Goal: Contribute content: Contribute content

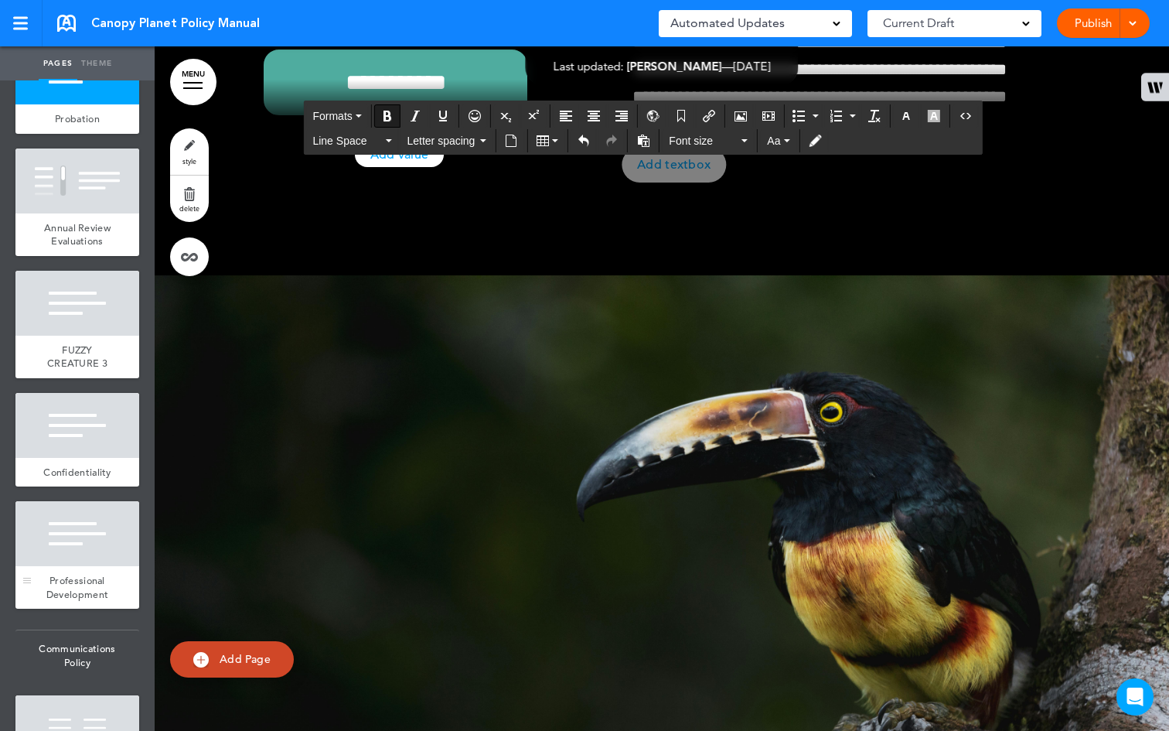
scroll to position [5045, 0]
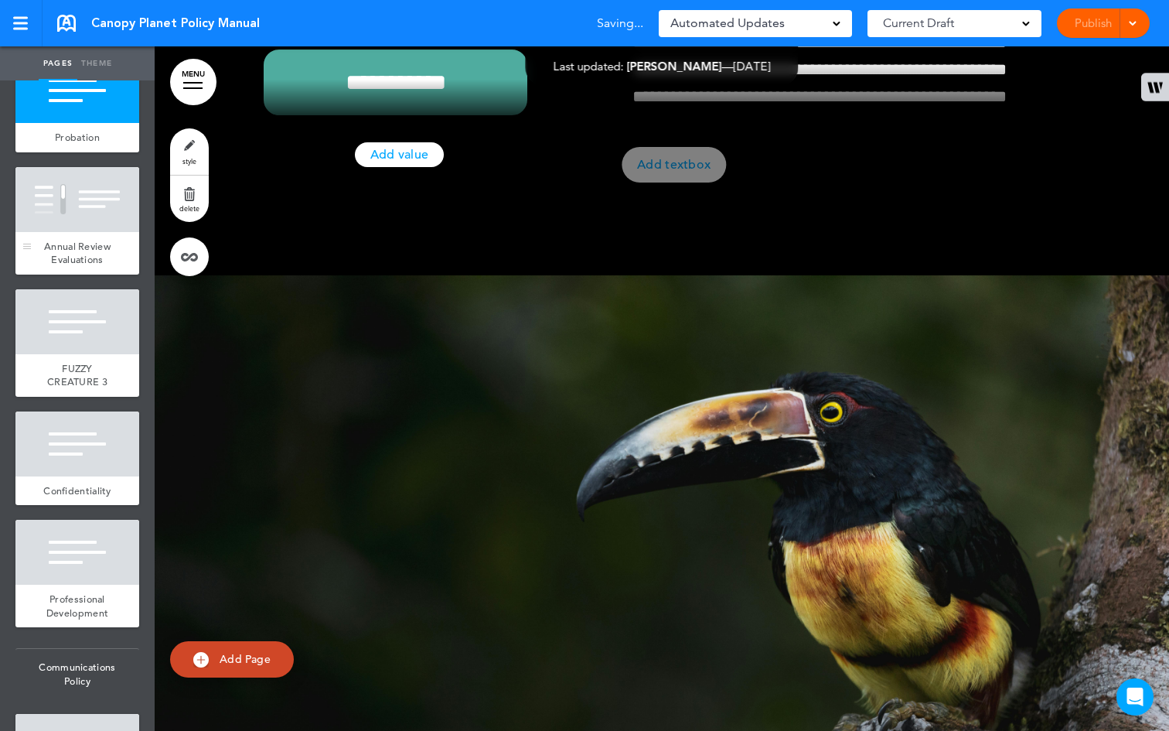
click at [89, 274] on div "Annual Review Evaluations" at bounding box center [77, 253] width 124 height 43
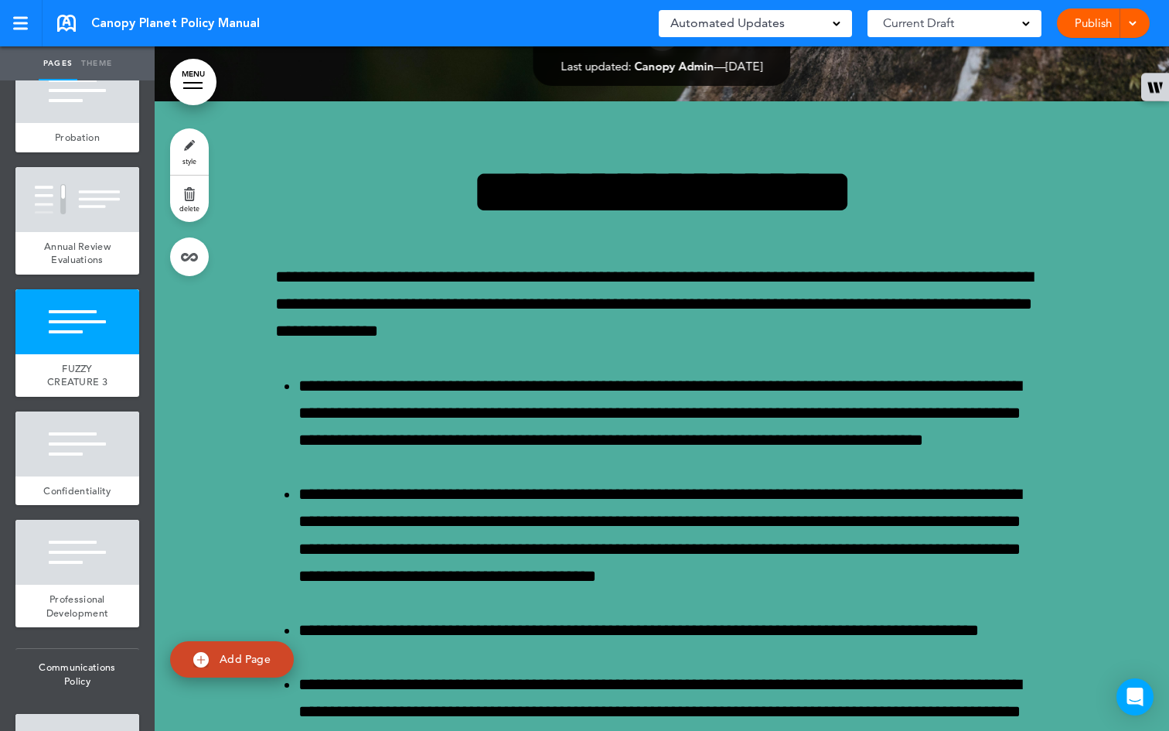
scroll to position [47694, 0]
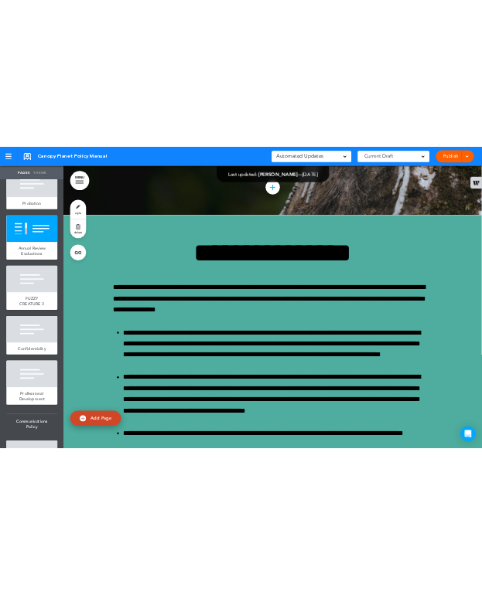
scroll to position [0, 0]
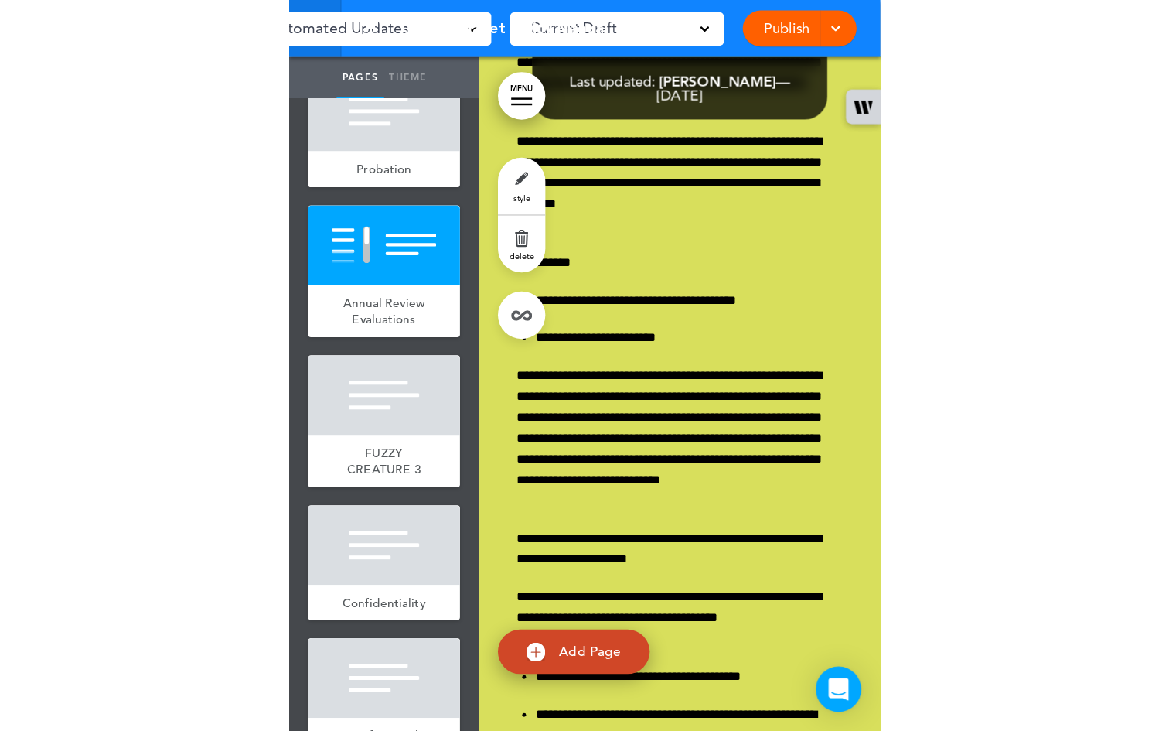
scroll to position [47621, 0]
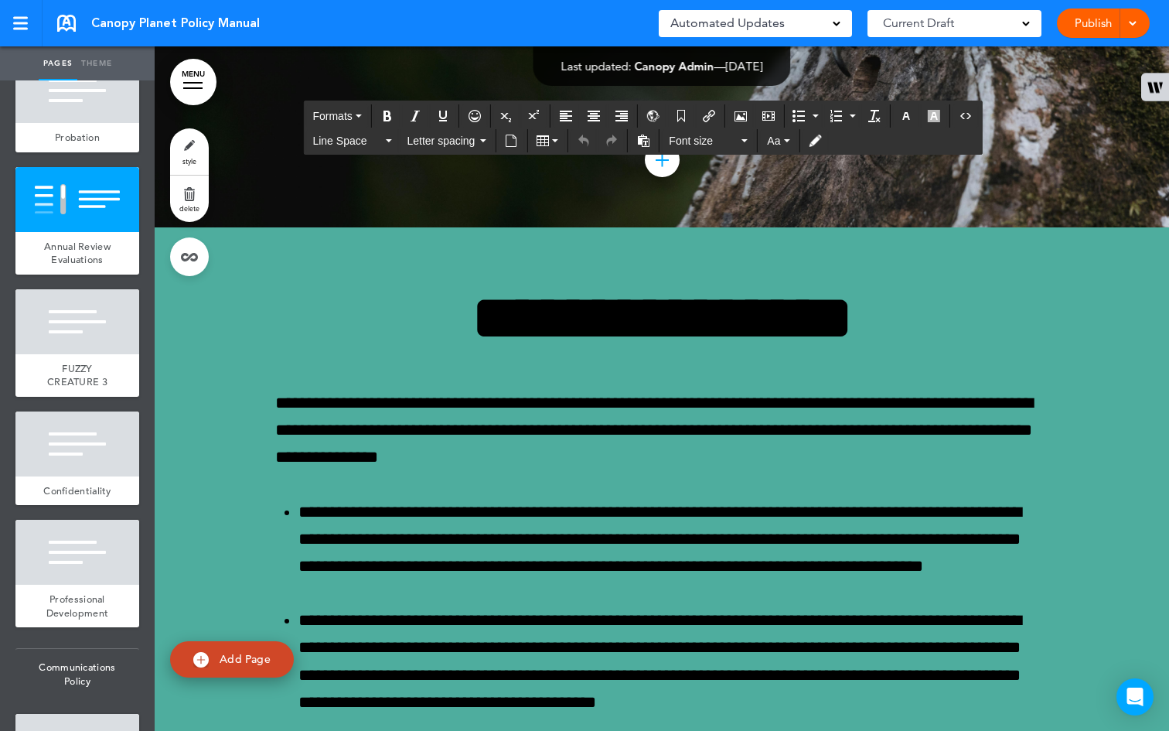
copy span "**********"
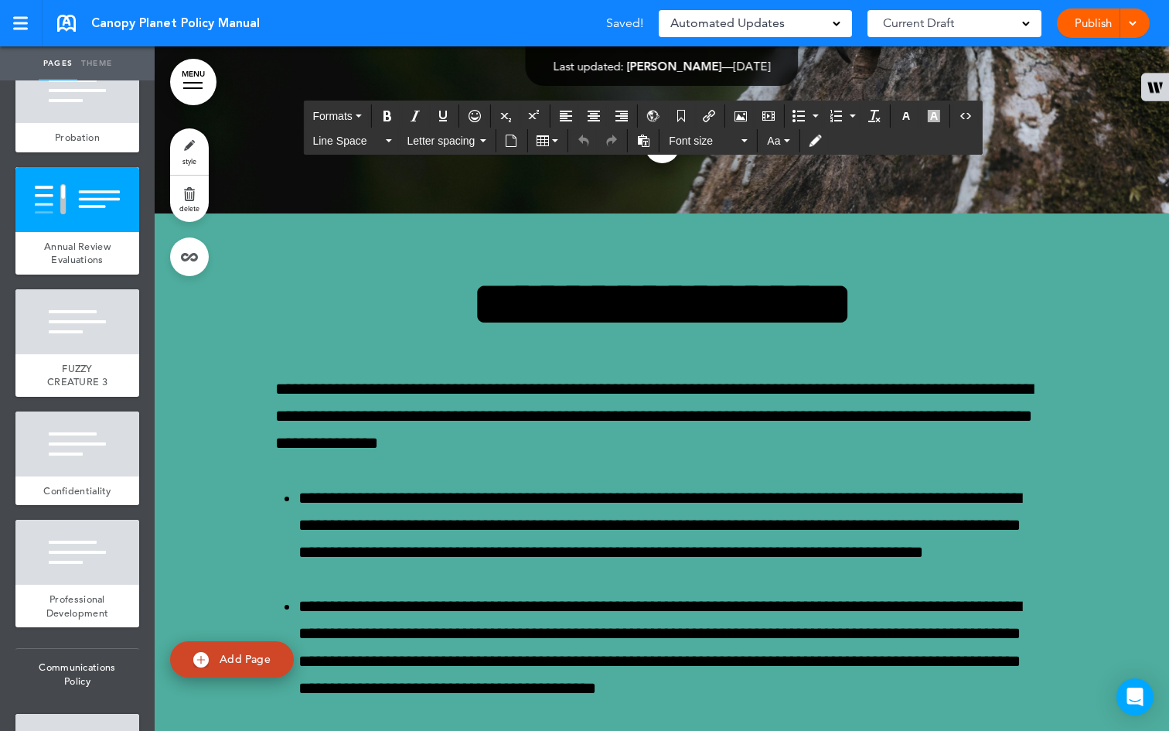
scroll to position [47636, 0]
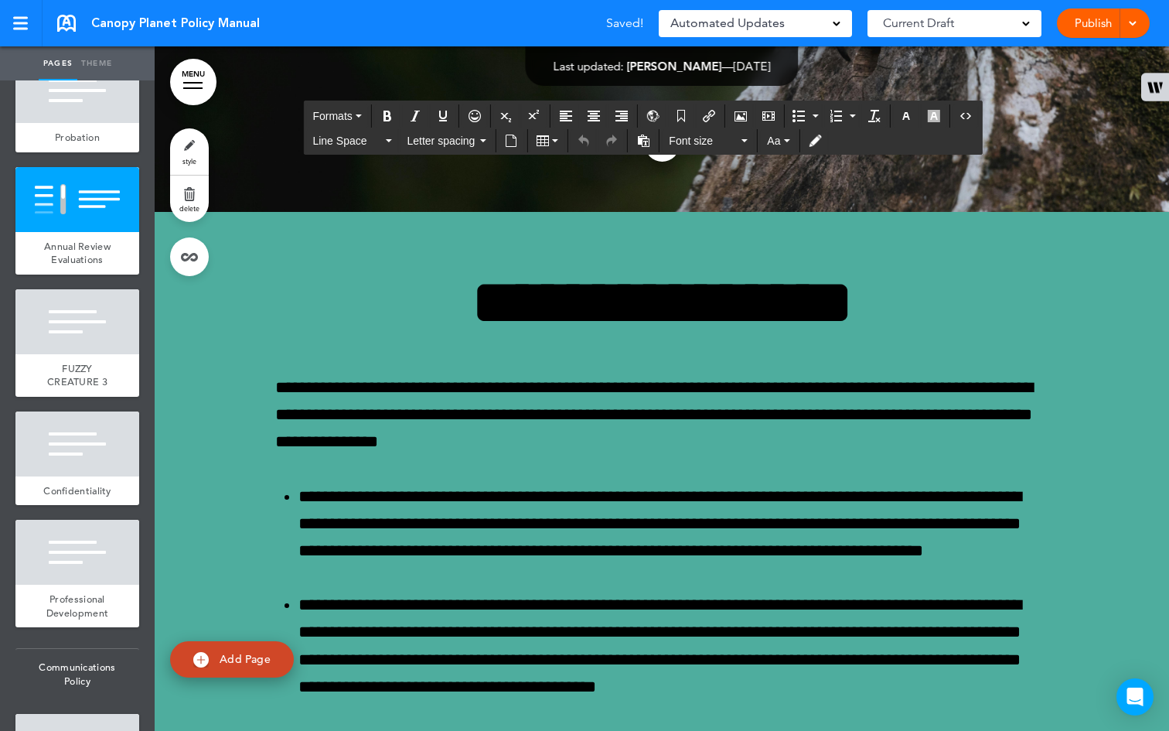
drag, startPoint x: 990, startPoint y: 512, endPoint x: 612, endPoint y: 304, distance: 430.8
paste div
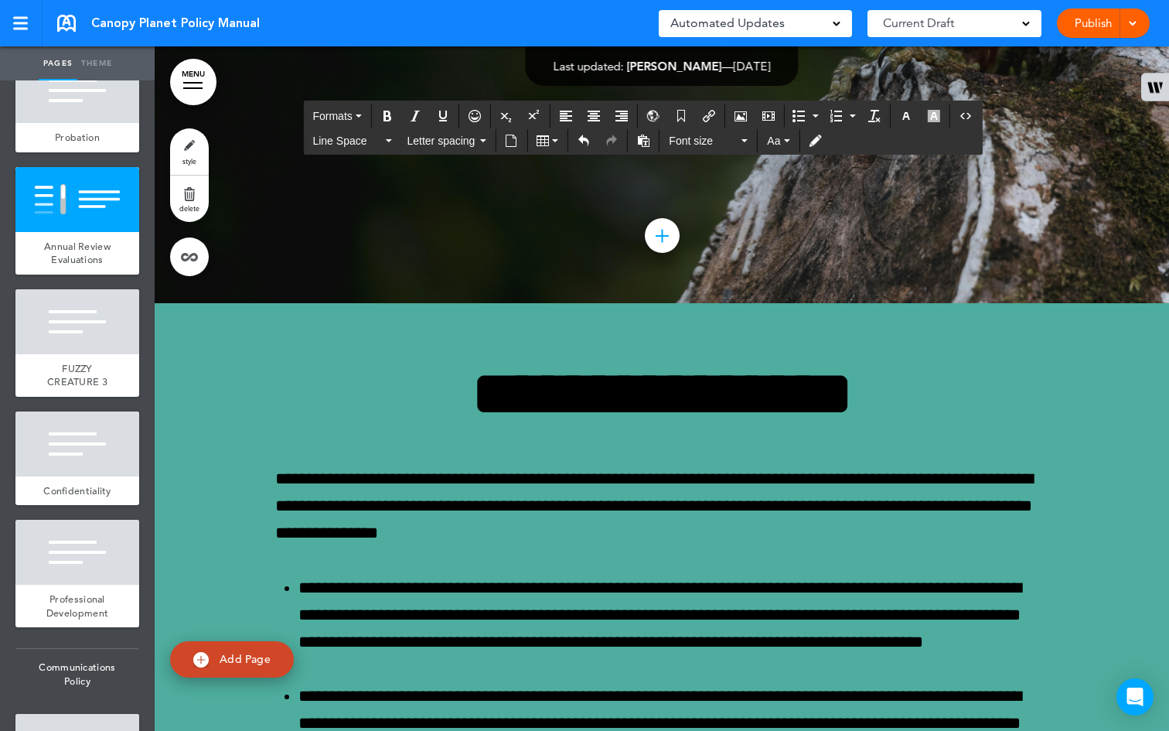
drag, startPoint x: 704, startPoint y: 533, endPoint x: 619, endPoint y: 397, distance: 159.8
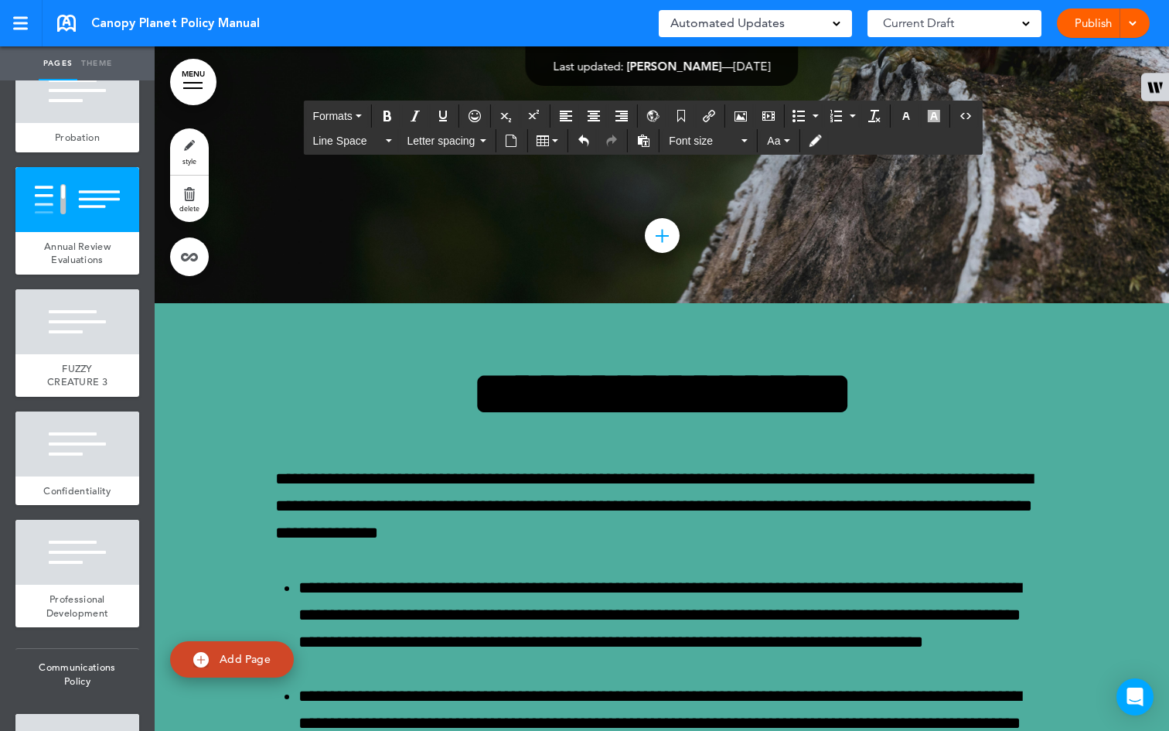
click at [931, 114] on icon "button" at bounding box center [934, 116] width 12 height 12
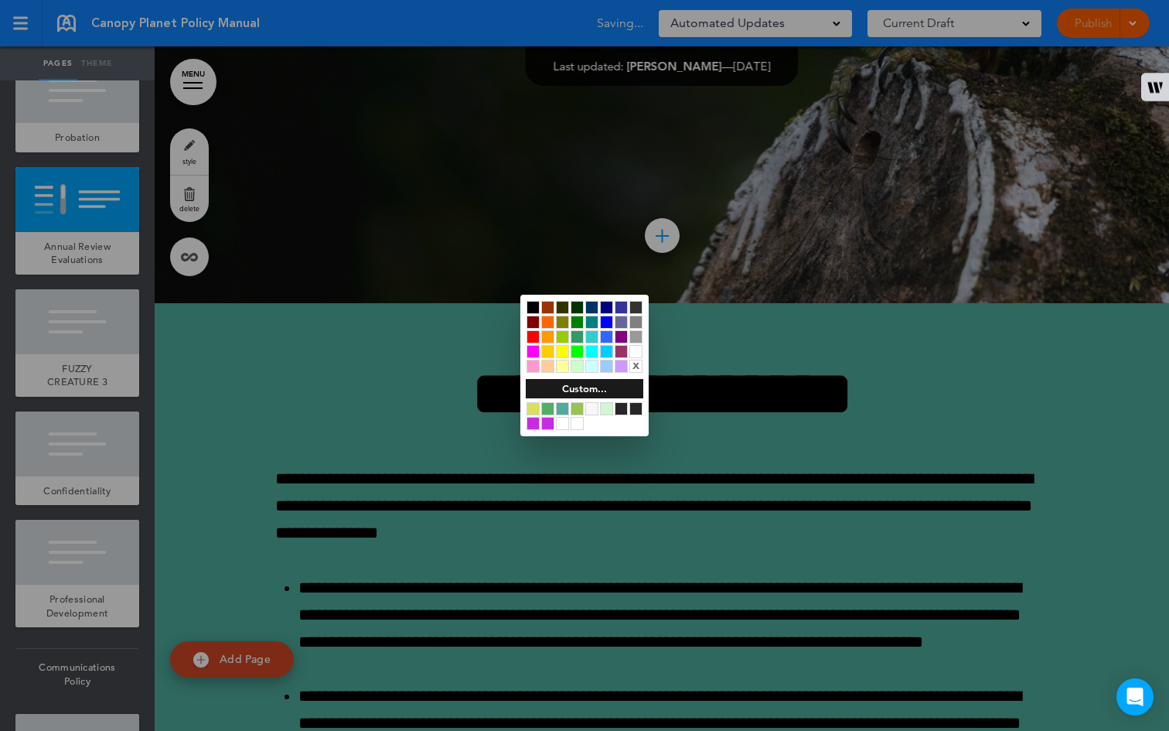
click at [634, 349] on div at bounding box center [635, 351] width 13 height 13
click at [789, 467] on div at bounding box center [584, 365] width 1169 height 731
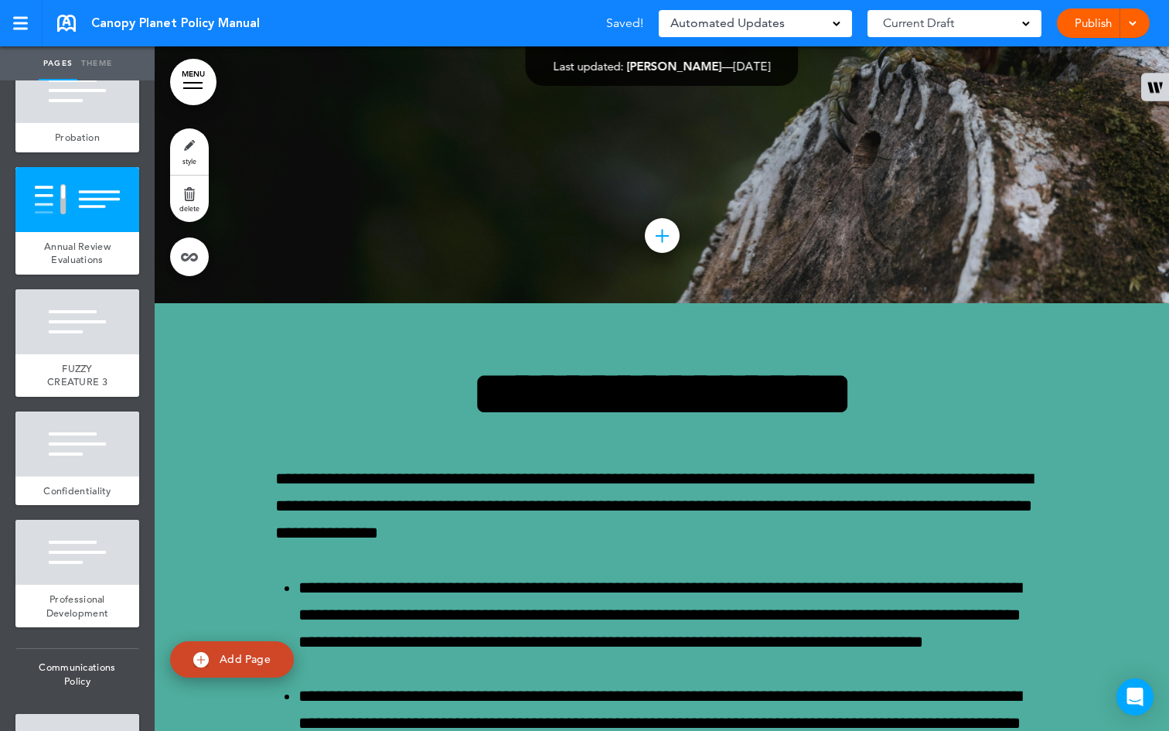
scroll to position [283, 0]
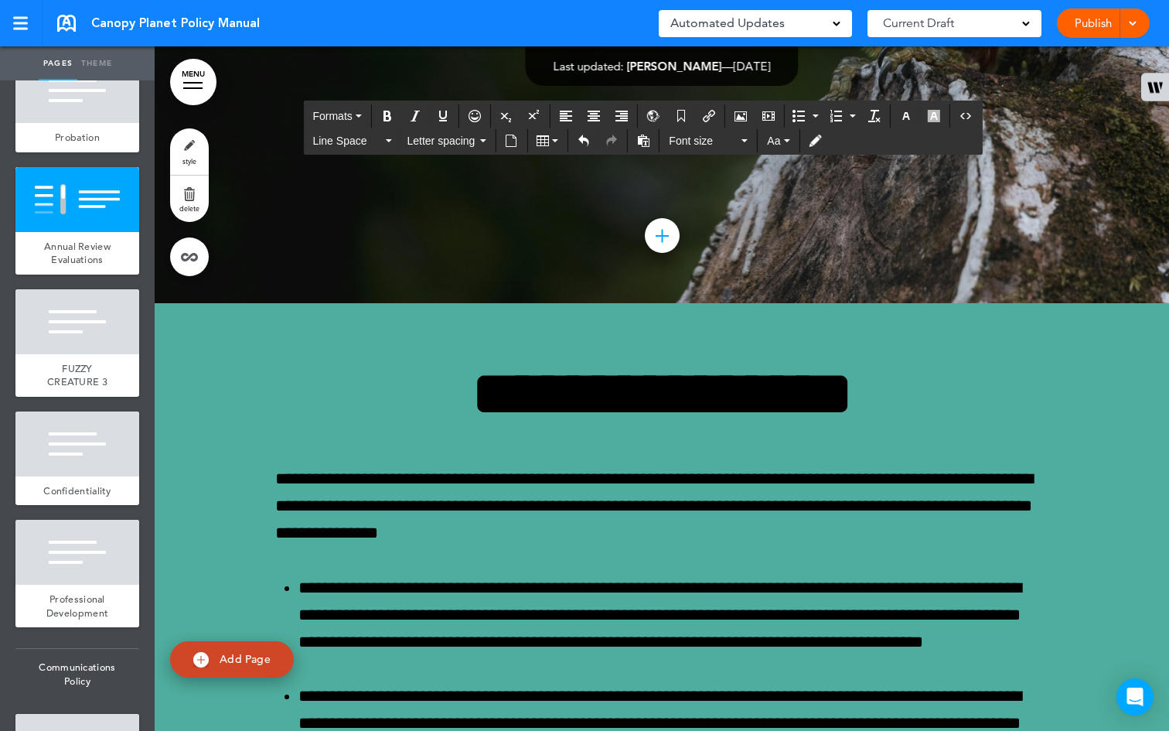
drag, startPoint x: 719, startPoint y: 591, endPoint x: 626, endPoint y: 411, distance: 202.6
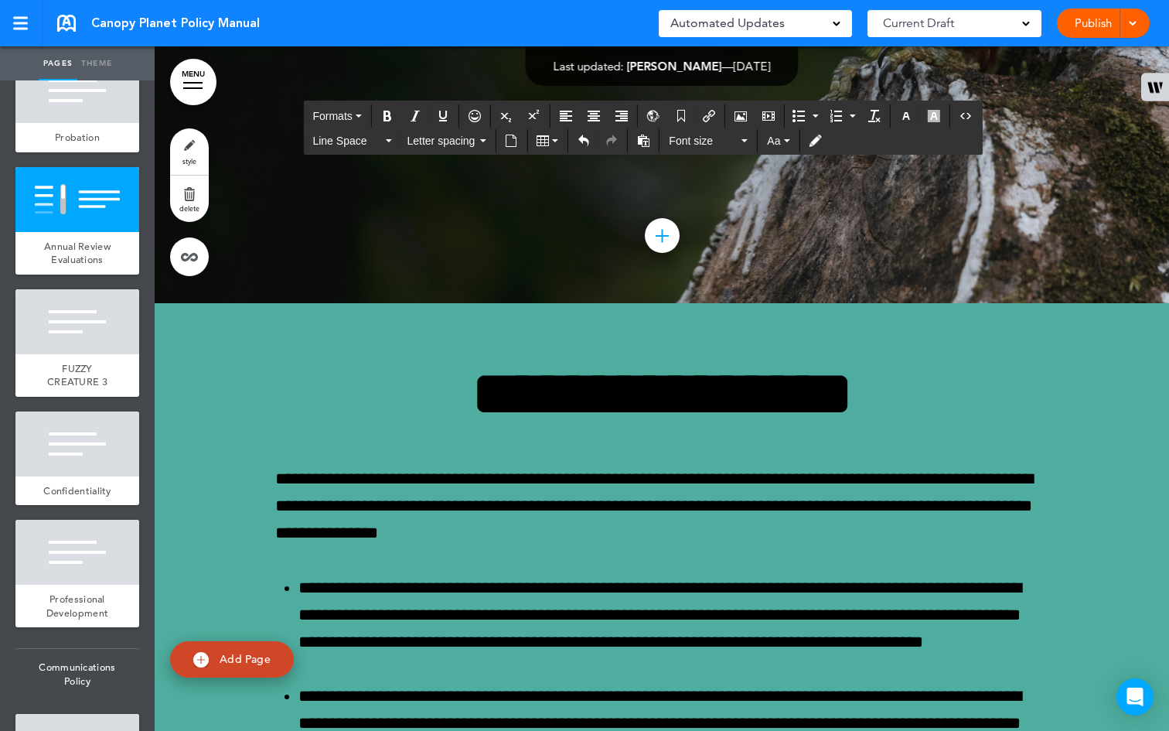
scroll to position [363, 0]
drag, startPoint x: 881, startPoint y: 552, endPoint x: 612, endPoint y: 345, distance: 339.6
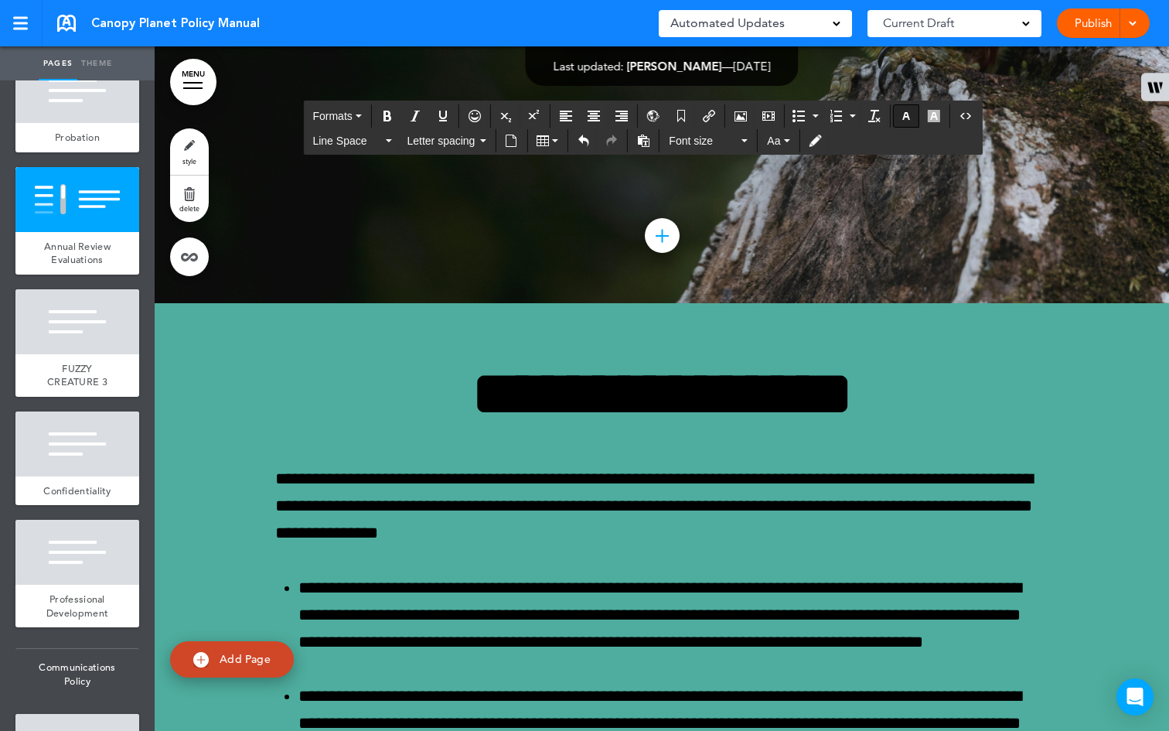
click at [912, 111] on icon "button" at bounding box center [906, 116] width 12 height 12
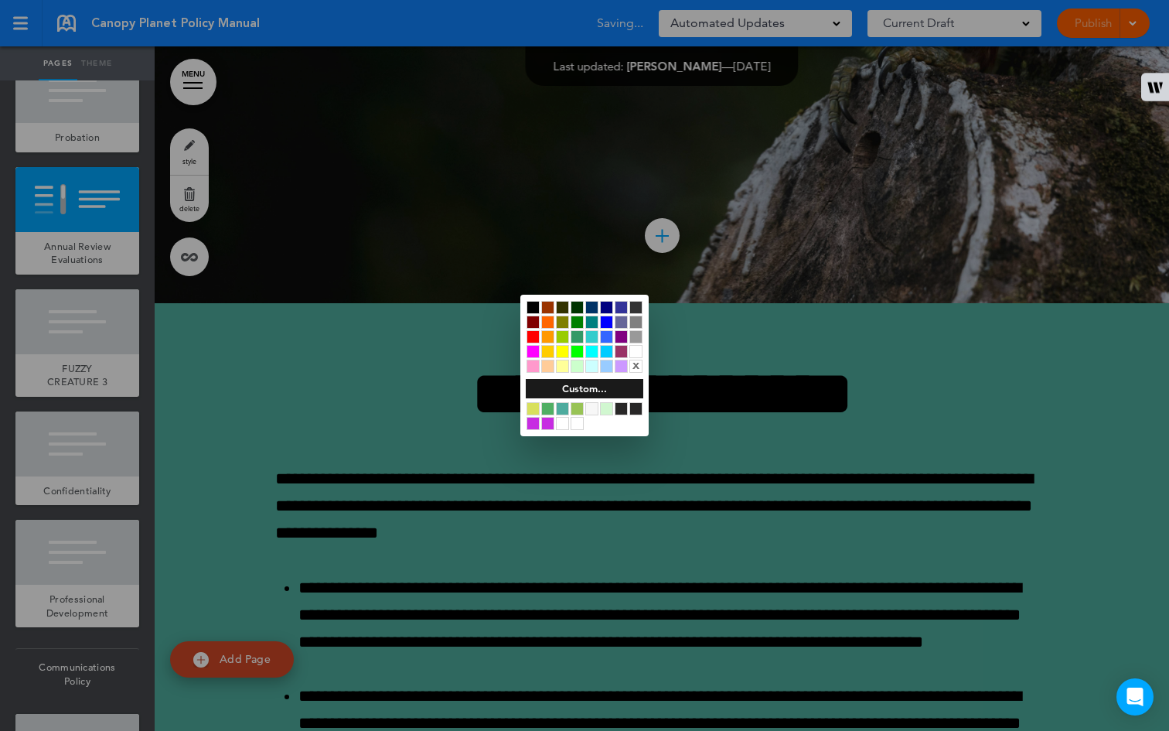
click at [636, 350] on div at bounding box center [635, 351] width 13 height 13
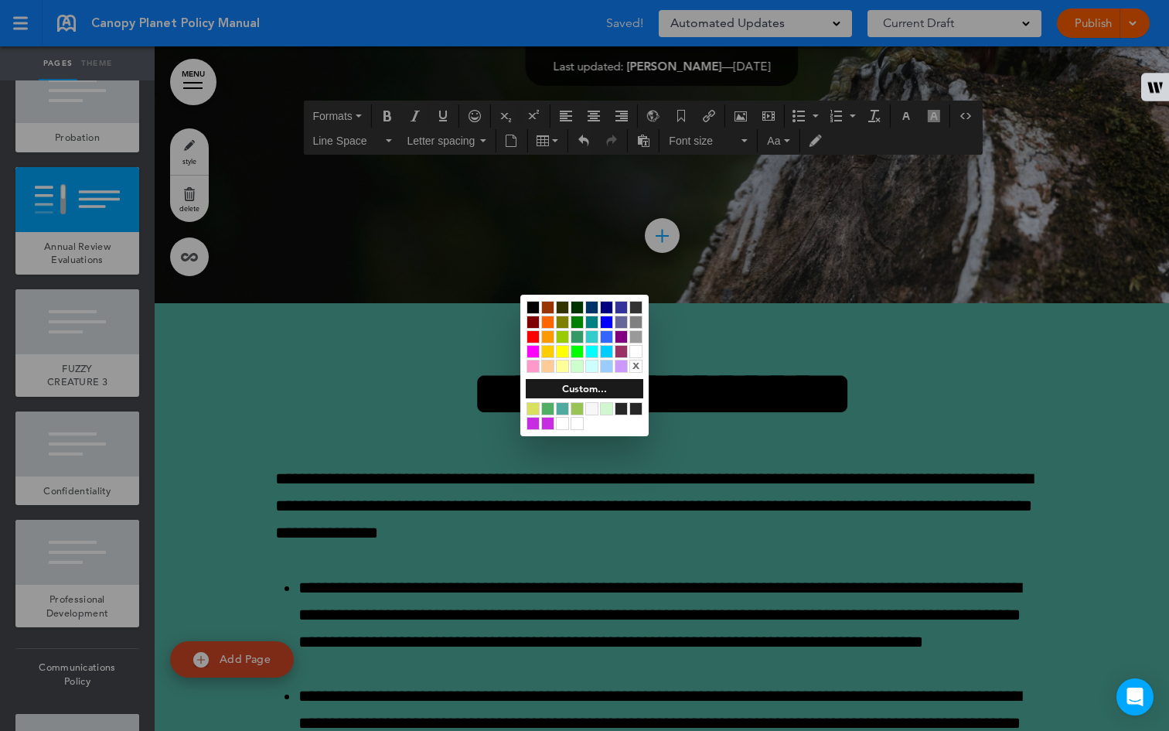
click at [762, 506] on div at bounding box center [584, 365] width 1169 height 731
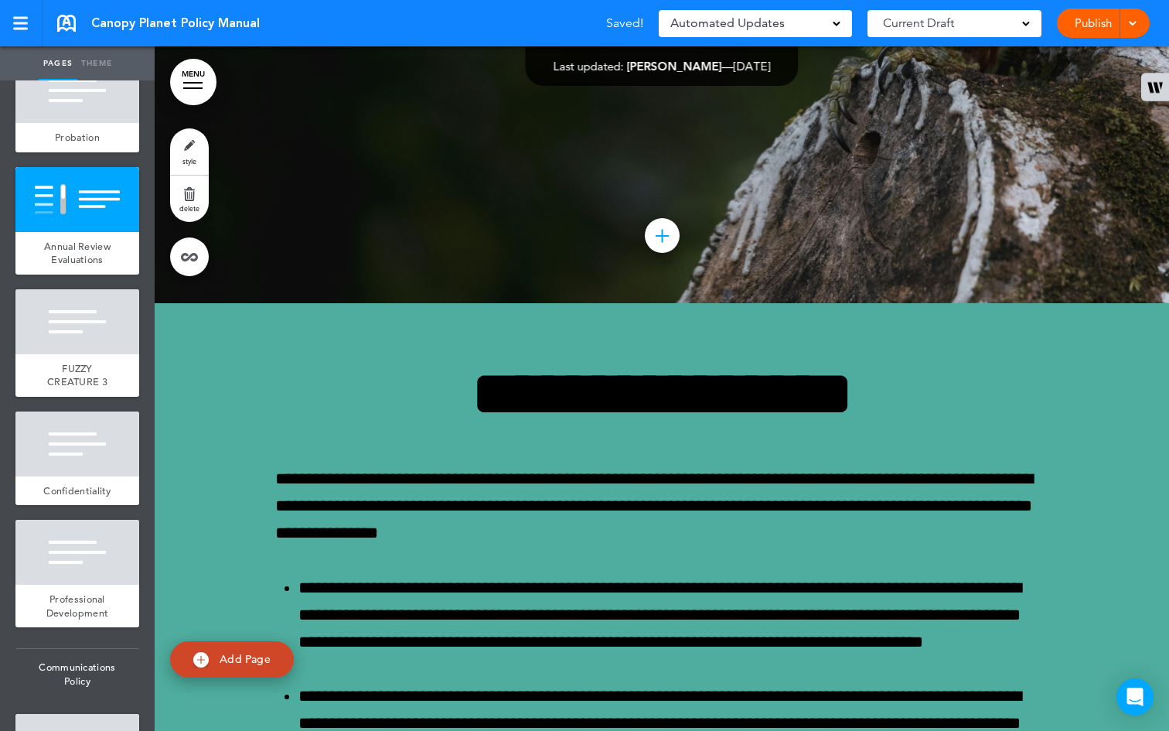
scroll to position [15, 0]
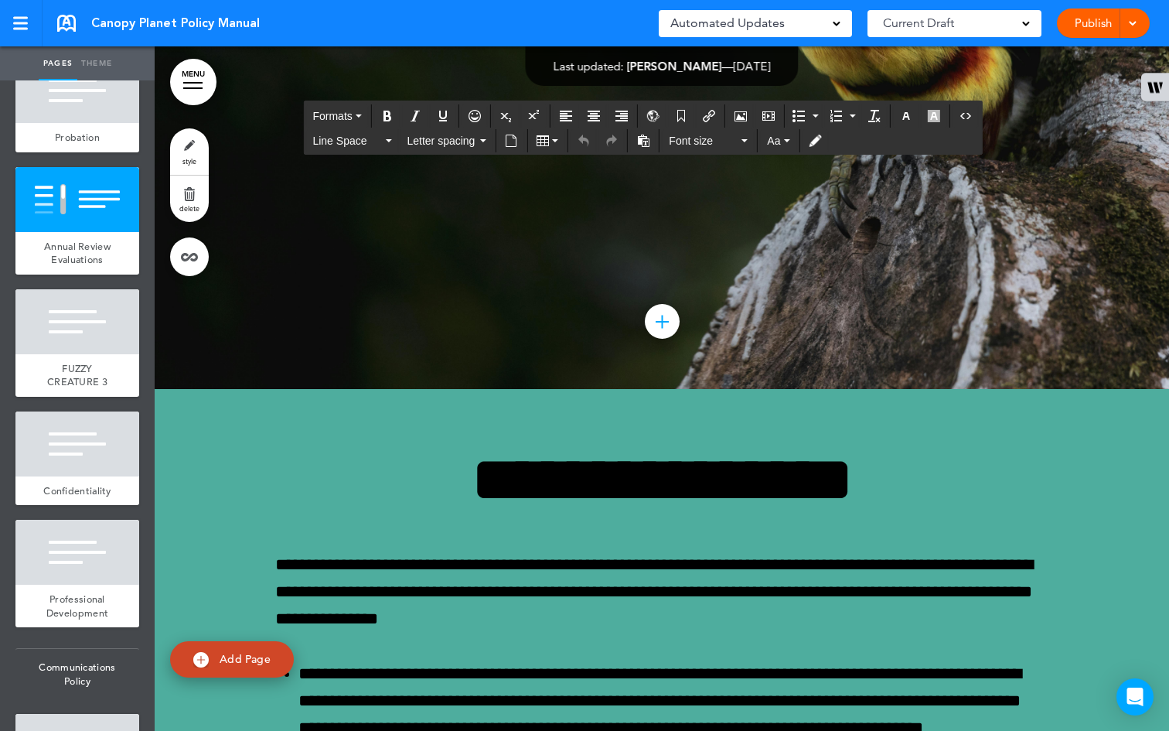
scroll to position [47379, 0]
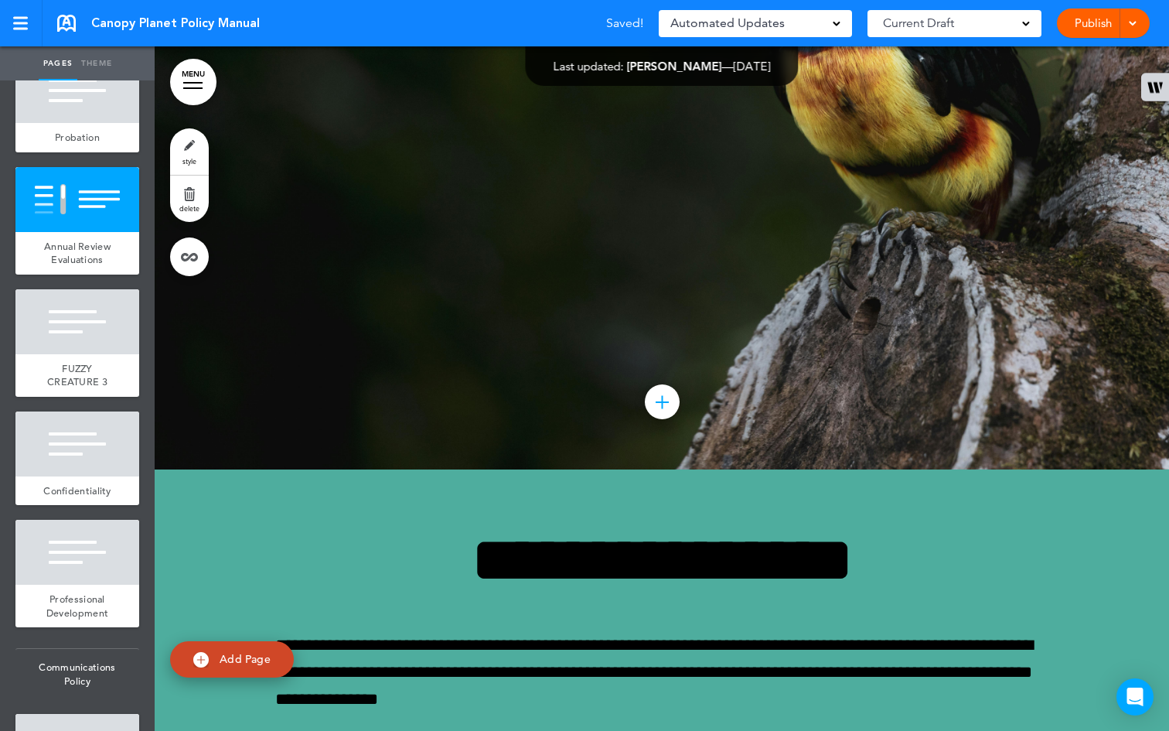
drag, startPoint x: 1042, startPoint y: 690, endPoint x: 1040, endPoint y: 582, distance: 108.3
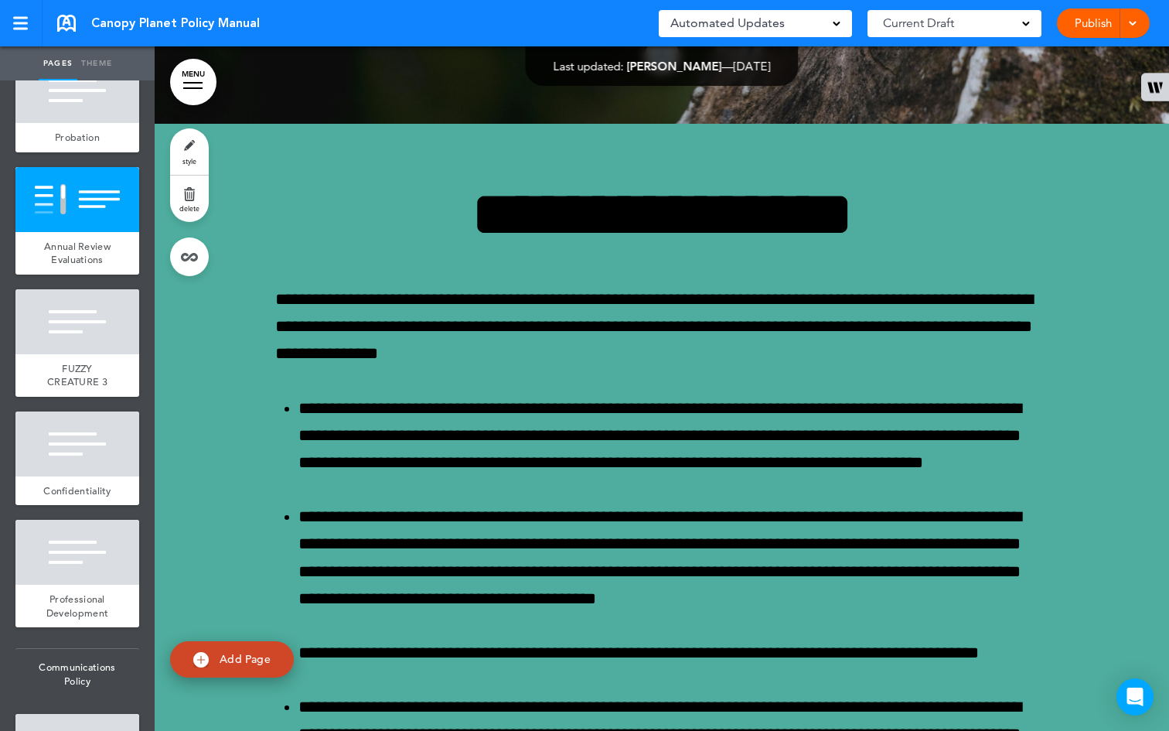
scroll to position [0, 0]
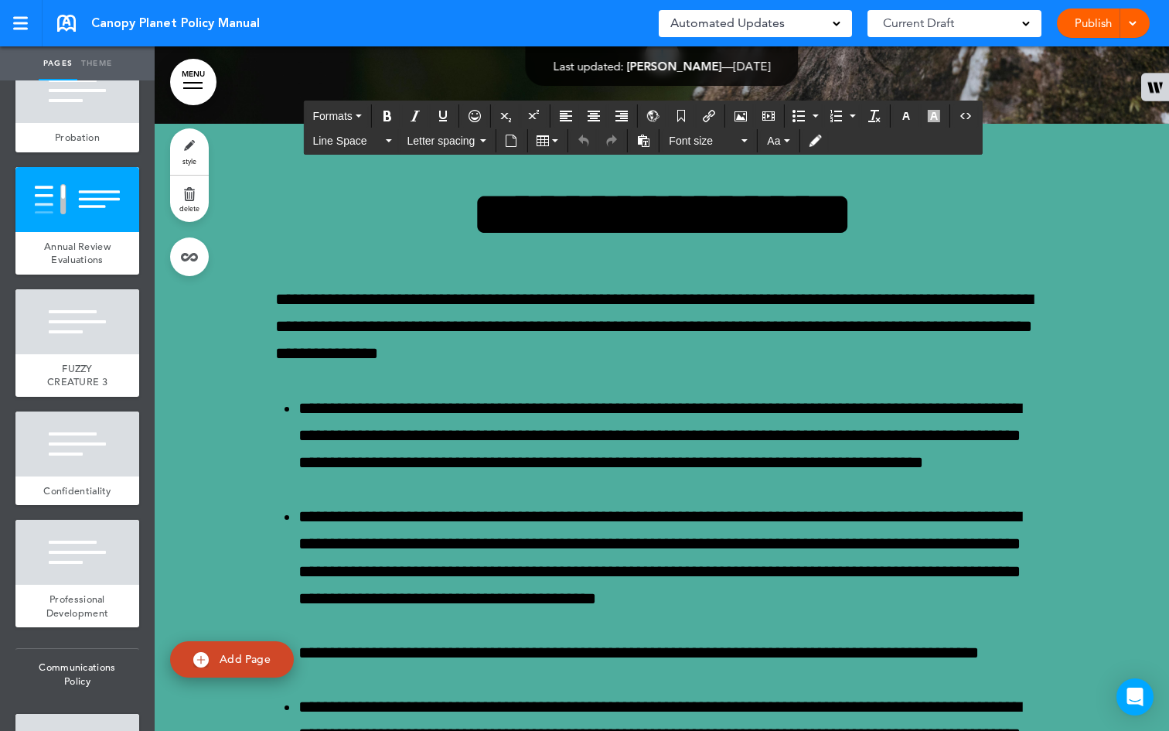
drag, startPoint x: 876, startPoint y: 468, endPoint x: 573, endPoint y: 193, distance: 409.4
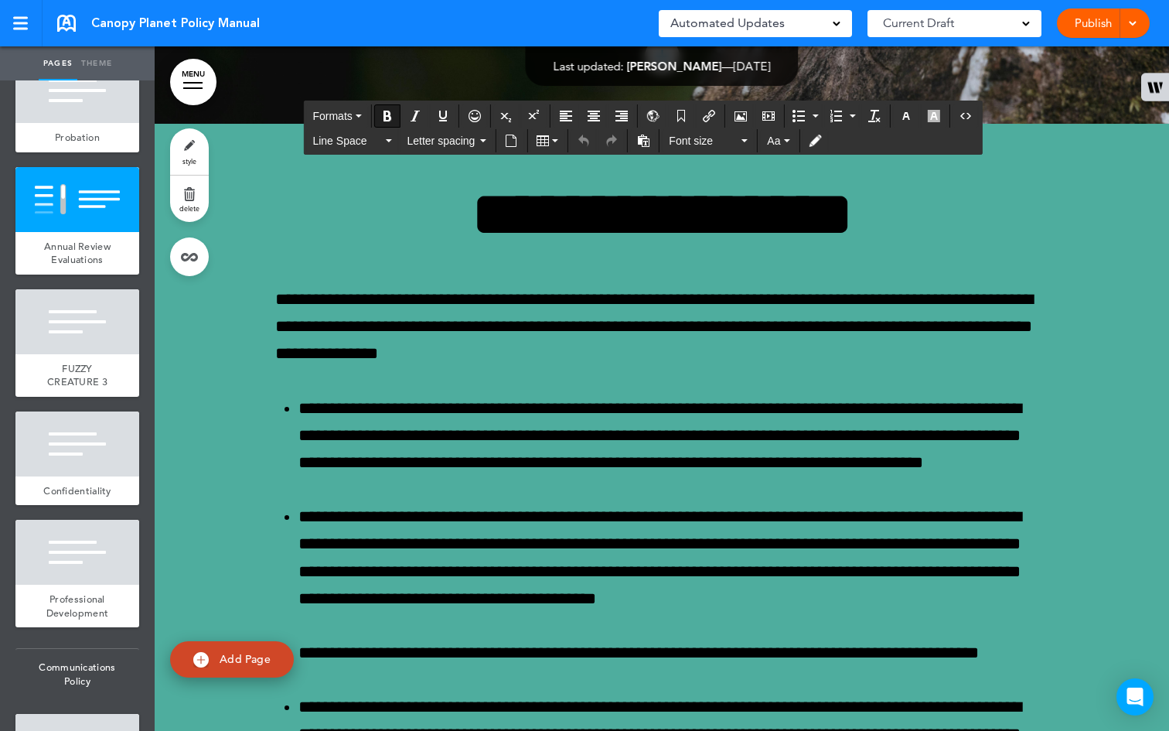
drag, startPoint x: 870, startPoint y: 469, endPoint x: 620, endPoint y: 184, distance: 379.1
paste div
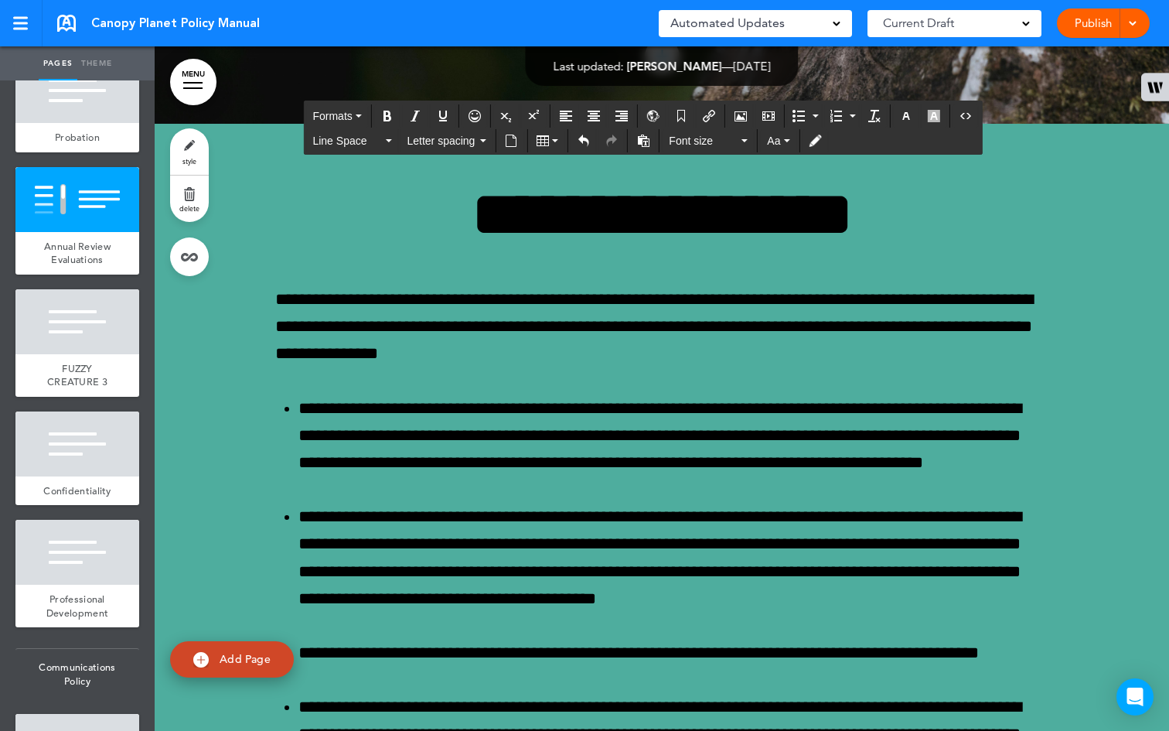
scroll to position [0, 0]
drag, startPoint x: 760, startPoint y: 489, endPoint x: 586, endPoint y: 147, distance: 383.5
click at [904, 111] on icon "button" at bounding box center [906, 116] width 12 height 12
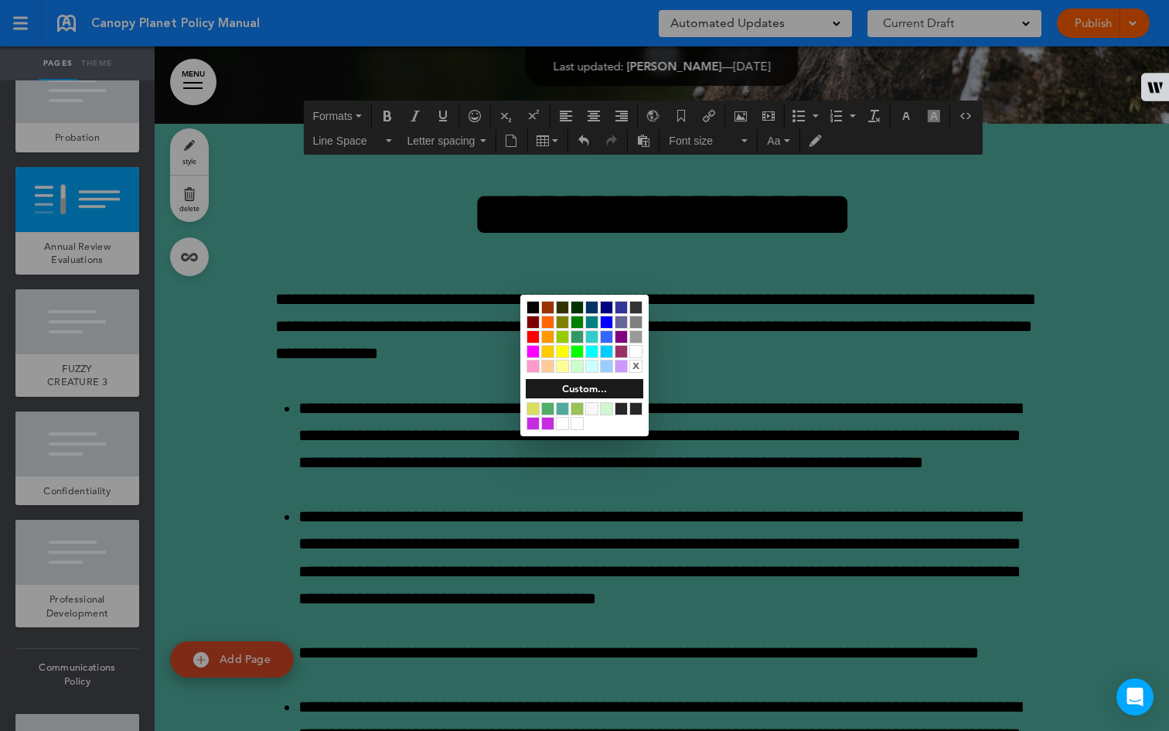
click at [639, 355] on div at bounding box center [635, 351] width 13 height 13
click at [678, 245] on div at bounding box center [584, 365] width 1169 height 731
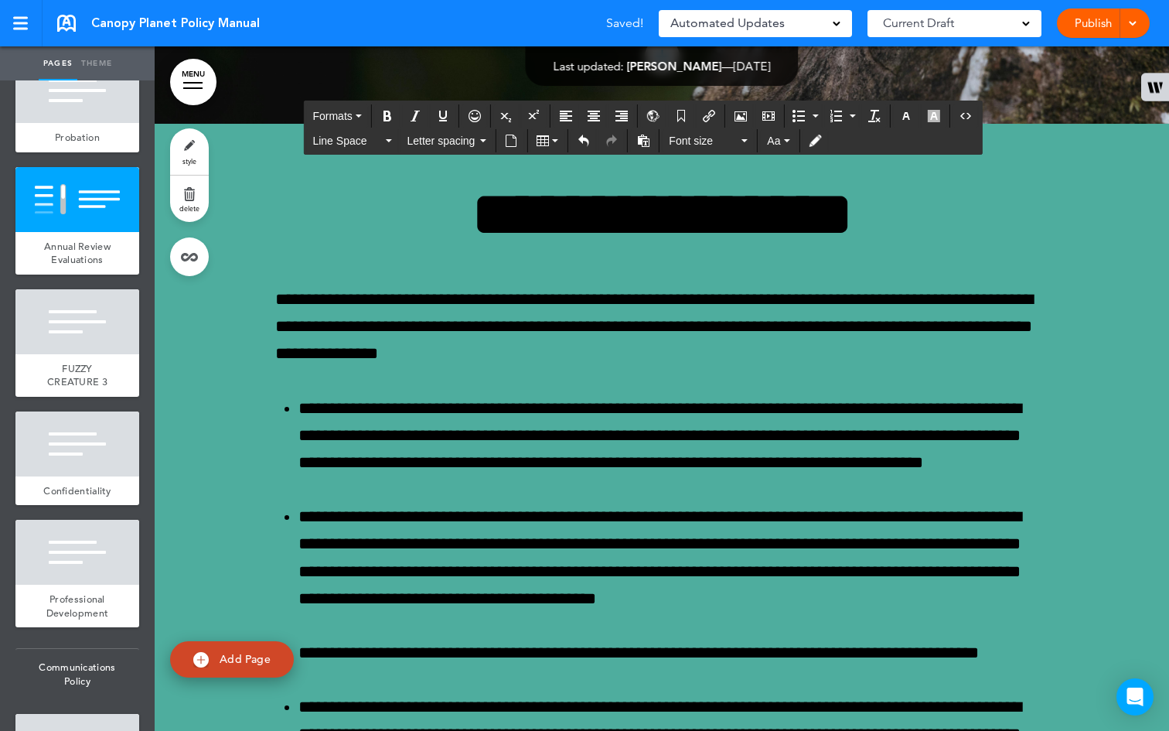
drag, startPoint x: 817, startPoint y: 288, endPoint x: 653, endPoint y: 278, distance: 164.2
click at [396, 118] on button "Bold" at bounding box center [387, 116] width 25 height 22
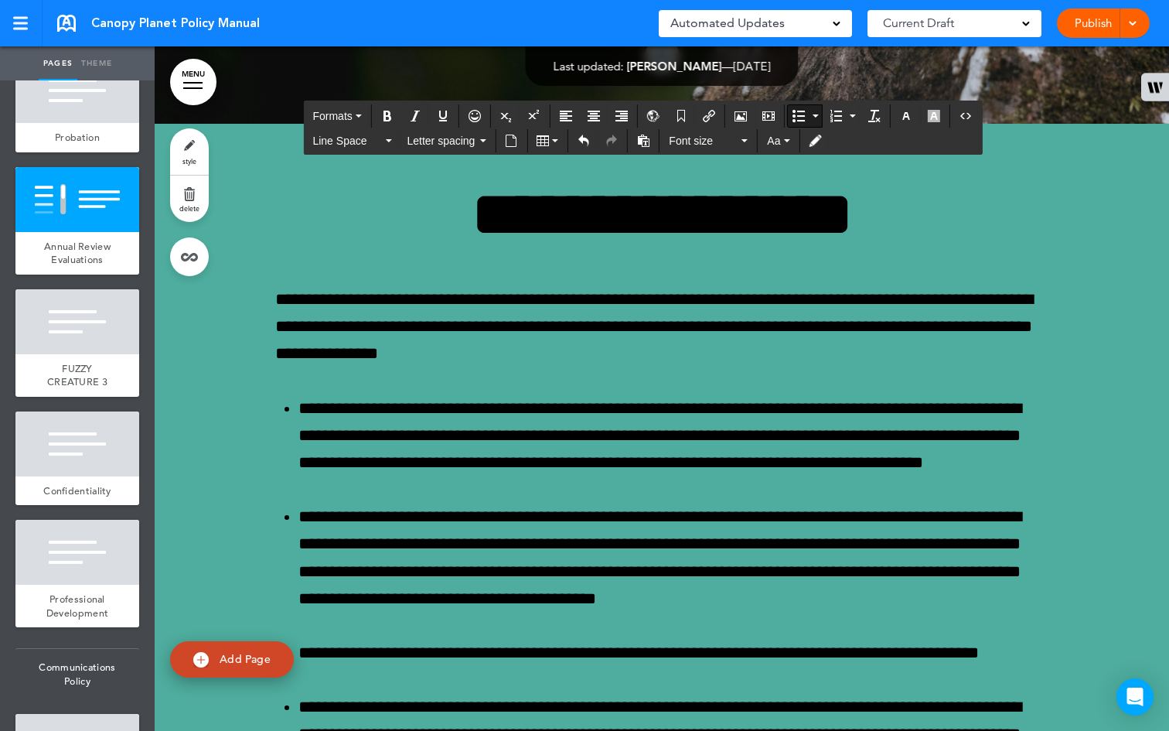
drag, startPoint x: 765, startPoint y: 397, endPoint x: 648, endPoint y: 390, distance: 117.0
click at [387, 111] on icon "Bold" at bounding box center [387, 116] width 12 height 12
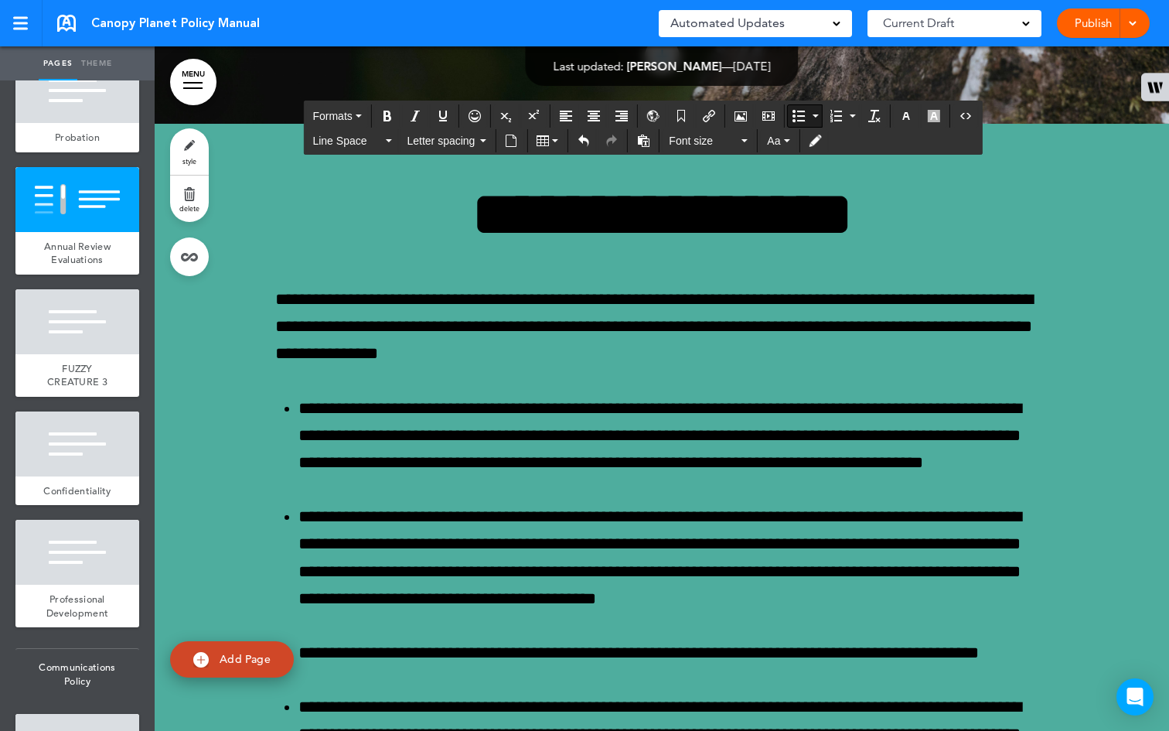
drag, startPoint x: 764, startPoint y: 368, endPoint x: 619, endPoint y: 351, distance: 145.6
click at [388, 111] on icon "Bold" at bounding box center [387, 116] width 12 height 12
drag, startPoint x: 788, startPoint y: 353, endPoint x: 653, endPoint y: 338, distance: 136.2
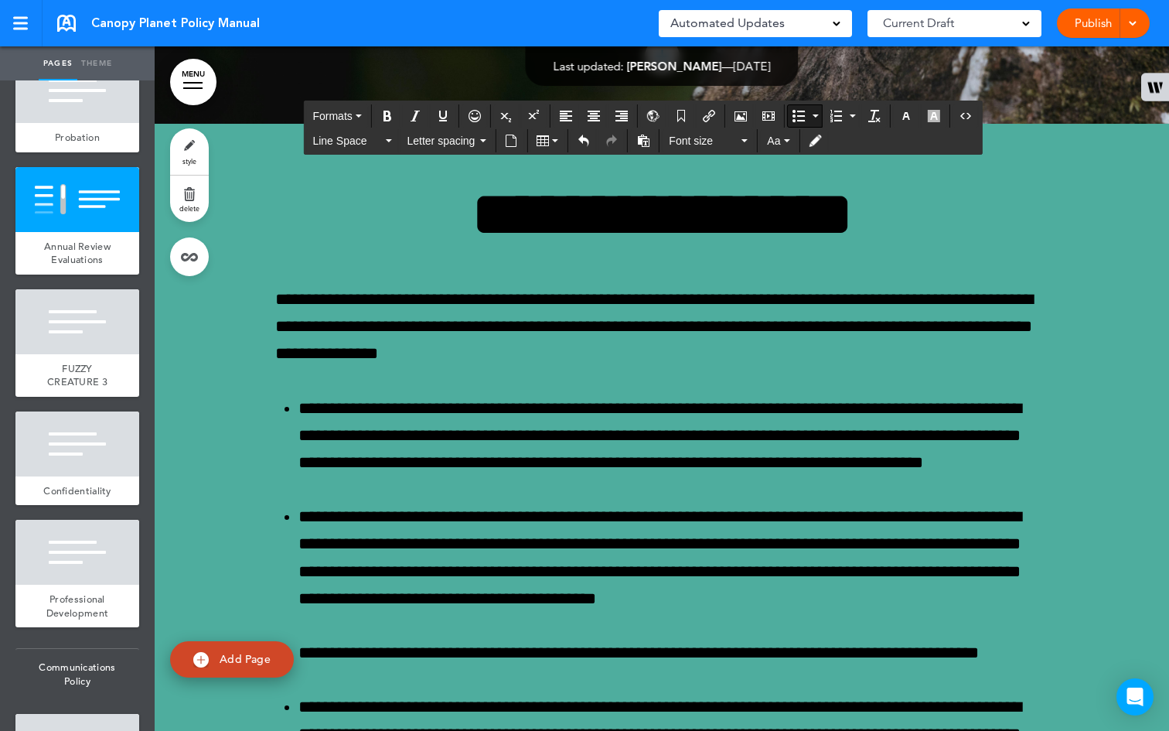
click at [390, 115] on icon "Bold" at bounding box center [387, 116] width 12 height 12
drag, startPoint x: 871, startPoint y: 403, endPoint x: 629, endPoint y: 402, distance: 241.2
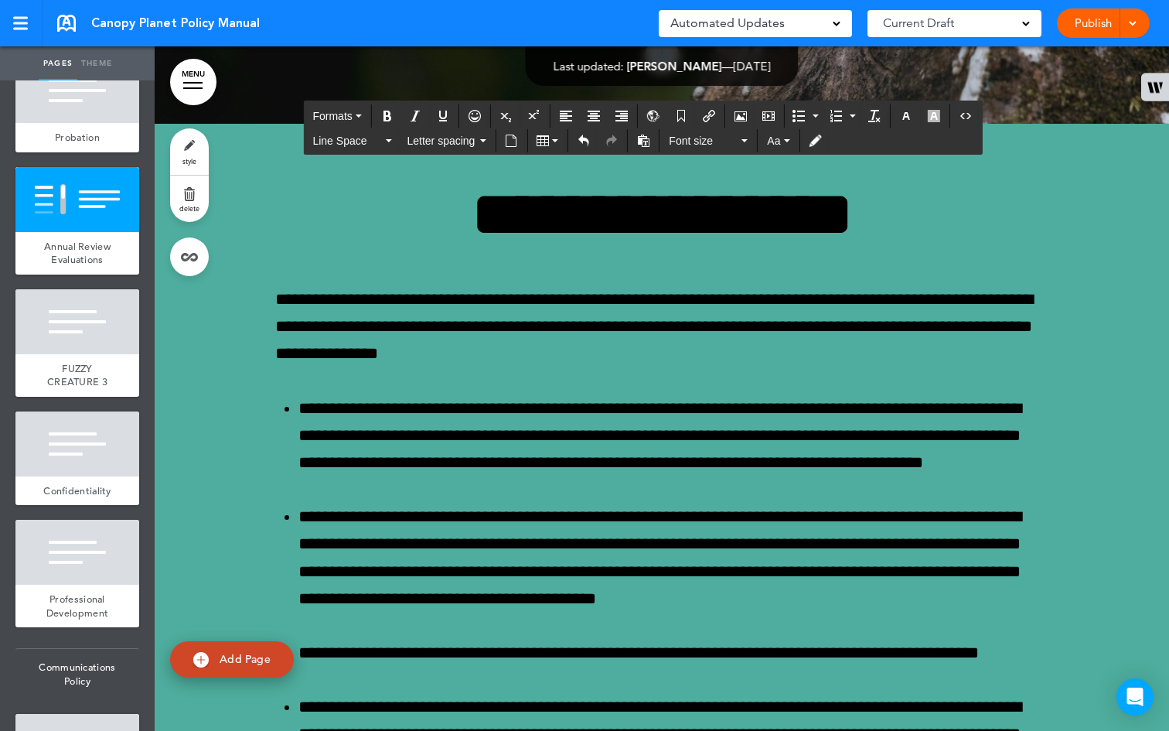
click at [389, 113] on icon "Bold" at bounding box center [387, 116] width 12 height 12
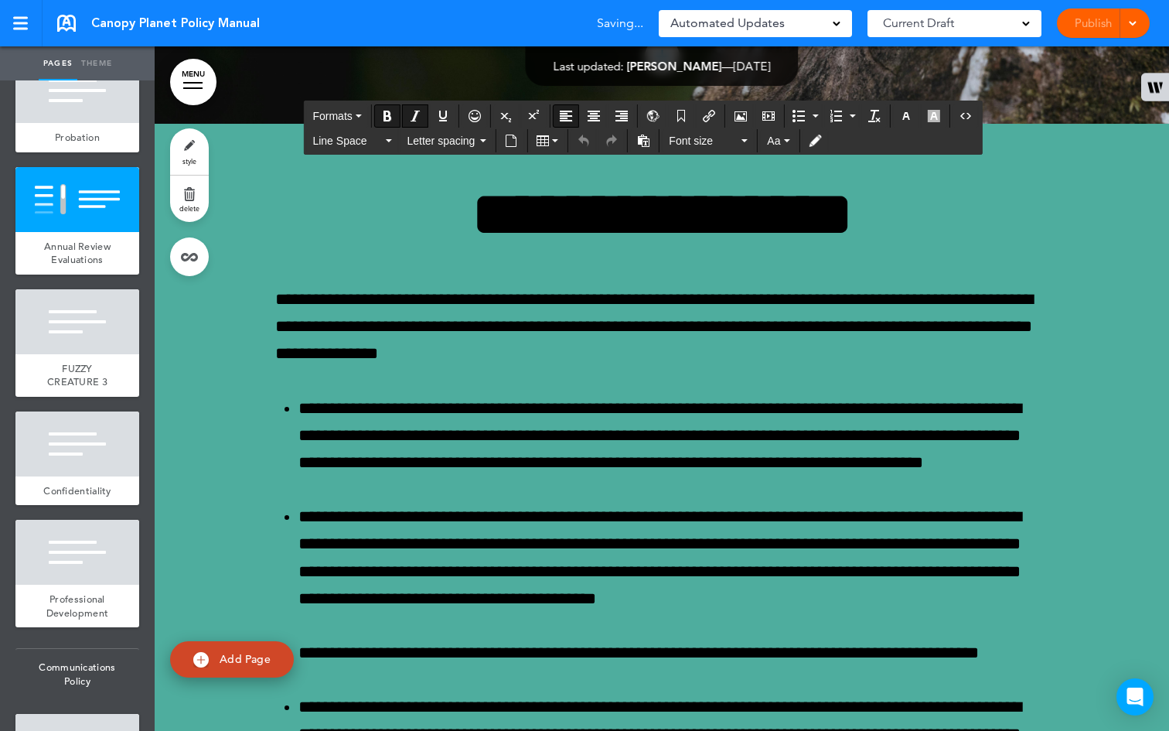
drag, startPoint x: 835, startPoint y: 260, endPoint x: 771, endPoint y: 240, distance: 67.0
click at [784, 138] on button "Aa" at bounding box center [778, 141] width 35 height 22
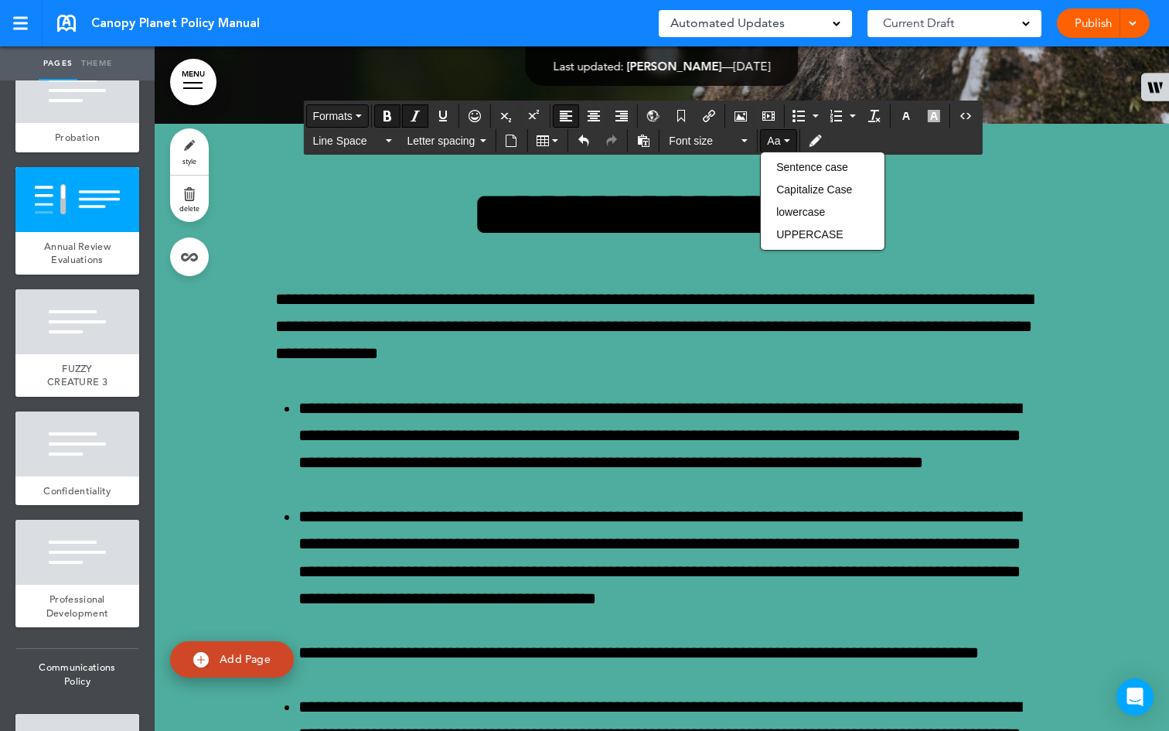
click at [361, 116] on icon "button" at bounding box center [359, 115] width 6 height 3
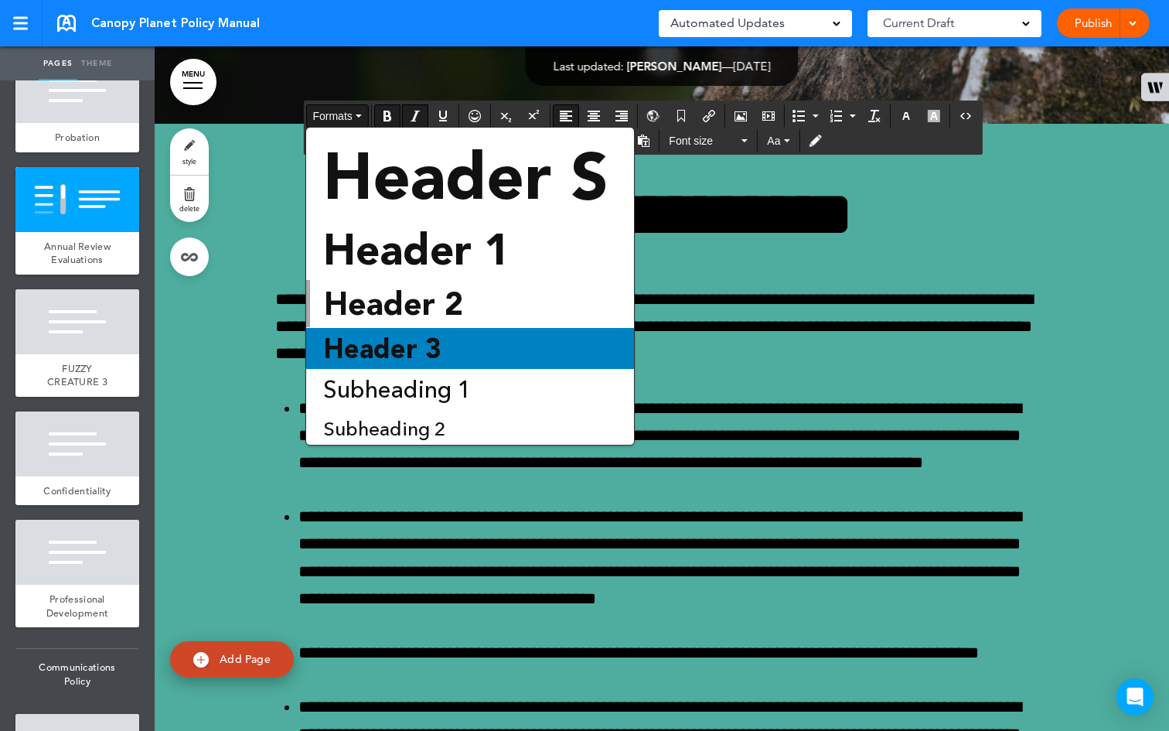
click at [422, 347] on span "Header 3" at bounding box center [382, 348] width 121 height 32
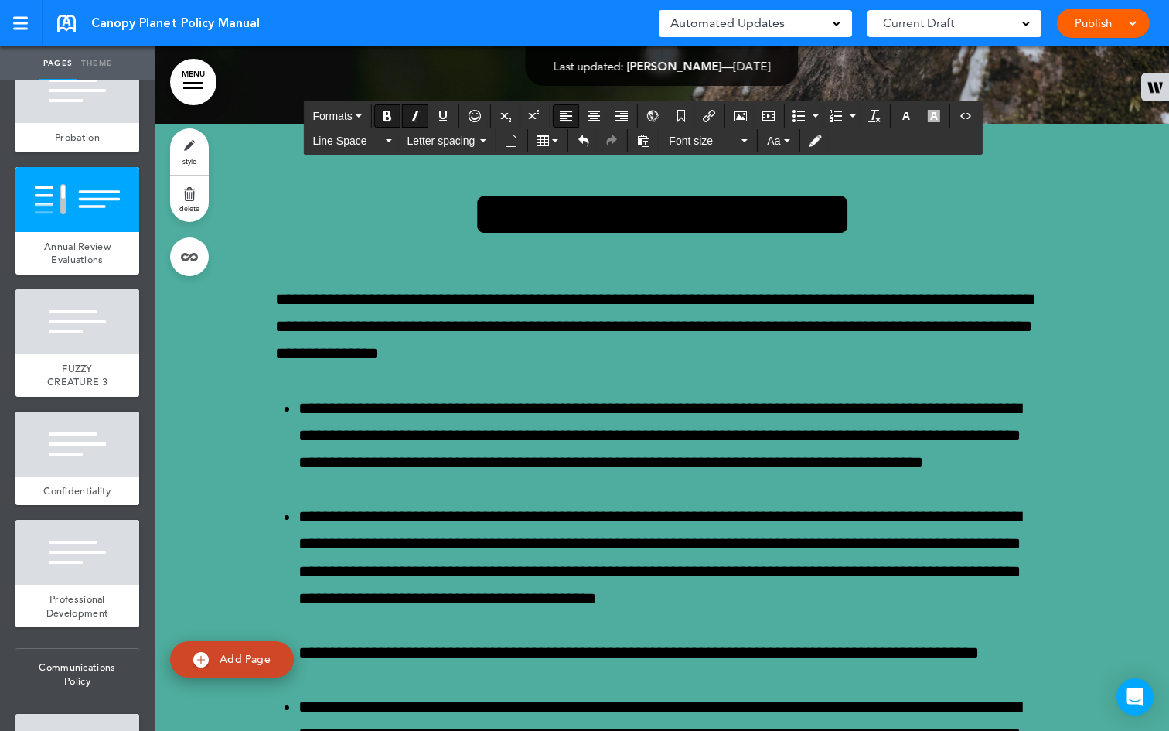
scroll to position [19, 0]
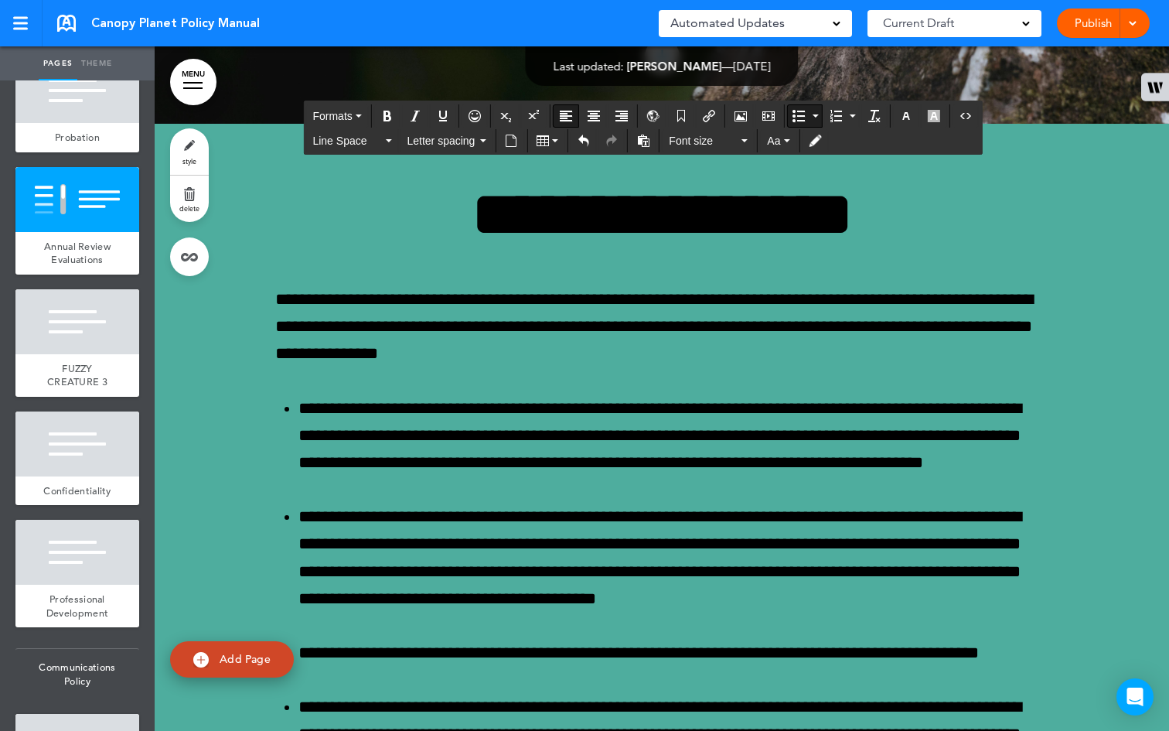
drag, startPoint x: 825, startPoint y: 464, endPoint x: 646, endPoint y: 326, distance: 225.5
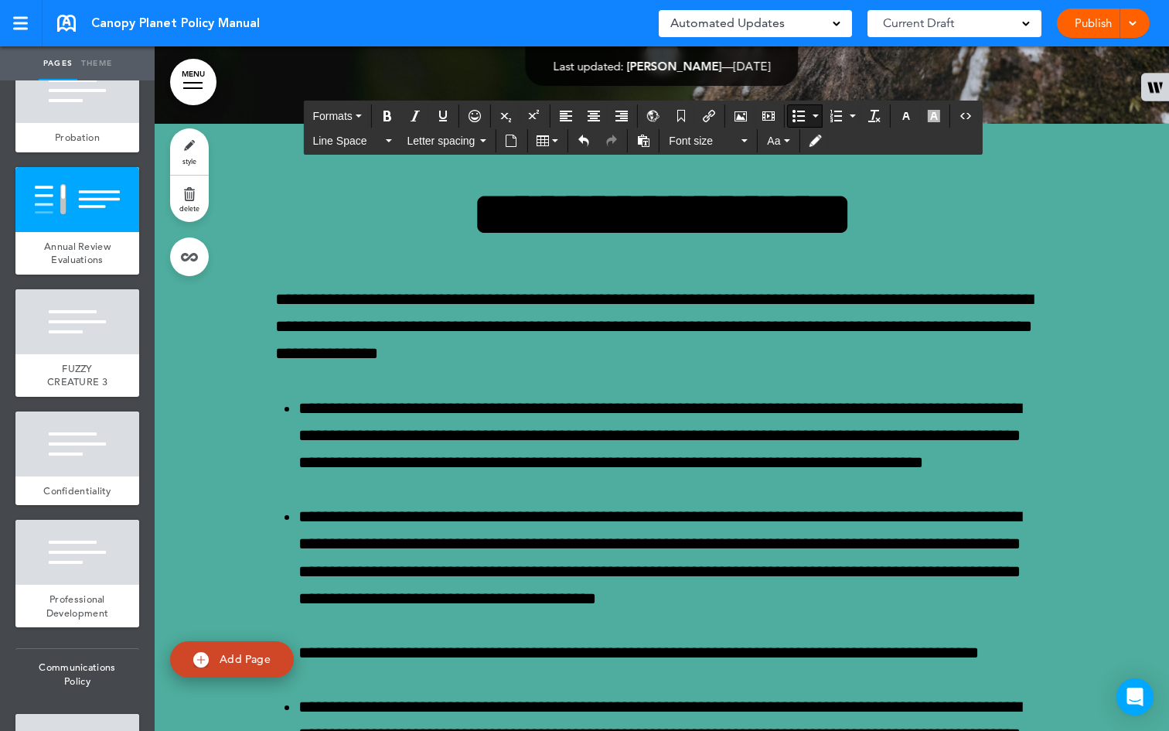
drag, startPoint x: 968, startPoint y: 459, endPoint x: 656, endPoint y: 317, distance: 343.2
click at [906, 114] on icon "button" at bounding box center [906, 116] width 12 height 12
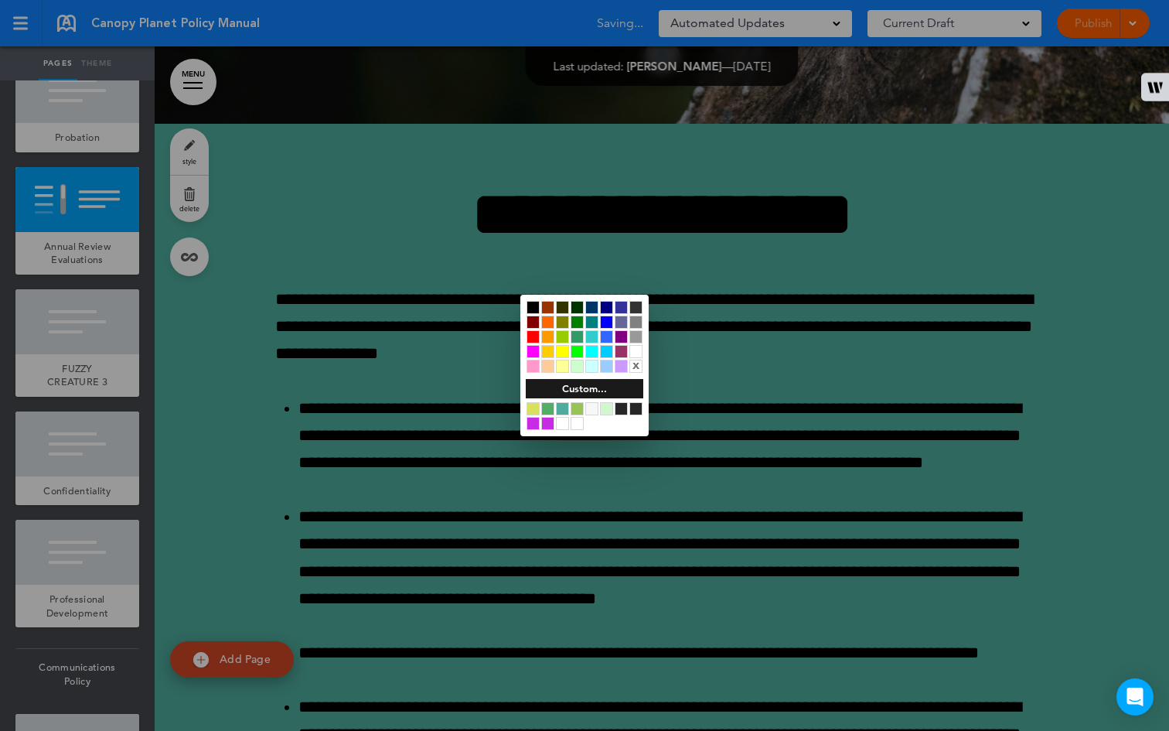
click at [636, 346] on div at bounding box center [635, 351] width 13 height 13
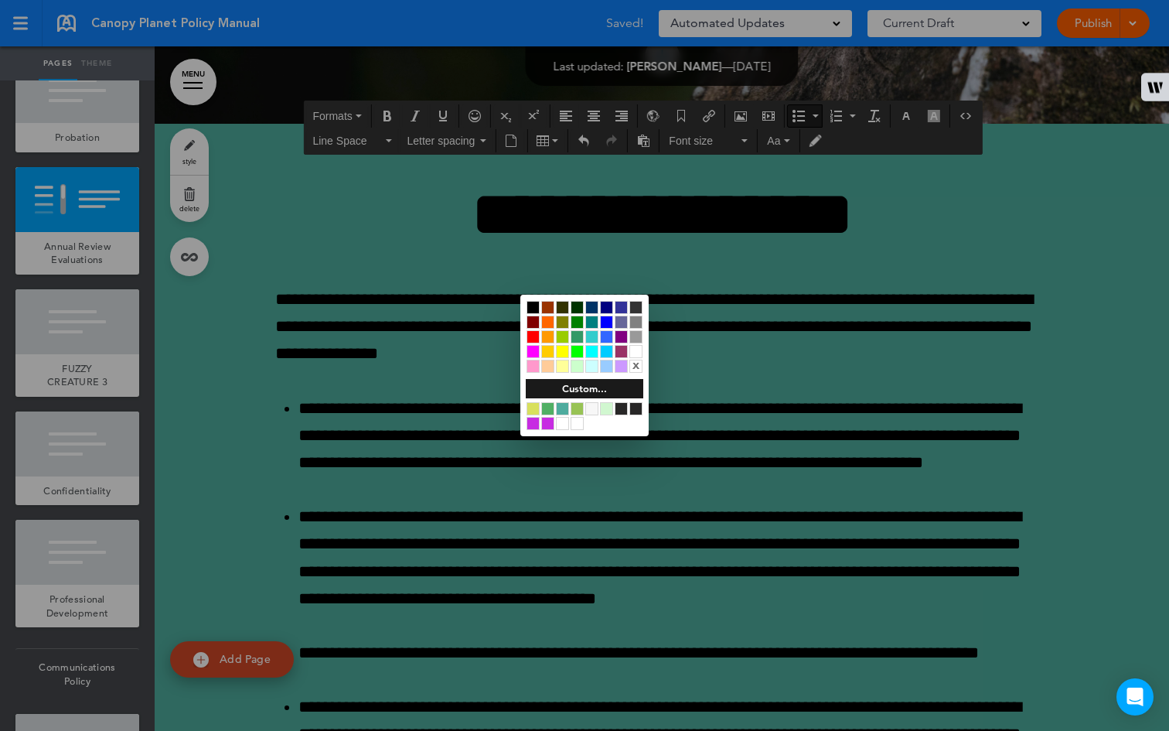
click at [679, 318] on div at bounding box center [584, 365] width 1169 height 731
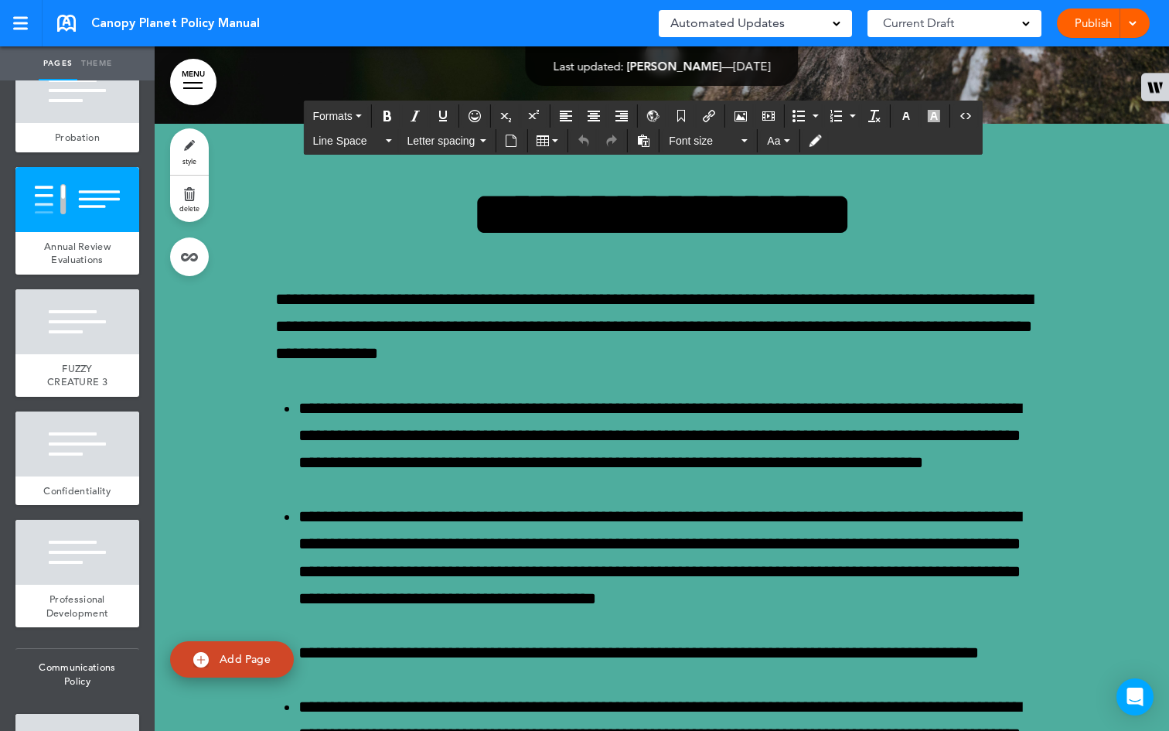
scroll to position [933, 0]
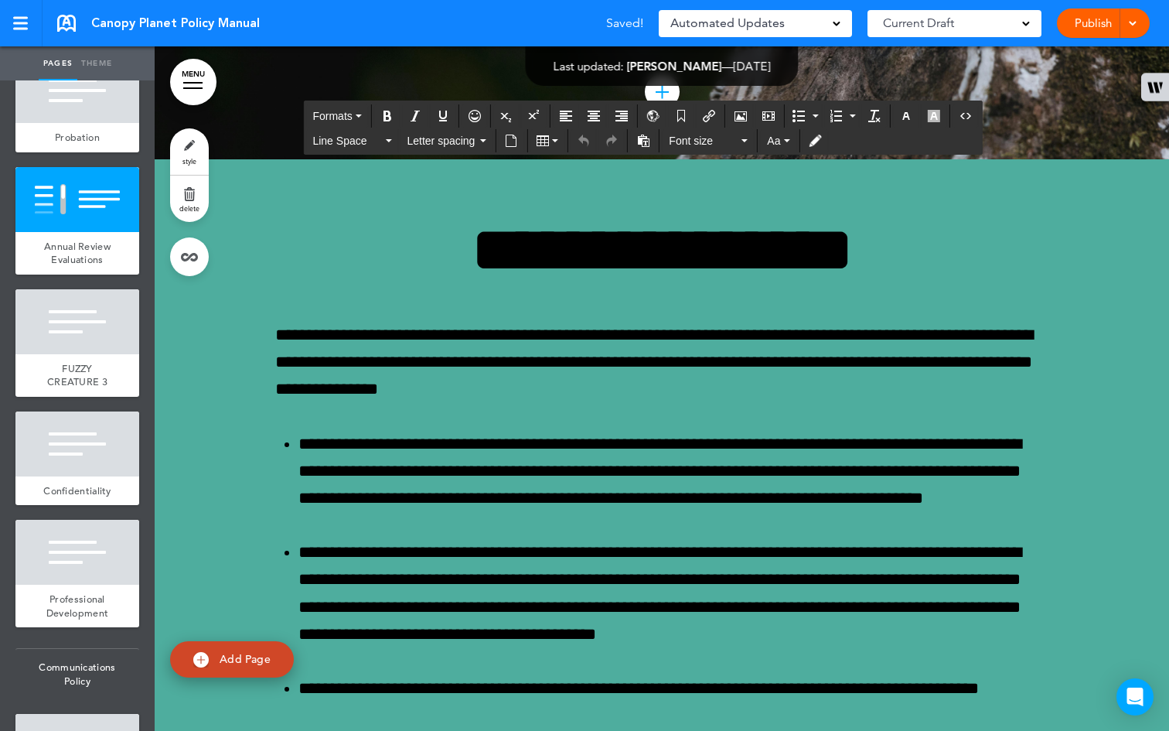
scroll to position [47689, 0]
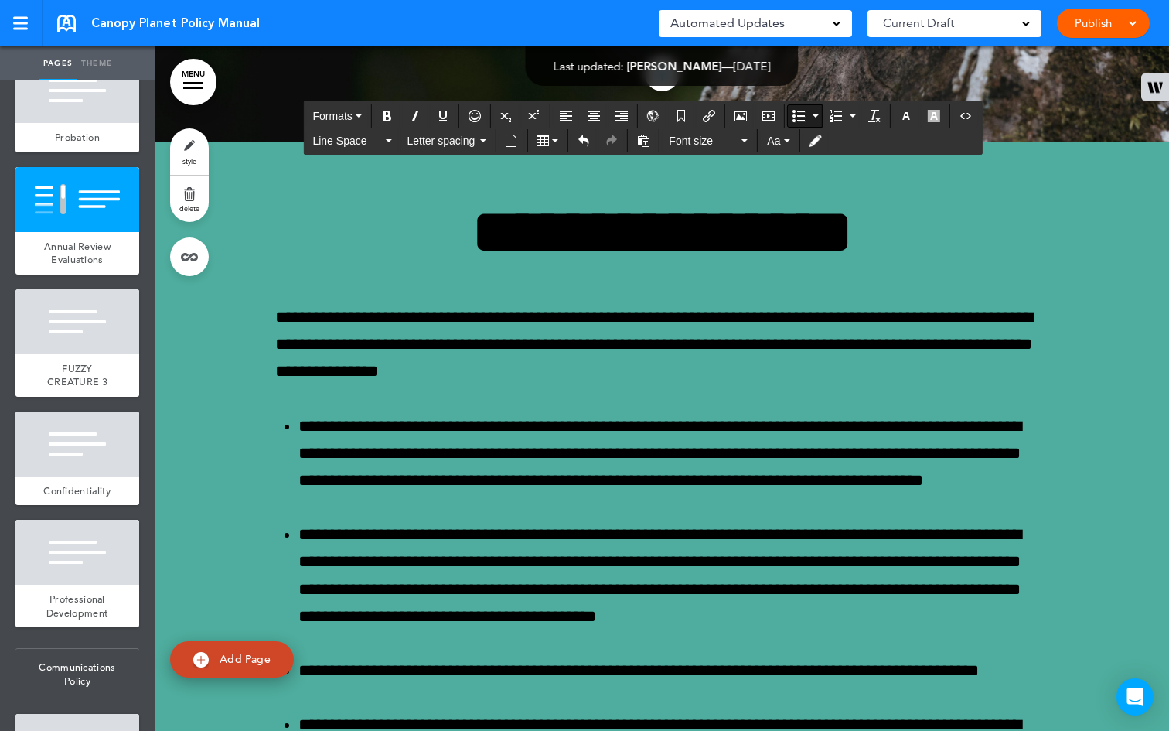
scroll to position [103, 0]
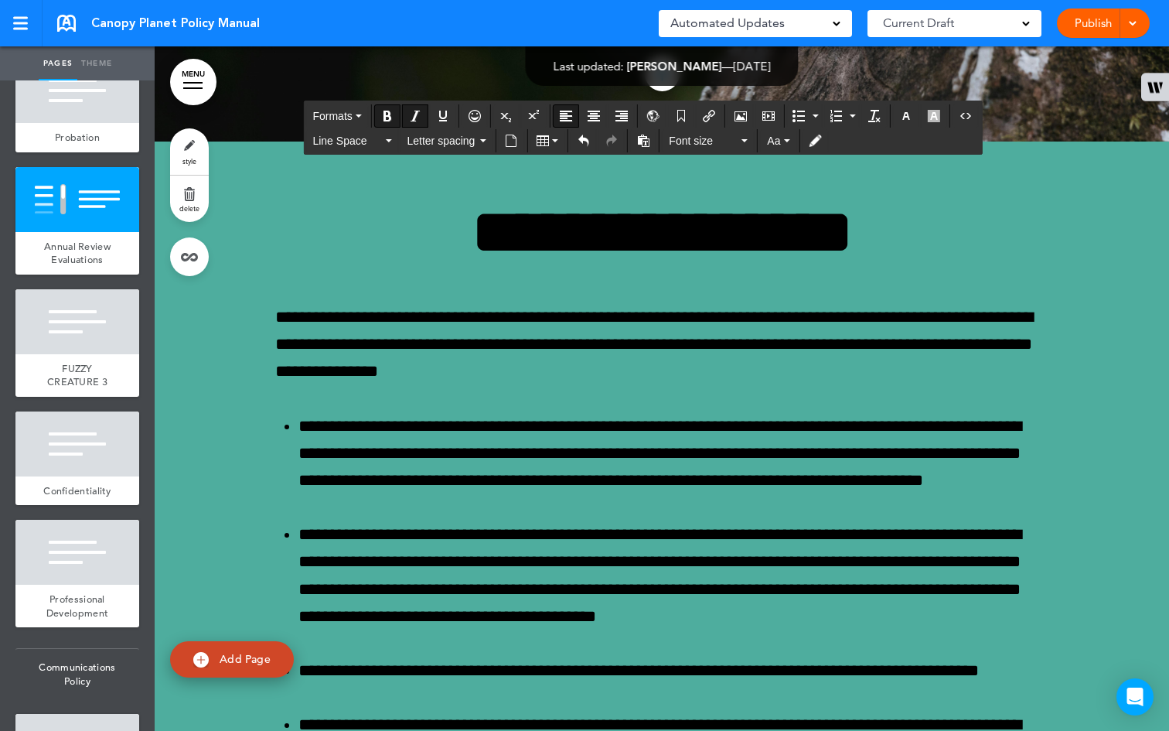
drag, startPoint x: 746, startPoint y: 472, endPoint x: 646, endPoint y: 319, distance: 183.1
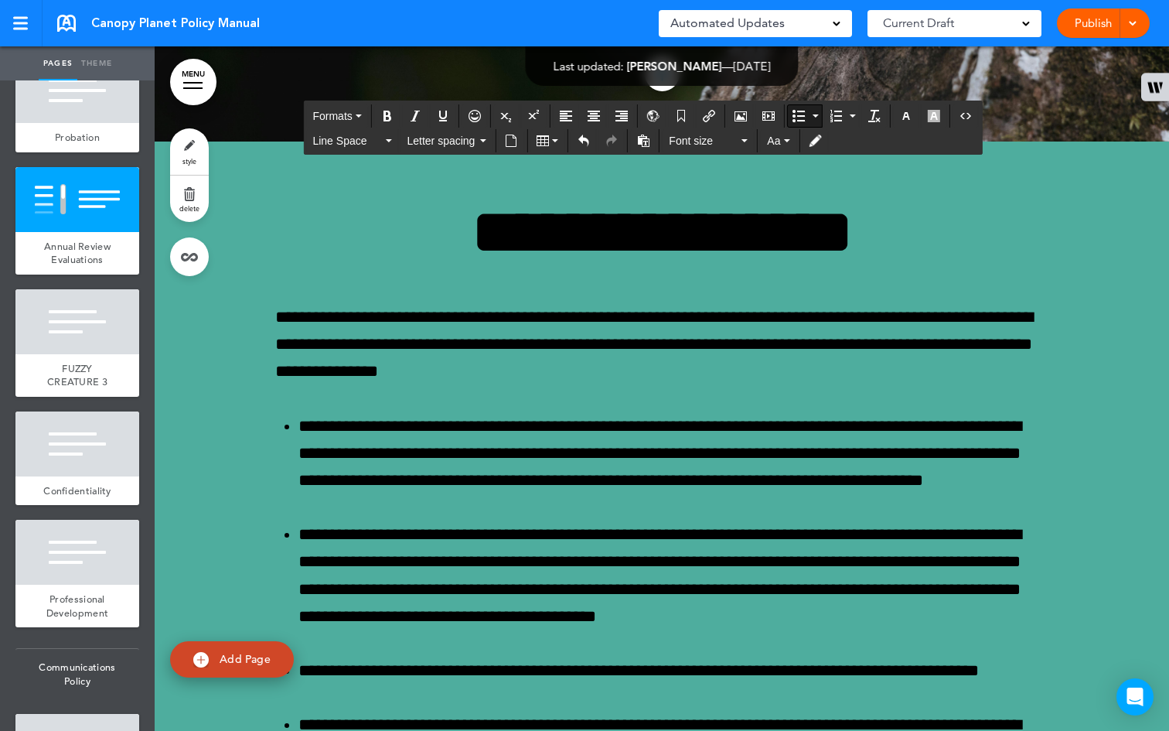
drag, startPoint x: 860, startPoint y: 445, endPoint x: 656, endPoint y: 325, distance: 236.0
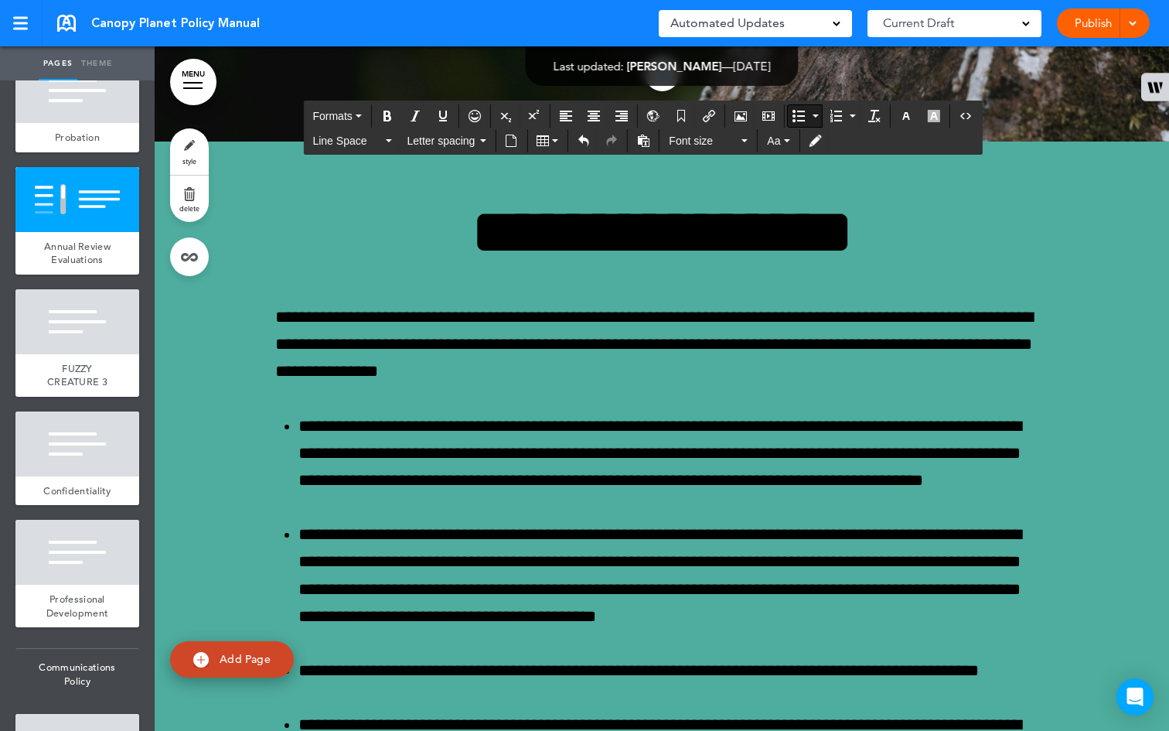
drag, startPoint x: 721, startPoint y: 315, endPoint x: 663, endPoint y: 312, distance: 58.1
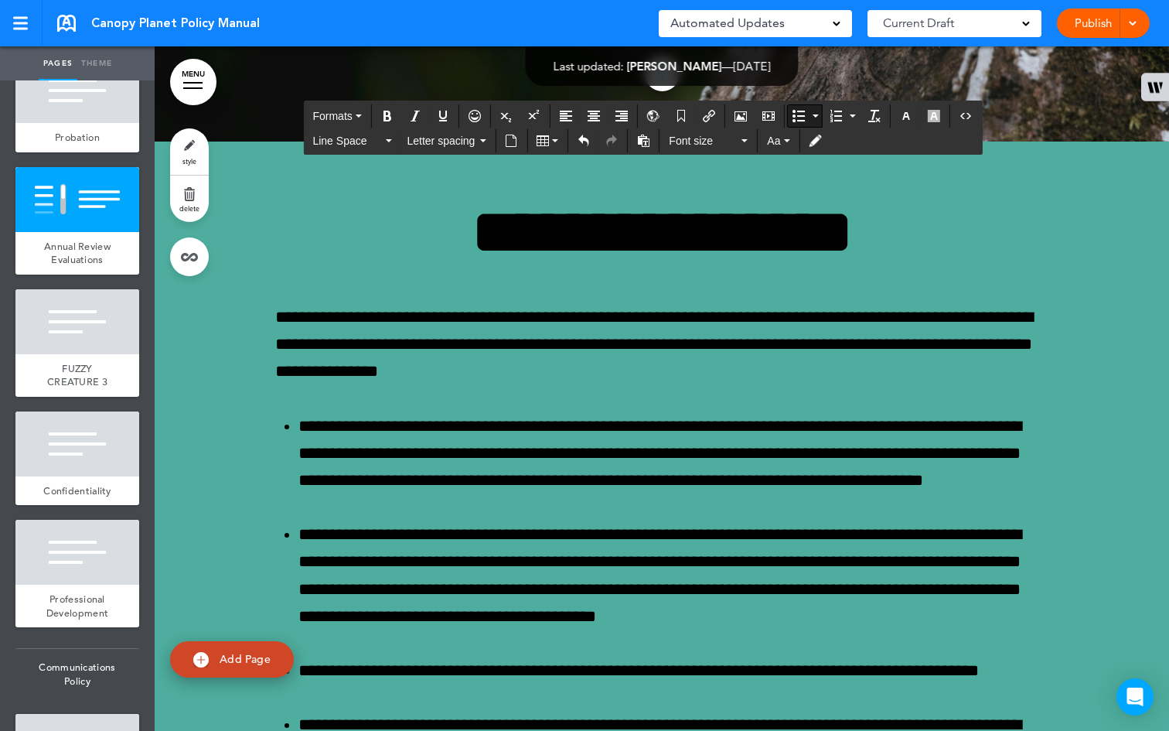
drag, startPoint x: 702, startPoint y: 403, endPoint x: 633, endPoint y: 302, distance: 122.4
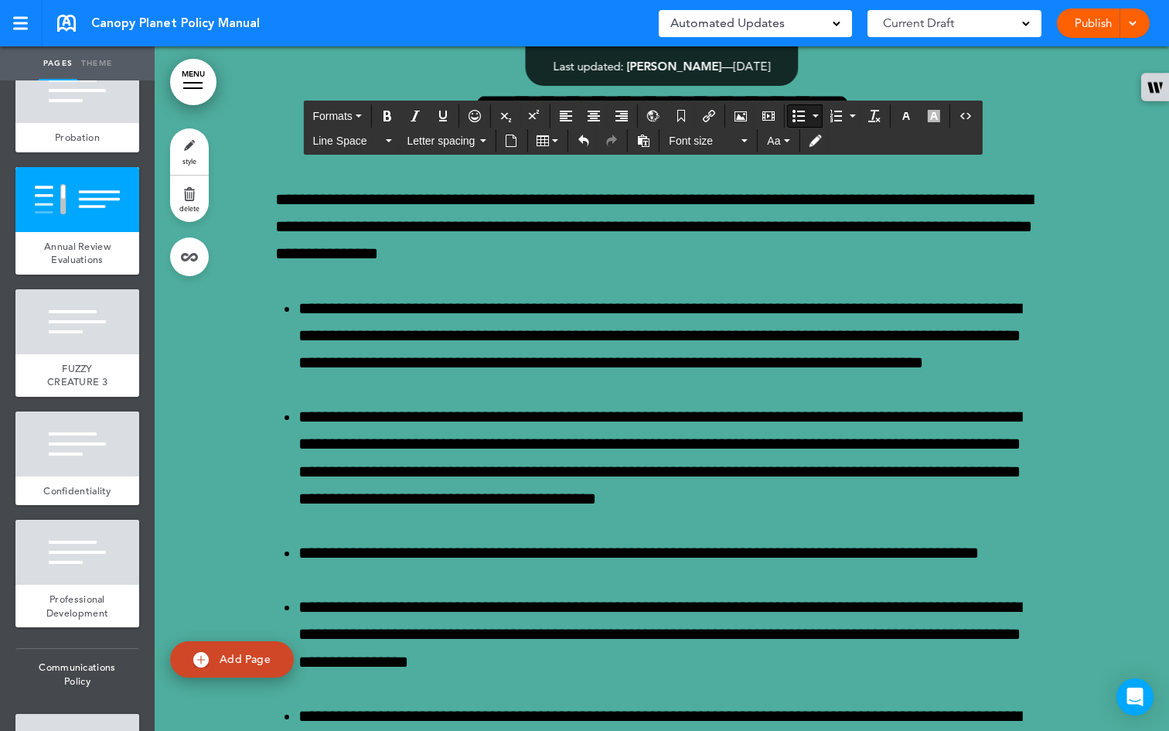
scroll to position [47801, 0]
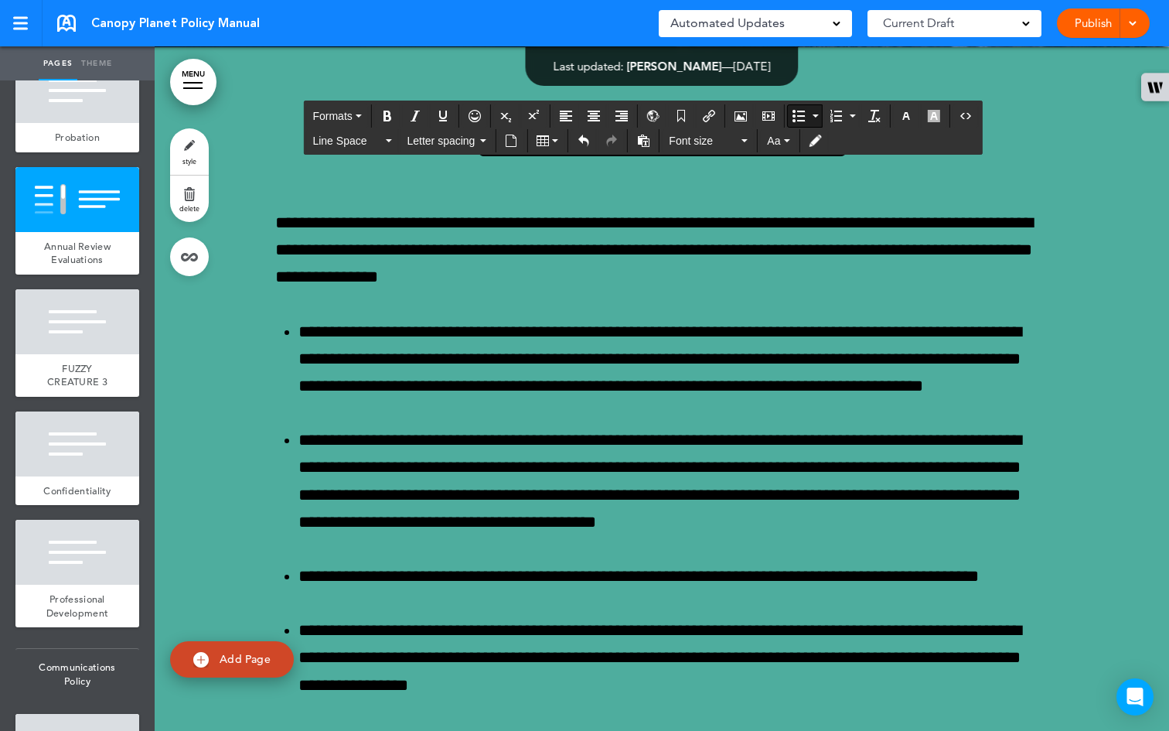
scroll to position [101, 0]
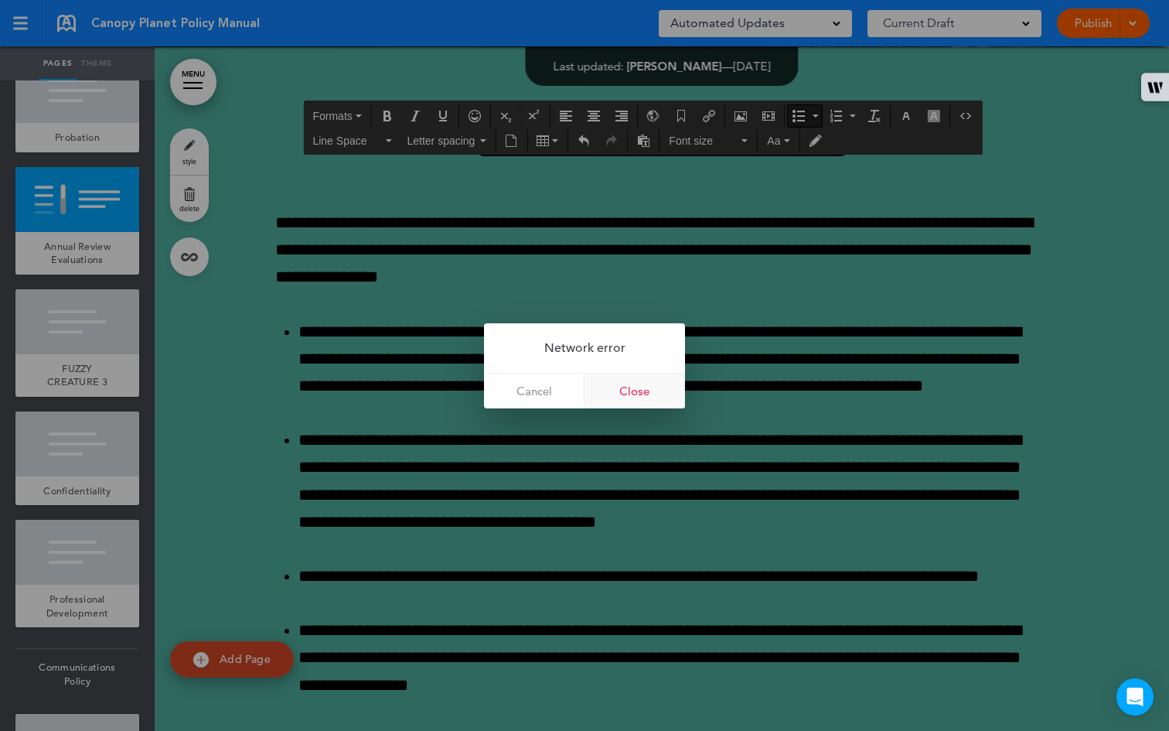
click at [646, 383] on link "Close" at bounding box center [634, 390] width 101 height 35
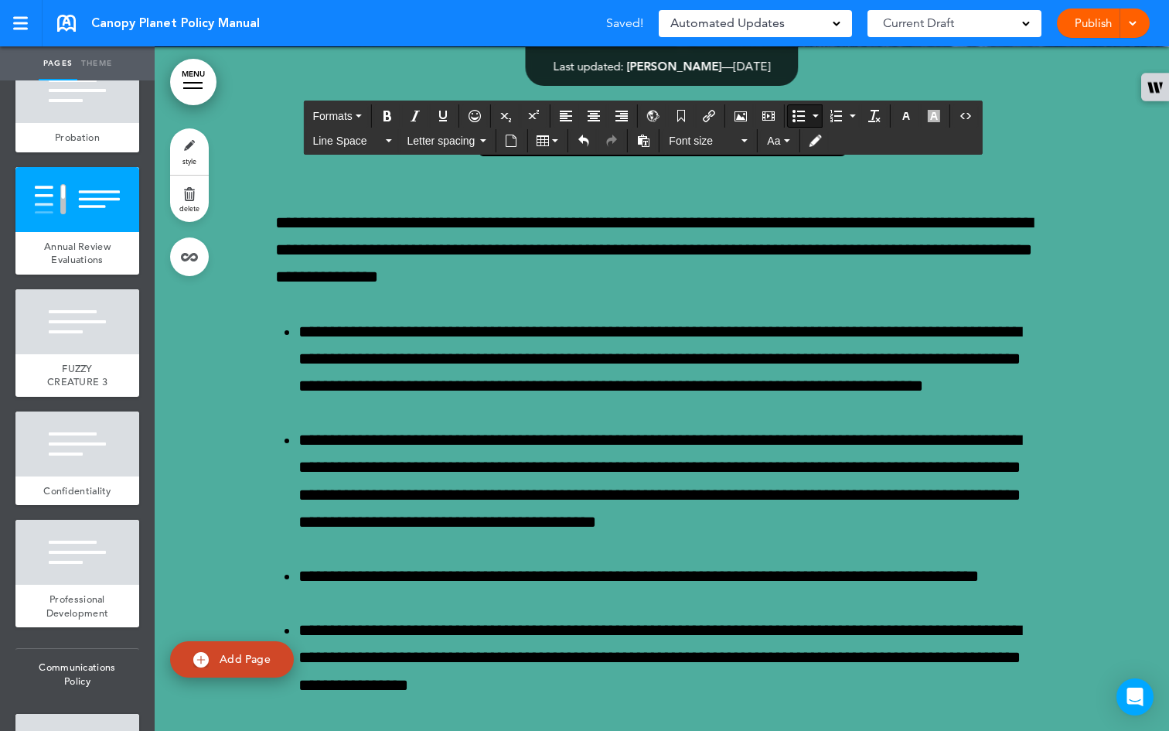
drag, startPoint x: 640, startPoint y: 207, endPoint x: 678, endPoint y: 256, distance: 61.7
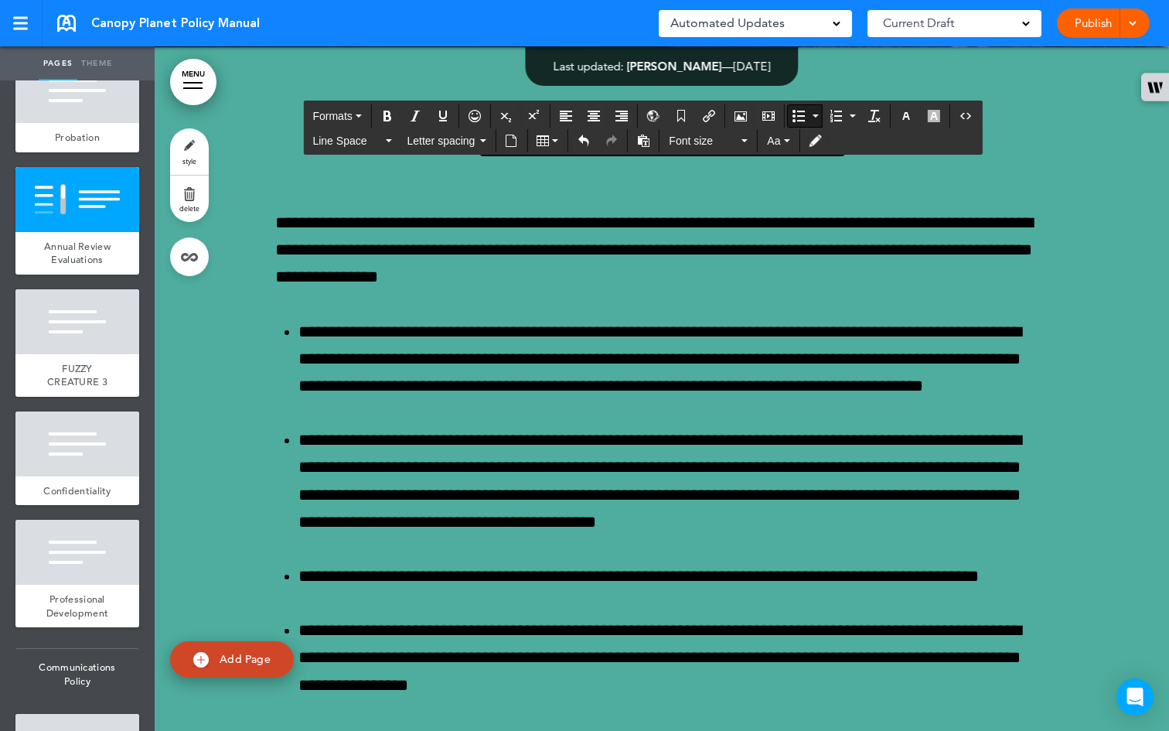
scroll to position [106, 0]
drag, startPoint x: 710, startPoint y: 292, endPoint x: 704, endPoint y: 287, distance: 8.2
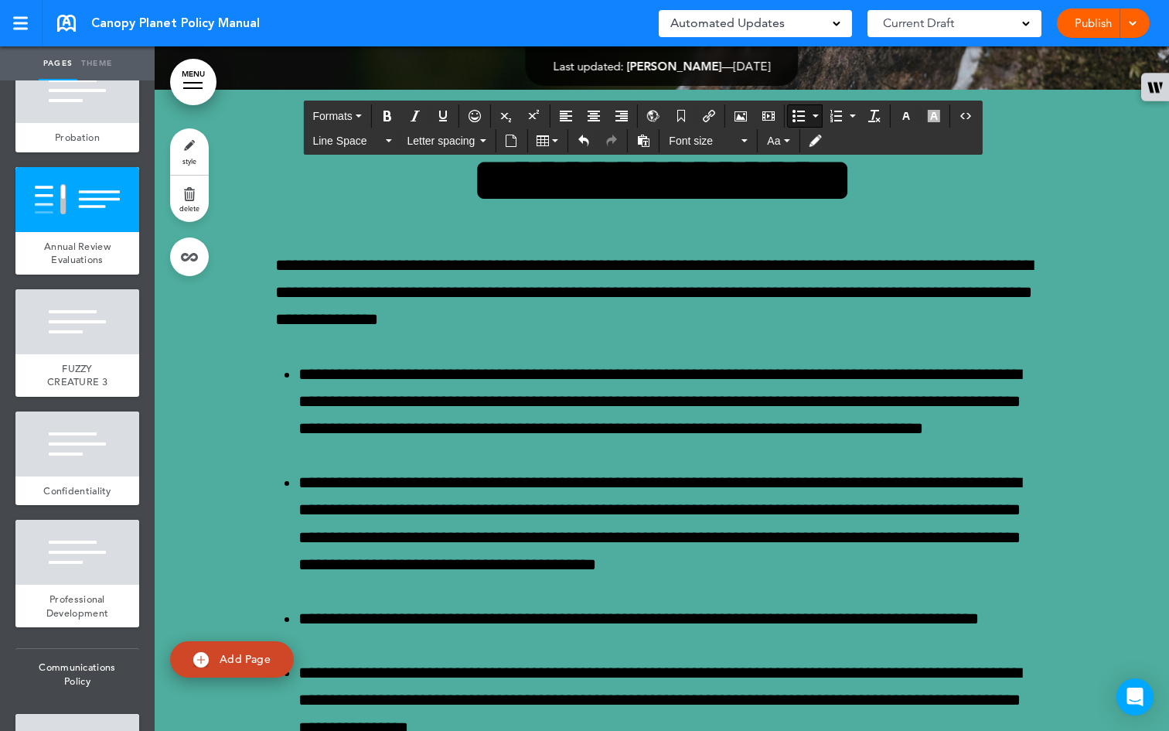
scroll to position [83, 0]
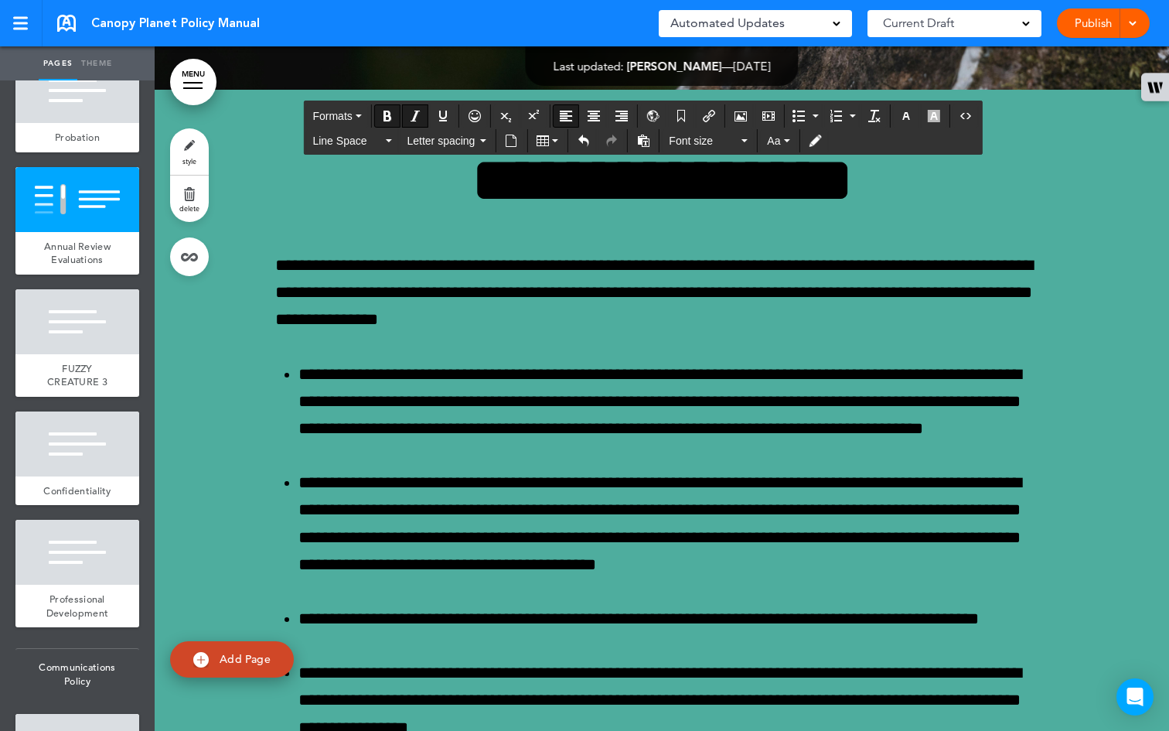
drag, startPoint x: 792, startPoint y: 210, endPoint x: 820, endPoint y: 454, distance: 245.9
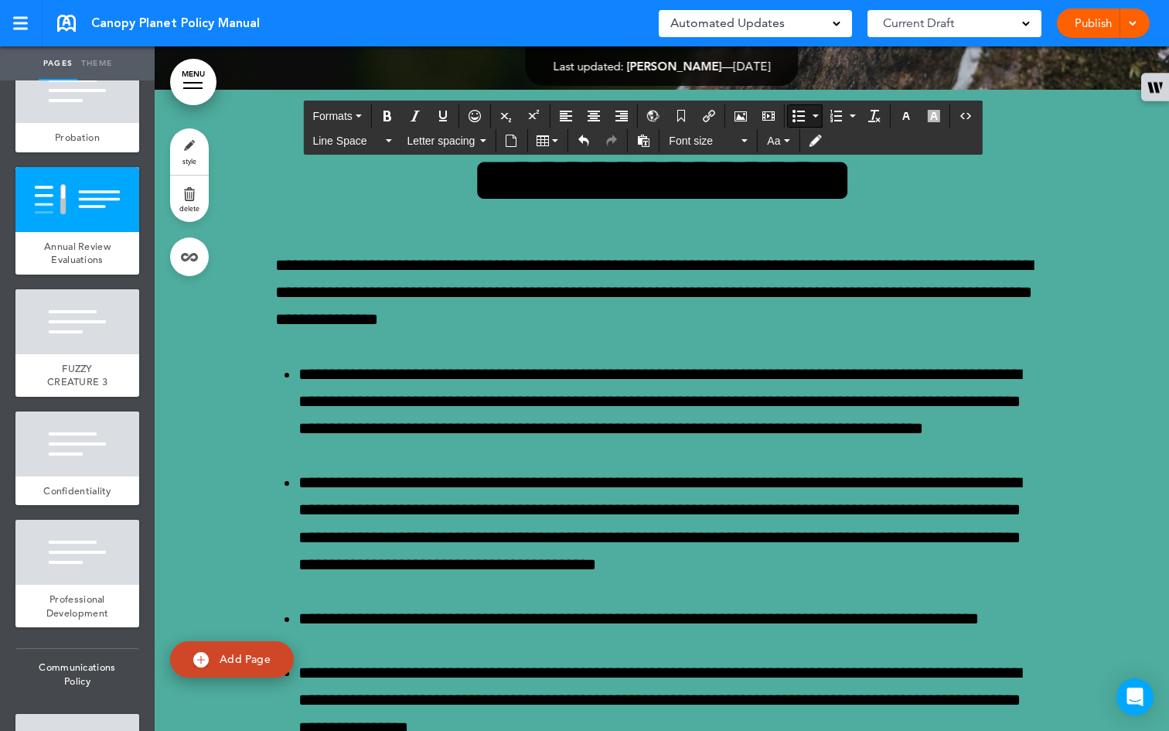
drag, startPoint x: 655, startPoint y: 247, endPoint x: 840, endPoint y: 511, distance: 322.4
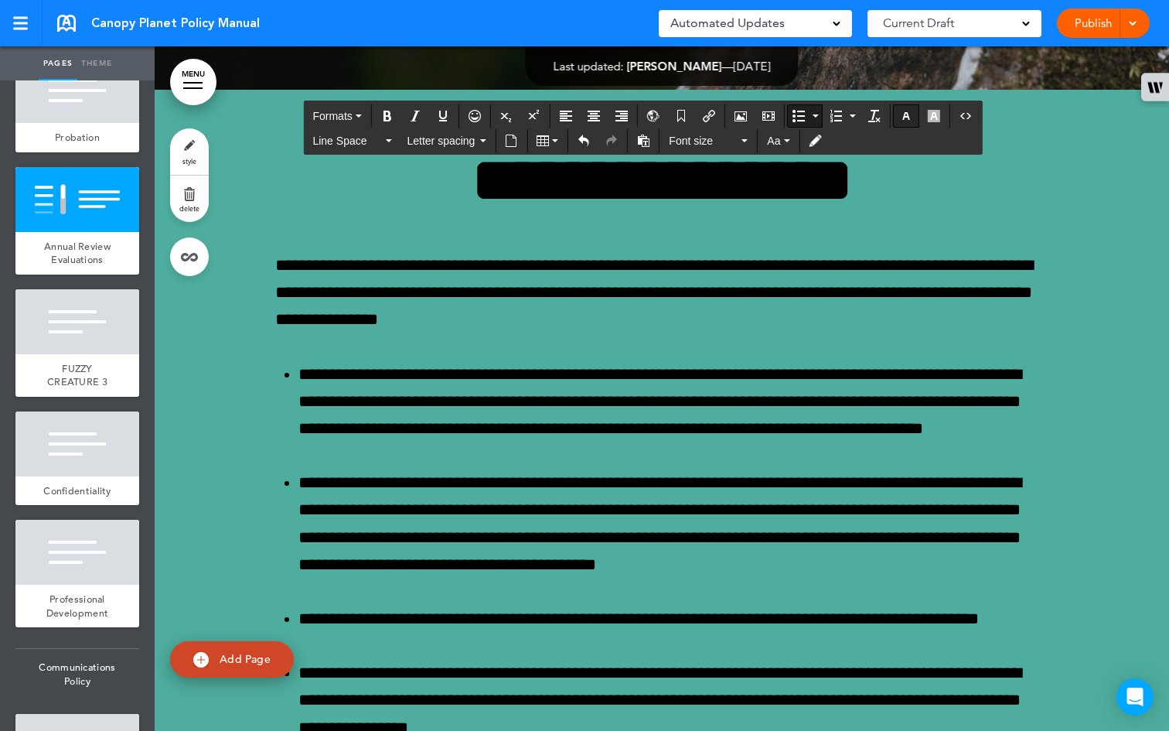
click at [906, 116] on icon "button" at bounding box center [906, 116] width 12 height 12
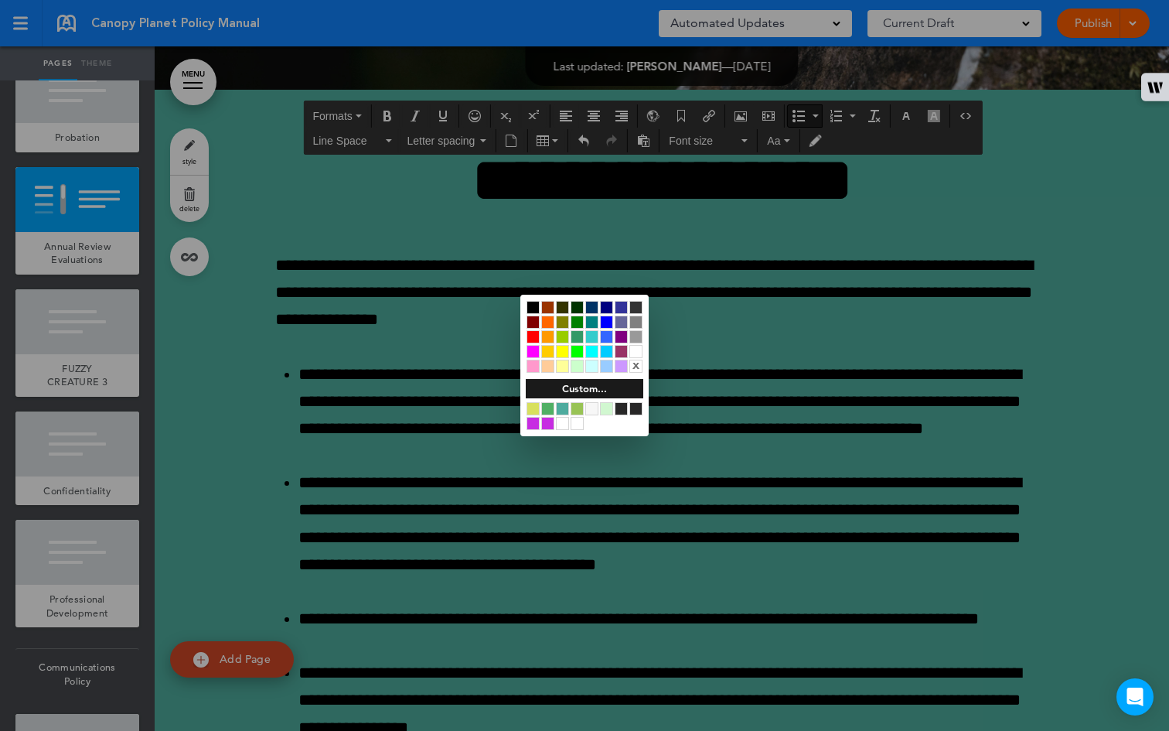
click at [636, 346] on div at bounding box center [635, 351] width 13 height 13
click at [779, 278] on div at bounding box center [584, 365] width 1169 height 731
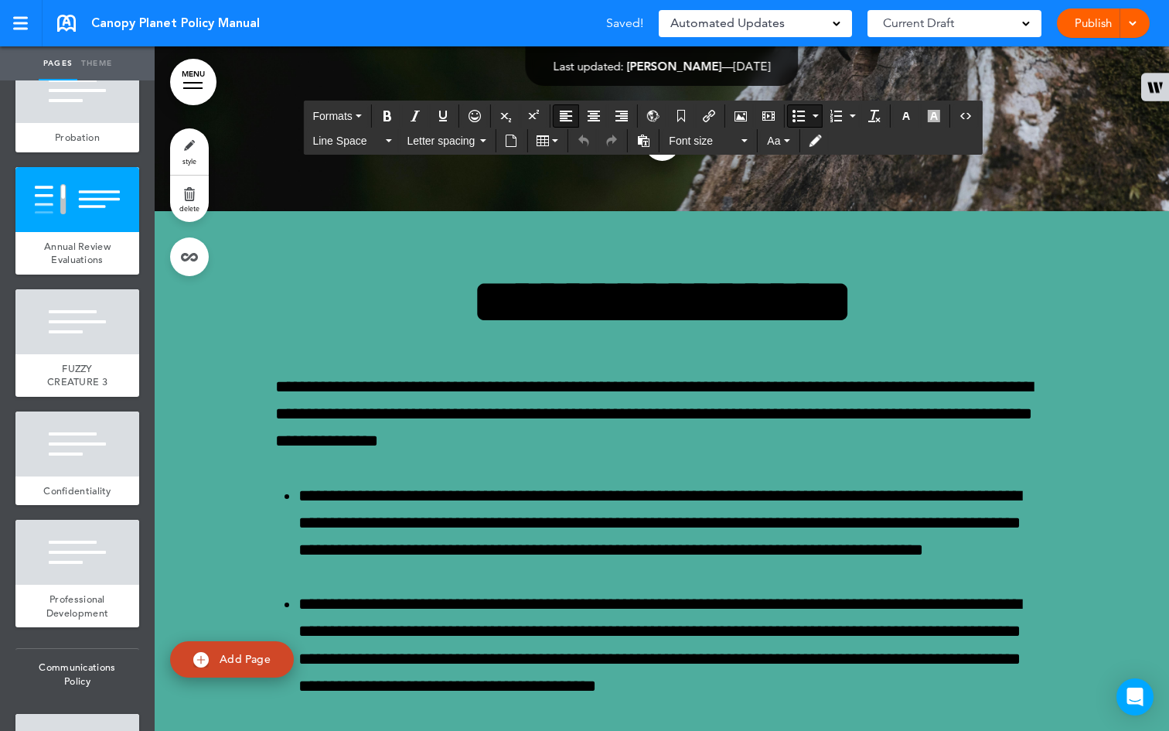
drag, startPoint x: 650, startPoint y: 381, endPoint x: 811, endPoint y: 608, distance: 278.4
paste div
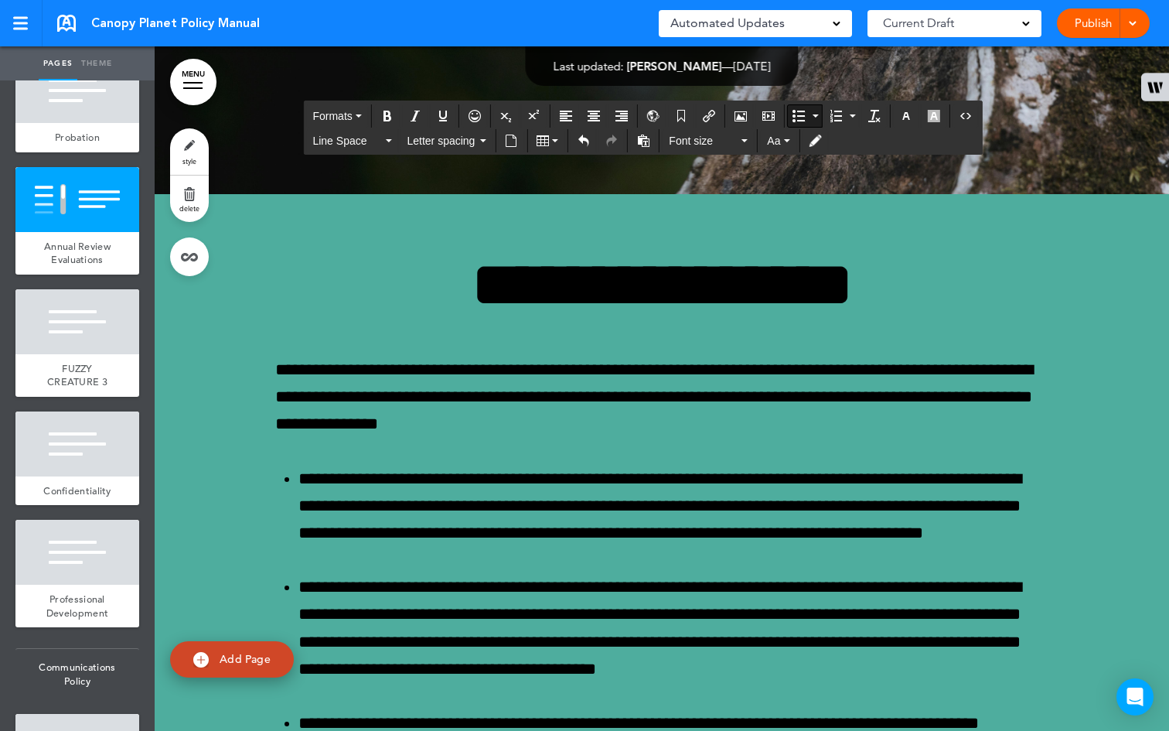
scroll to position [47637, 0]
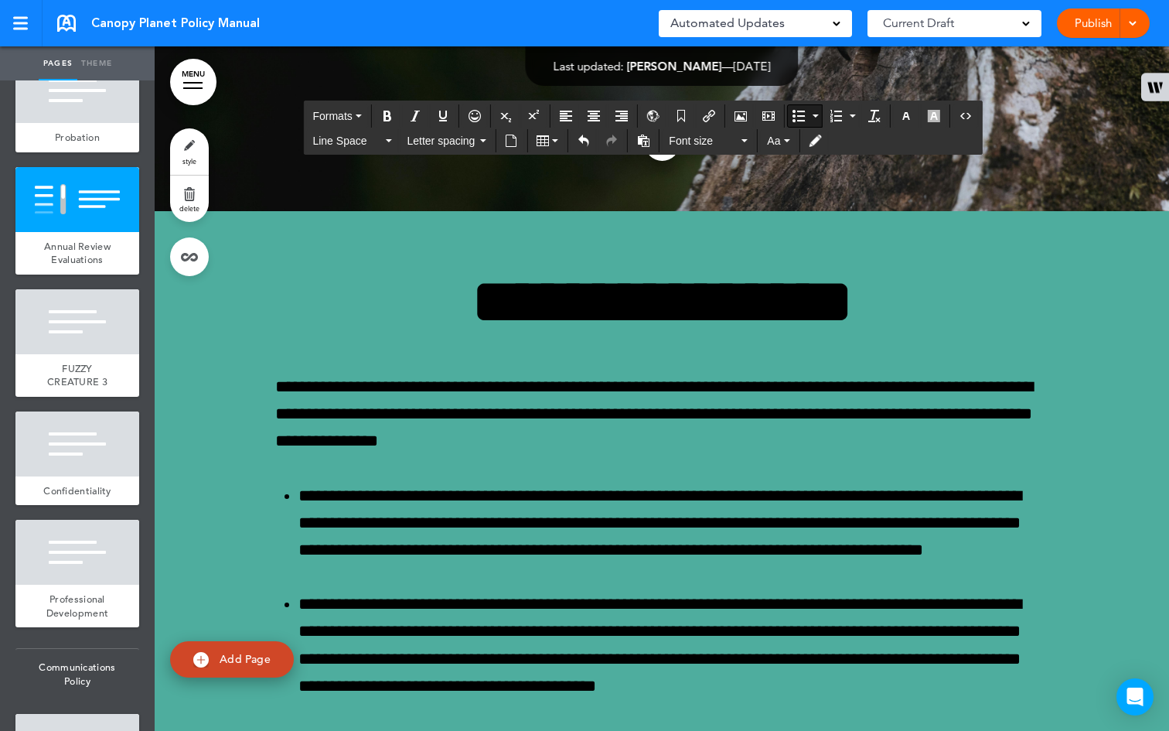
drag, startPoint x: 971, startPoint y: 549, endPoint x: 673, endPoint y: 373, distance: 345.5
drag, startPoint x: 733, startPoint y: 345, endPoint x: 761, endPoint y: 455, distance: 114.0
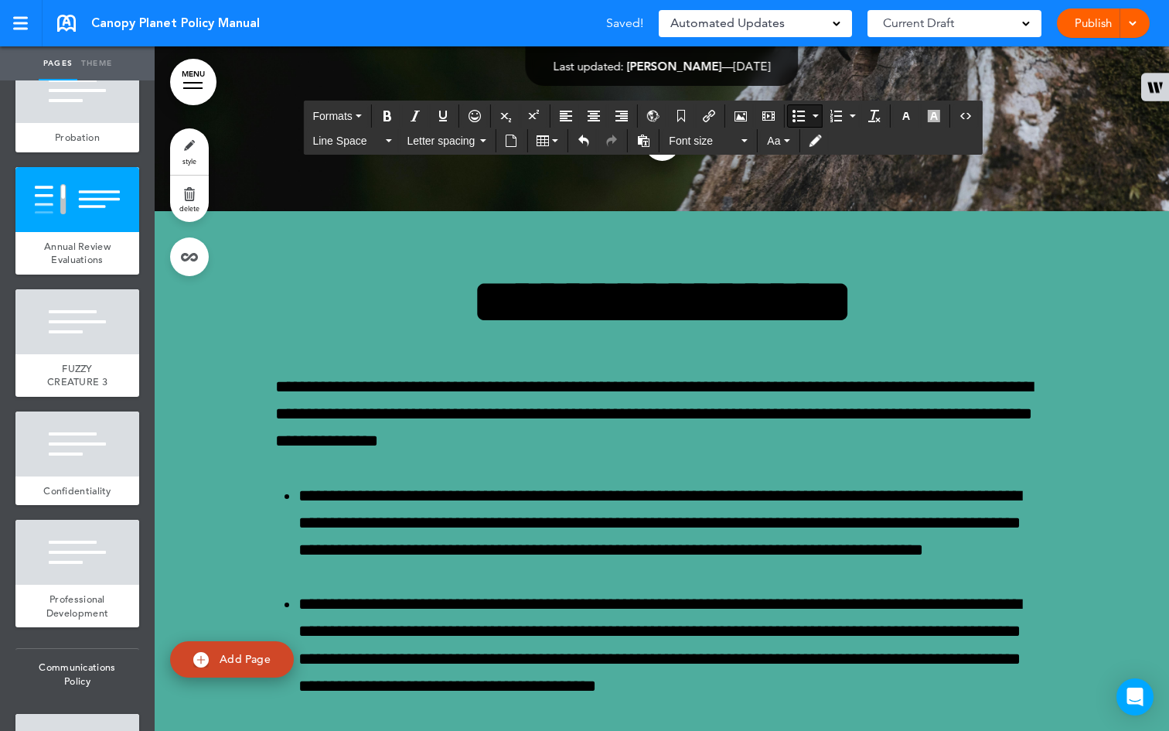
drag, startPoint x: 680, startPoint y: 440, endPoint x: 653, endPoint y: 443, distance: 27.2
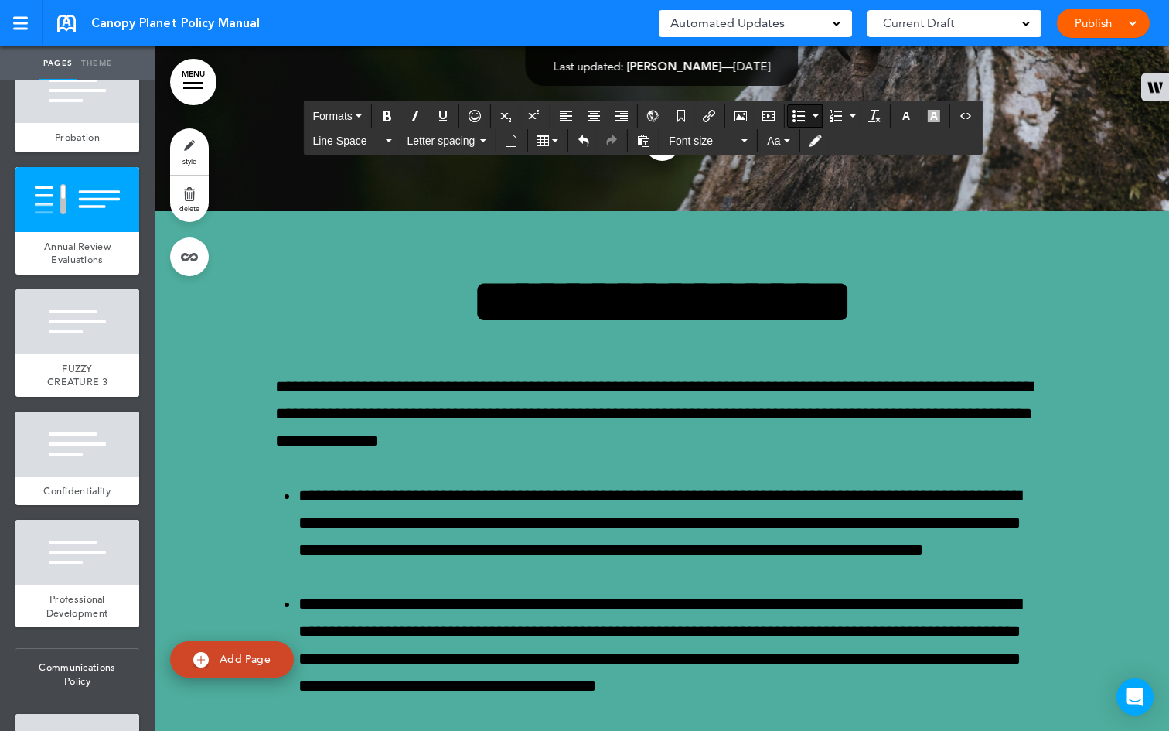
drag, startPoint x: 674, startPoint y: 388, endPoint x: 639, endPoint y: 370, distance: 40.1
drag, startPoint x: 792, startPoint y: 325, endPoint x: 878, endPoint y: 363, distance: 93.5
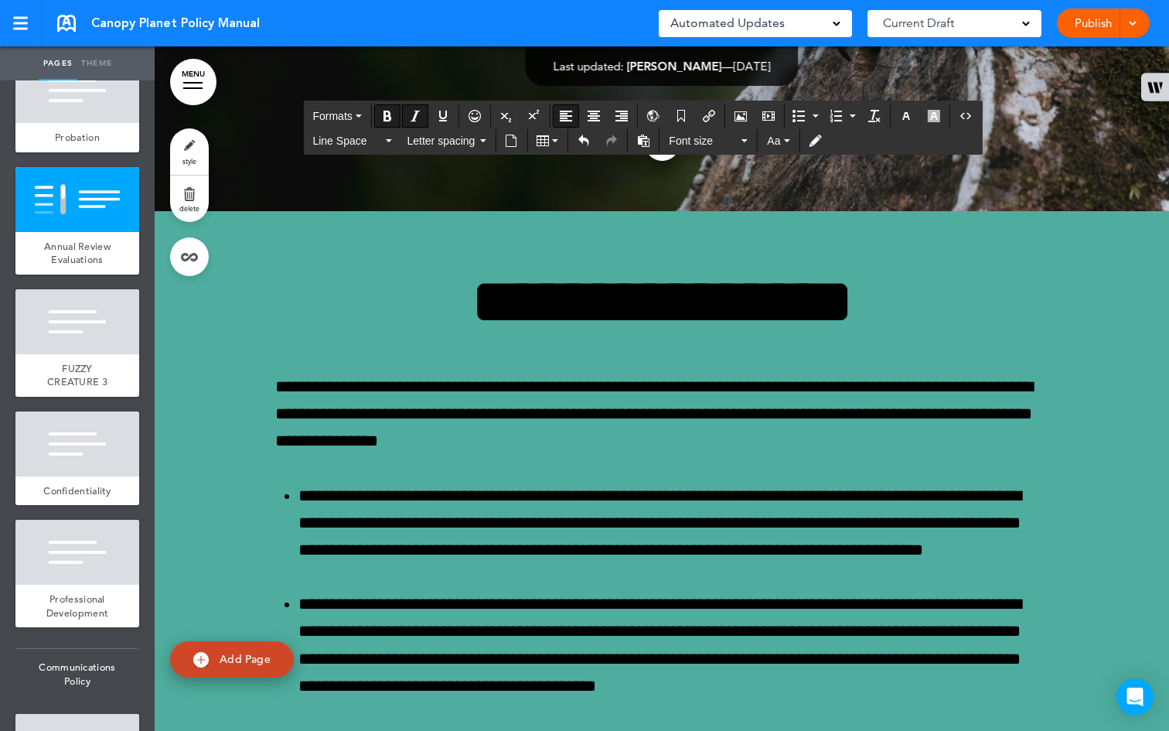
drag, startPoint x: 774, startPoint y: 329, endPoint x: 855, endPoint y: 629, distance: 310.0
click at [903, 113] on icon "button" at bounding box center [906, 116] width 12 height 12
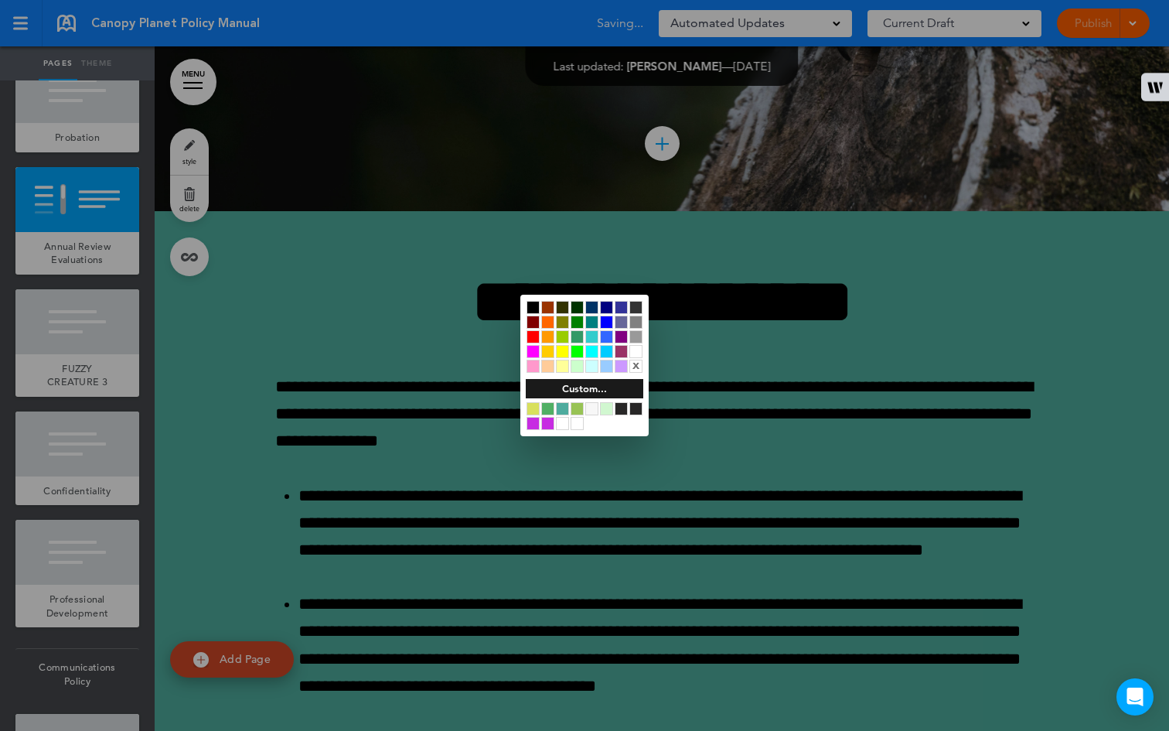
click at [636, 345] on div at bounding box center [635, 351] width 13 height 13
click at [789, 385] on div at bounding box center [584, 365] width 1169 height 731
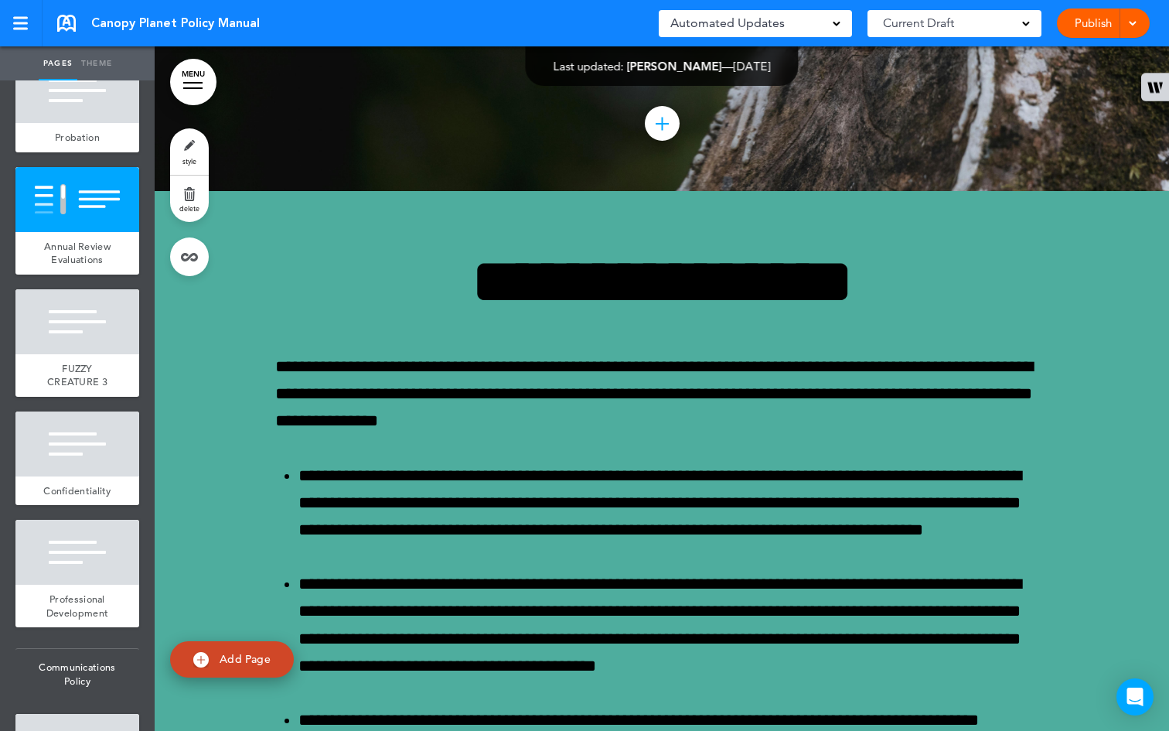
scroll to position [47894, 0]
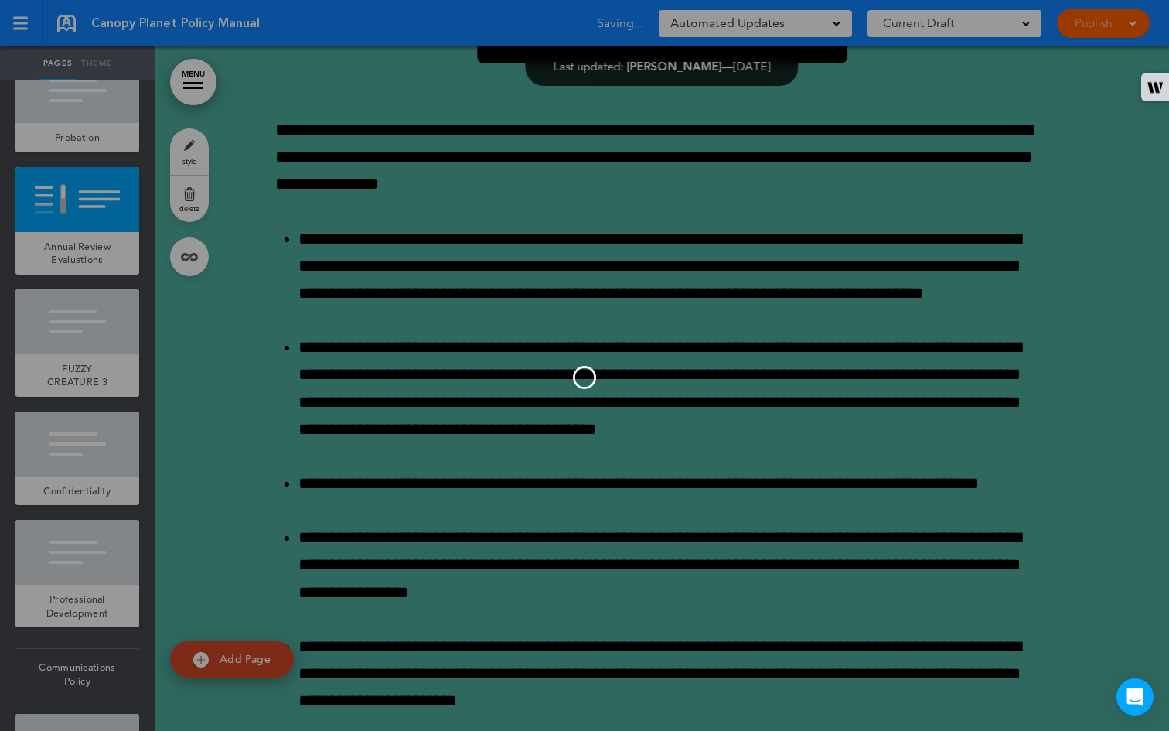
scroll to position [192, 0]
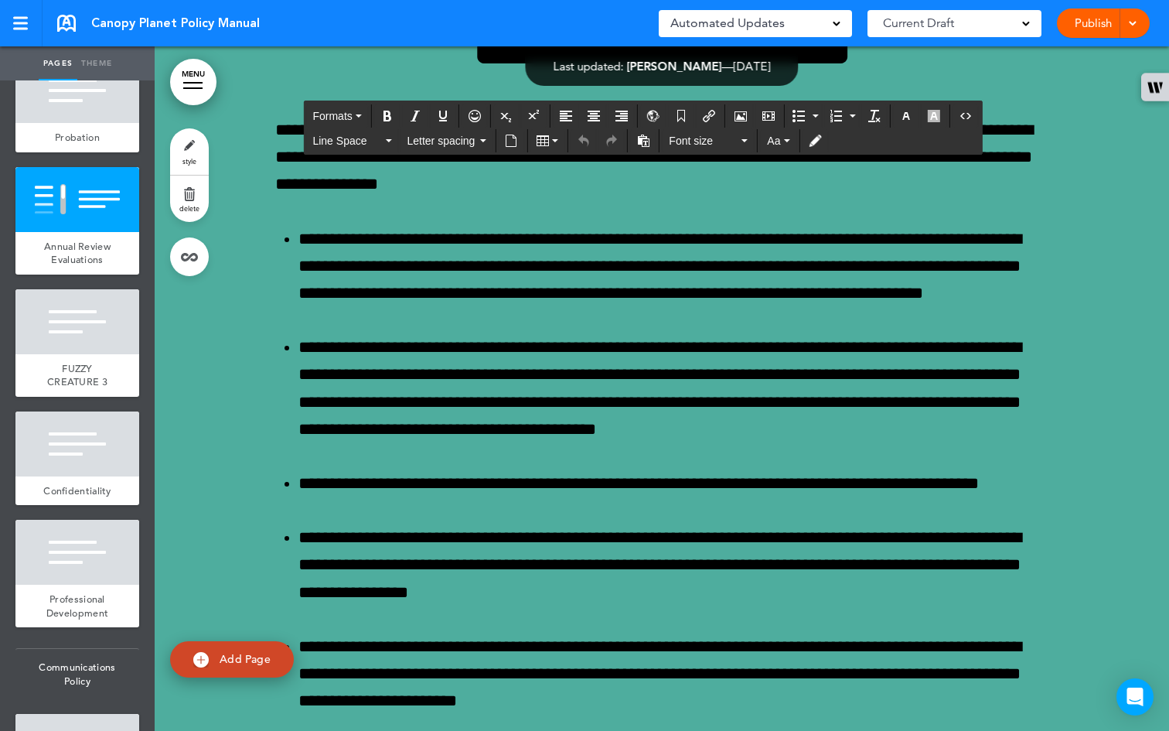
paste div
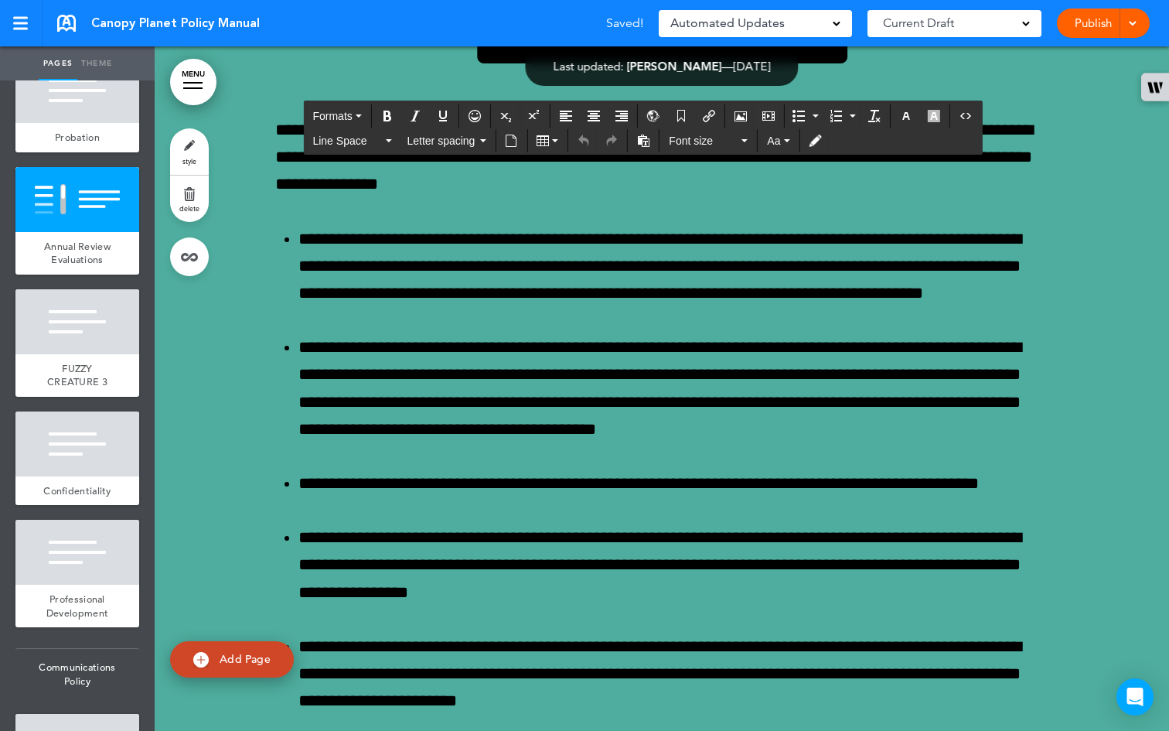
click at [908, 116] on icon "button" at bounding box center [906, 116] width 12 height 12
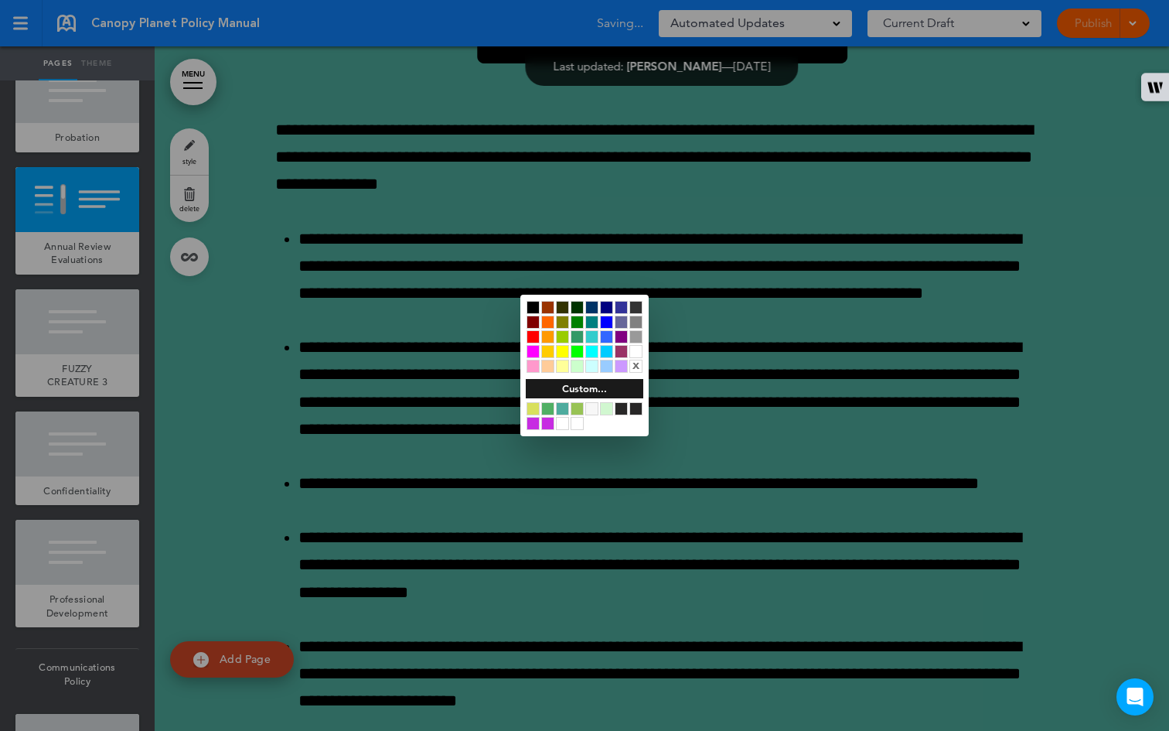
click at [639, 347] on div at bounding box center [635, 351] width 13 height 13
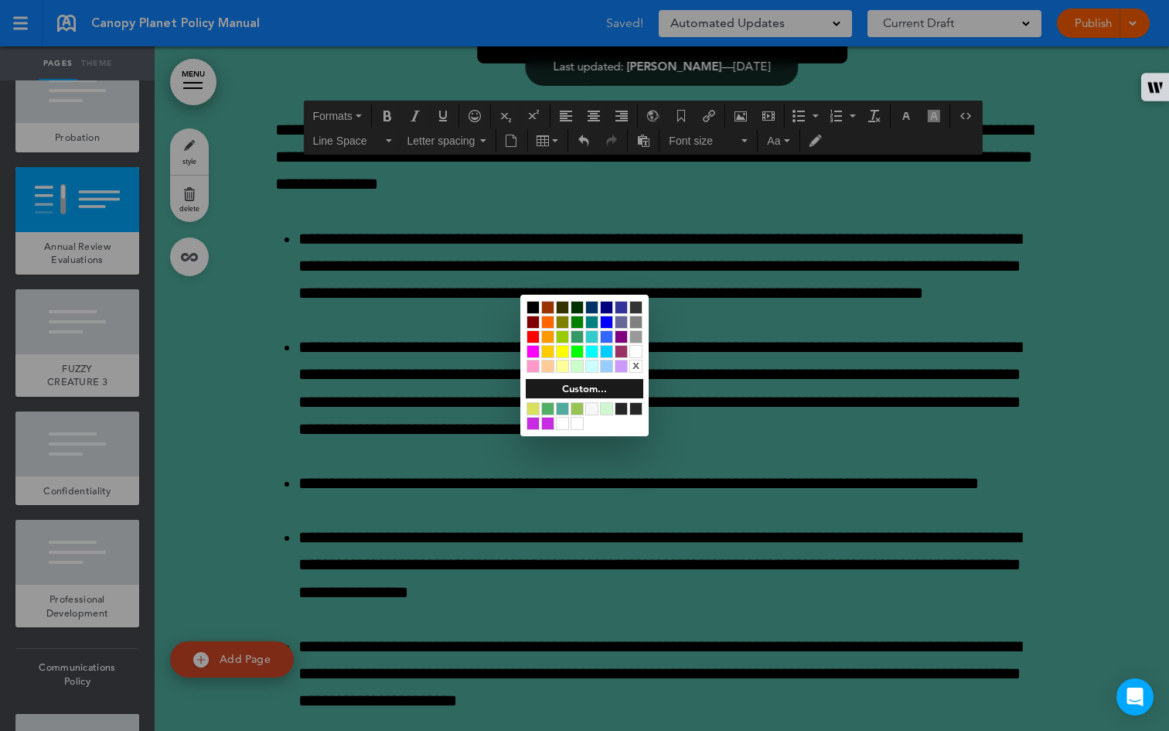
click at [438, 247] on div at bounding box center [584, 365] width 1169 height 731
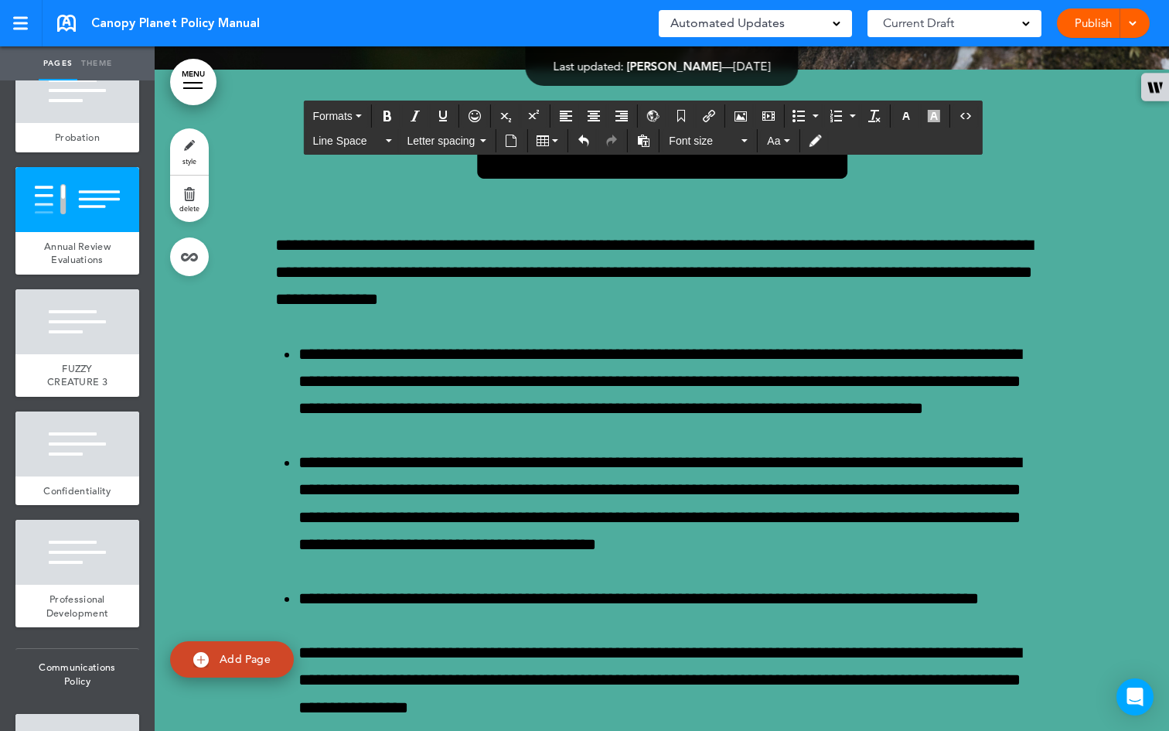
scroll to position [47773, 0]
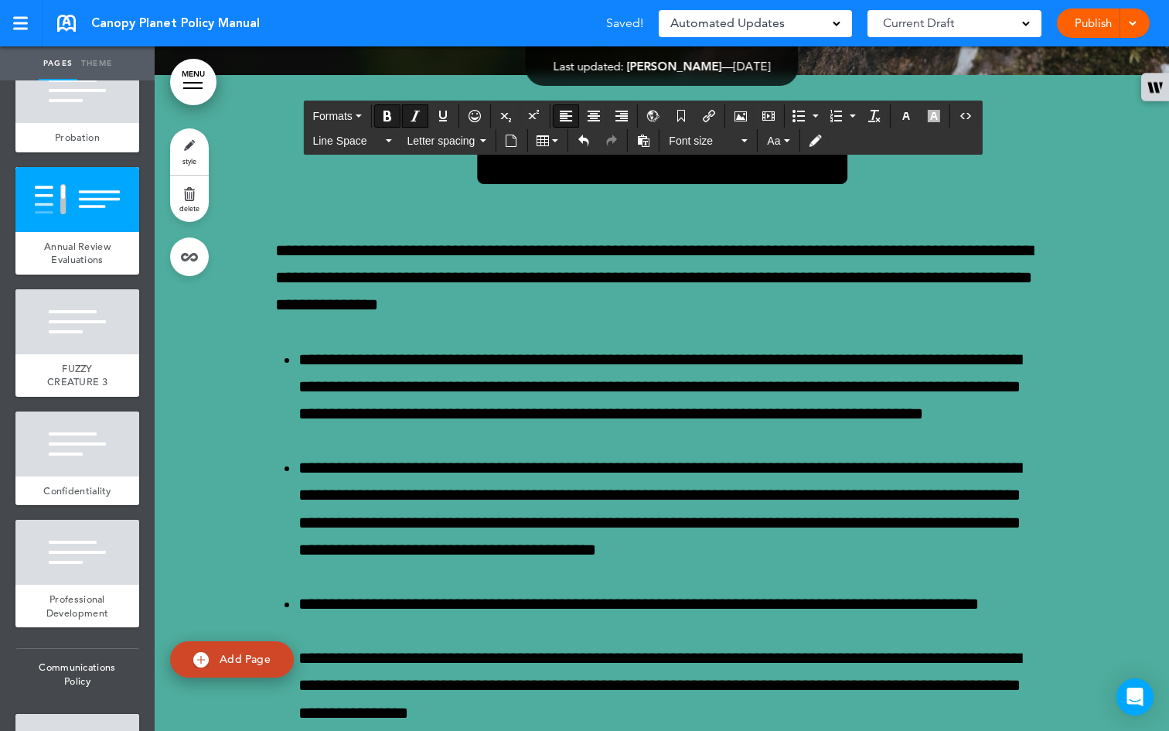
copy em "********"
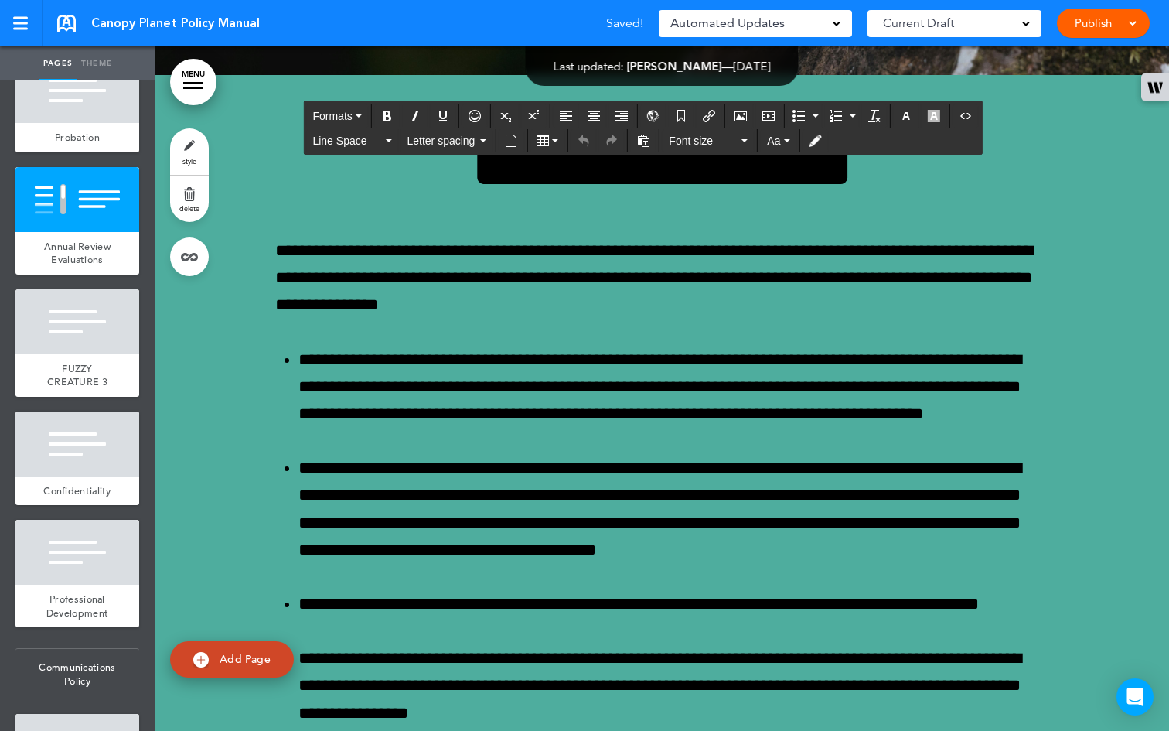
paste div
drag, startPoint x: 764, startPoint y: 191, endPoint x: 636, endPoint y: 193, distance: 127.6
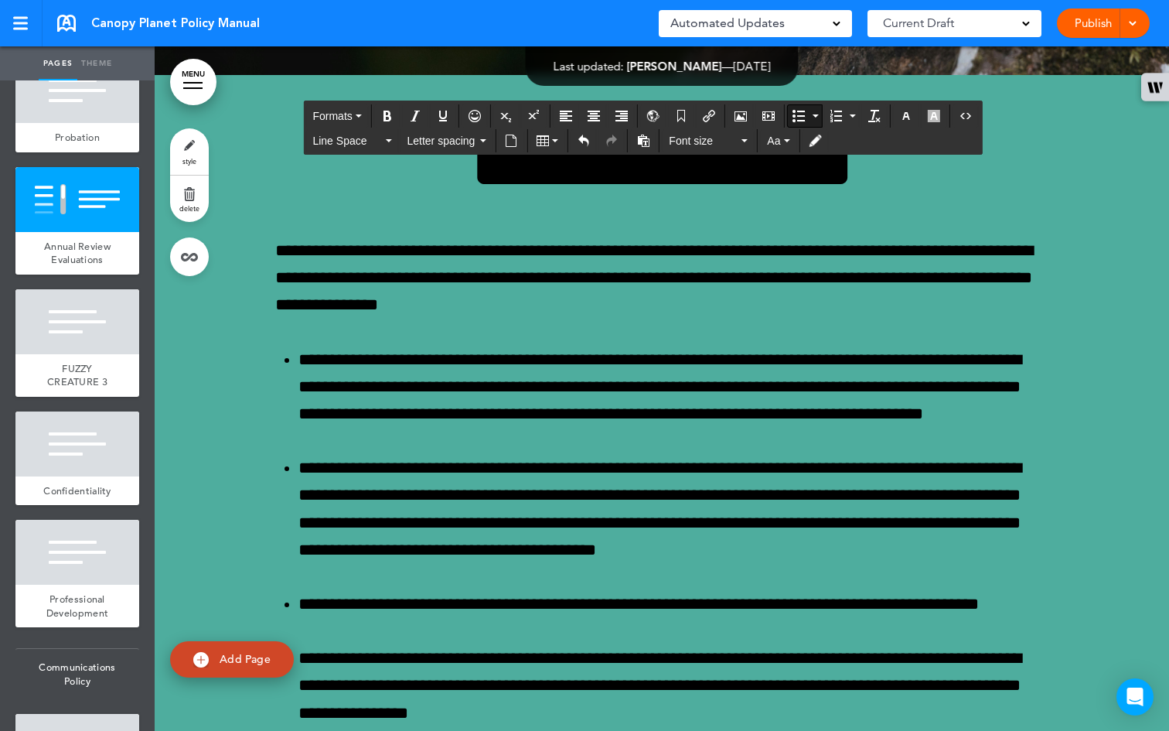
scroll to position [120, 0]
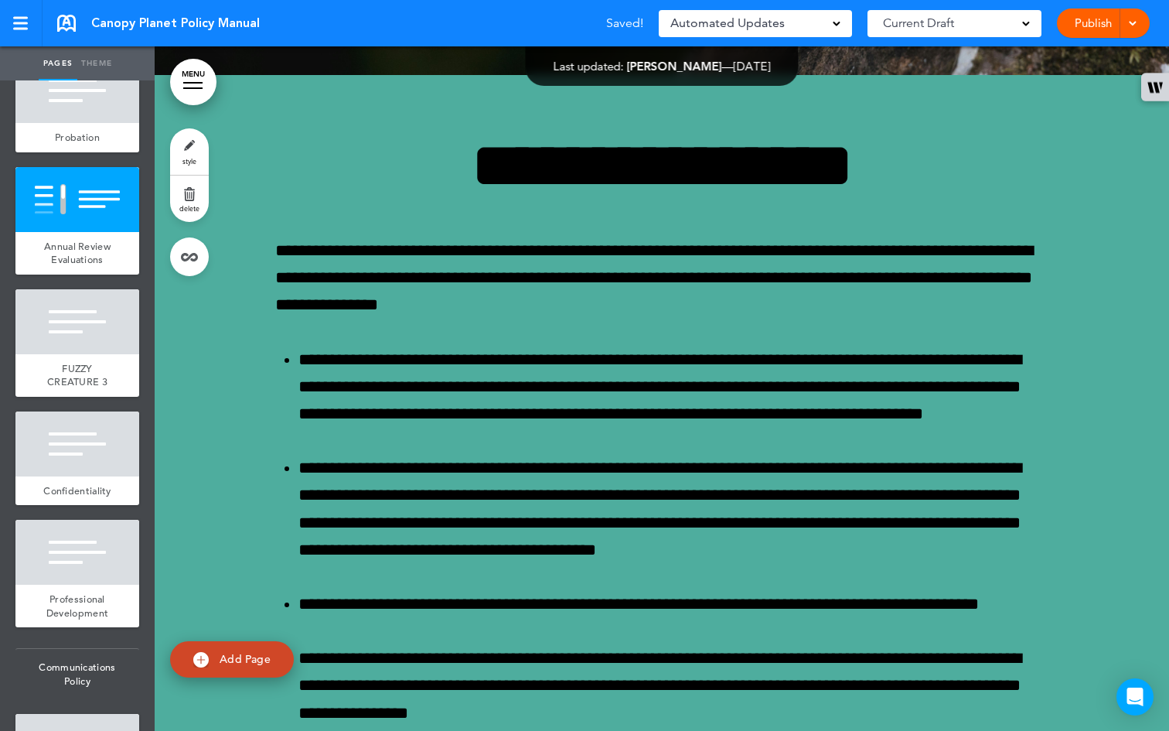
scroll to position [357, 0]
drag, startPoint x: 964, startPoint y: 431, endPoint x: 799, endPoint y: 417, distance: 166.0
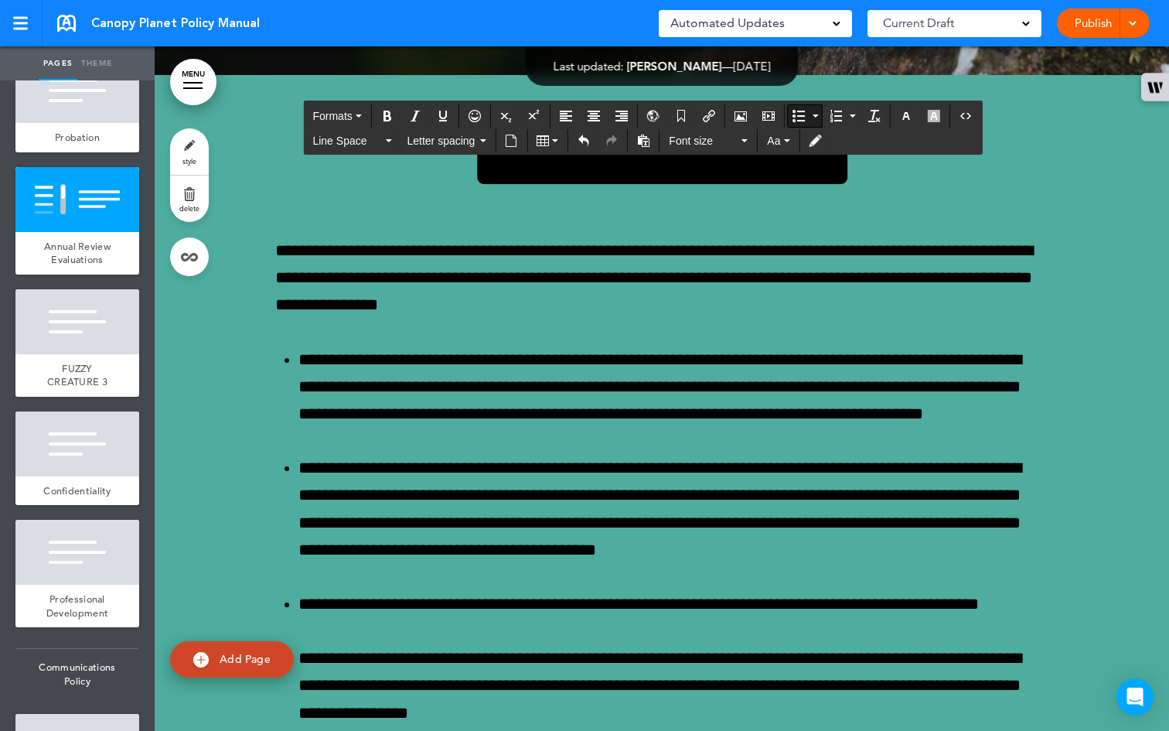
scroll to position [1335, 0]
drag, startPoint x: 650, startPoint y: 259, endPoint x: 820, endPoint y: 490, distance: 287.0
click at [905, 111] on icon "button" at bounding box center [906, 116] width 12 height 12
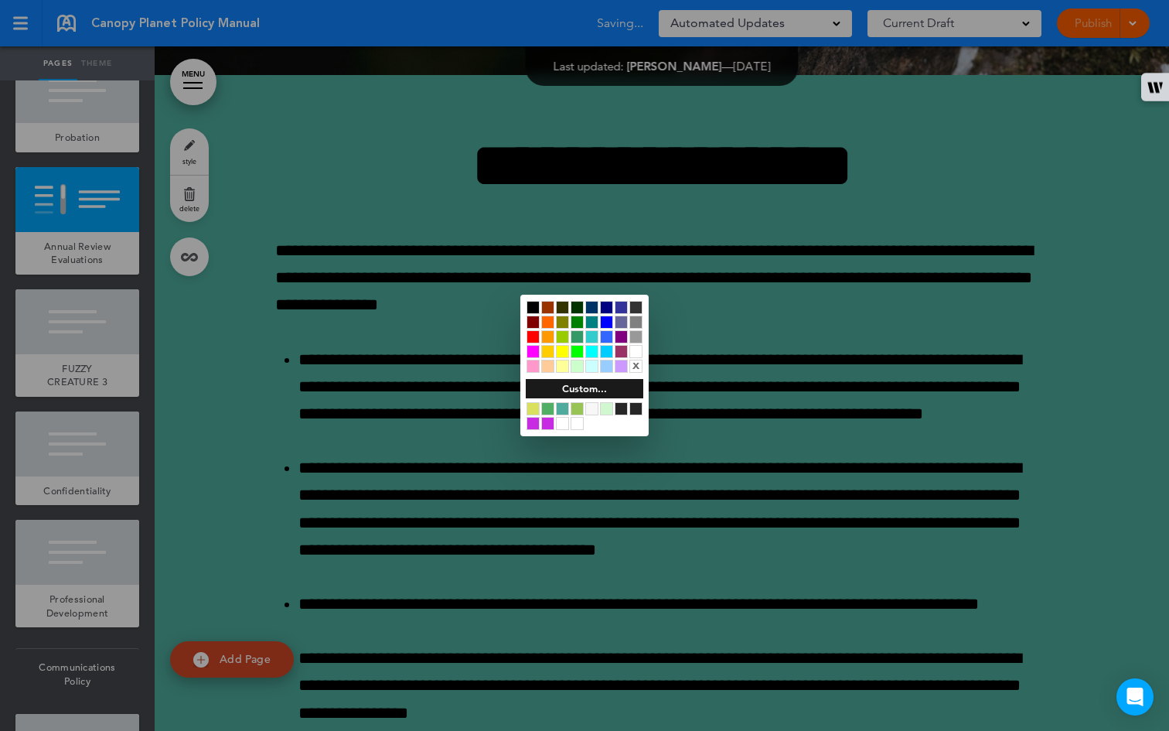
click at [638, 350] on div at bounding box center [635, 351] width 13 height 13
click at [789, 291] on div at bounding box center [584, 365] width 1169 height 731
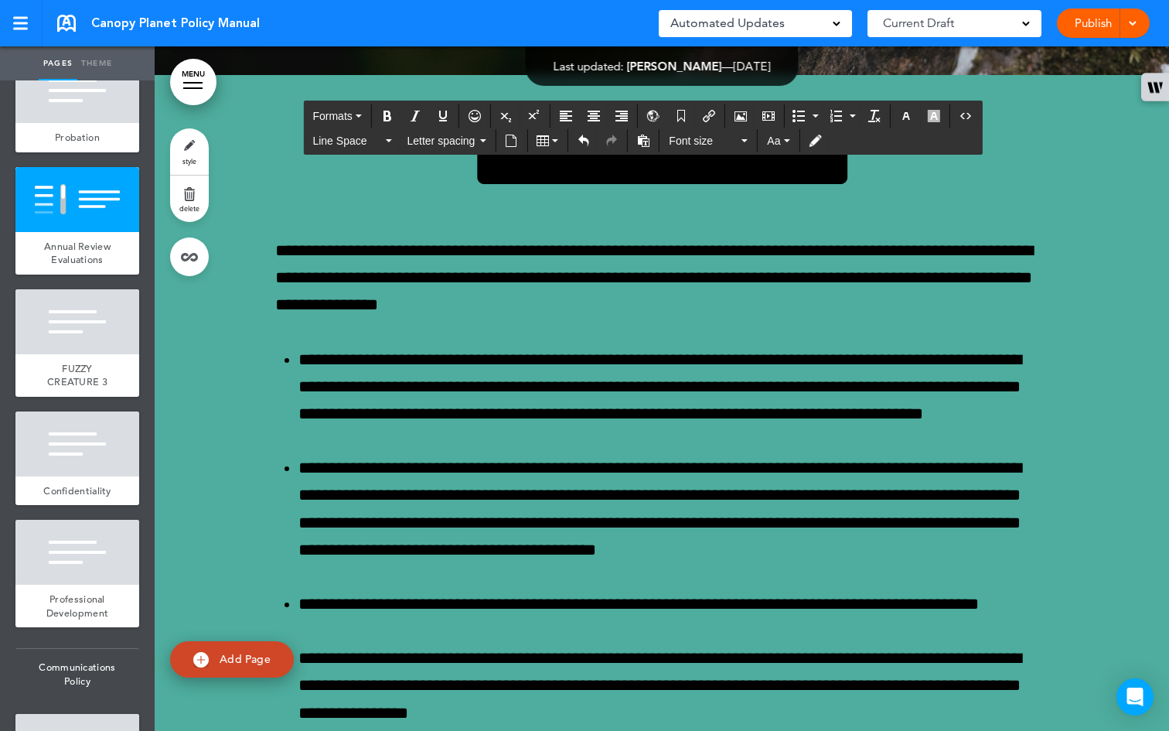
drag, startPoint x: 636, startPoint y: 203, endPoint x: 898, endPoint y: 468, distance: 372.3
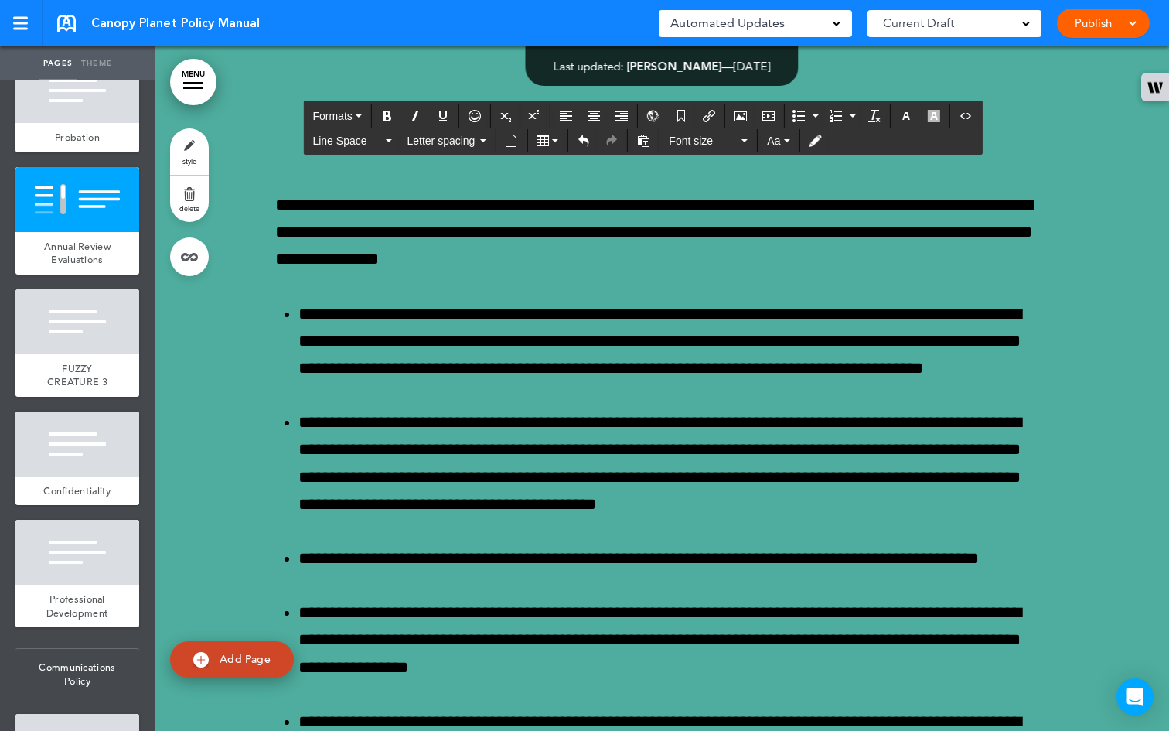
scroll to position [47820, 0]
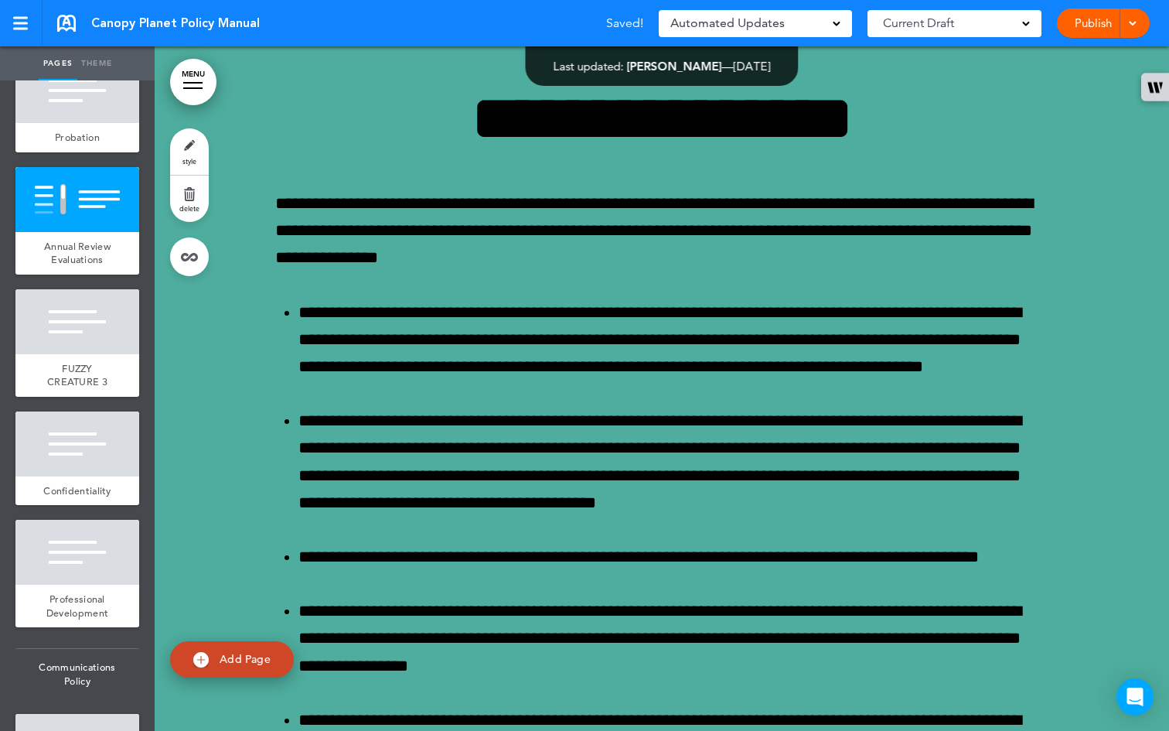
drag, startPoint x: 799, startPoint y: 359, endPoint x: 762, endPoint y: 335, distance: 44.2
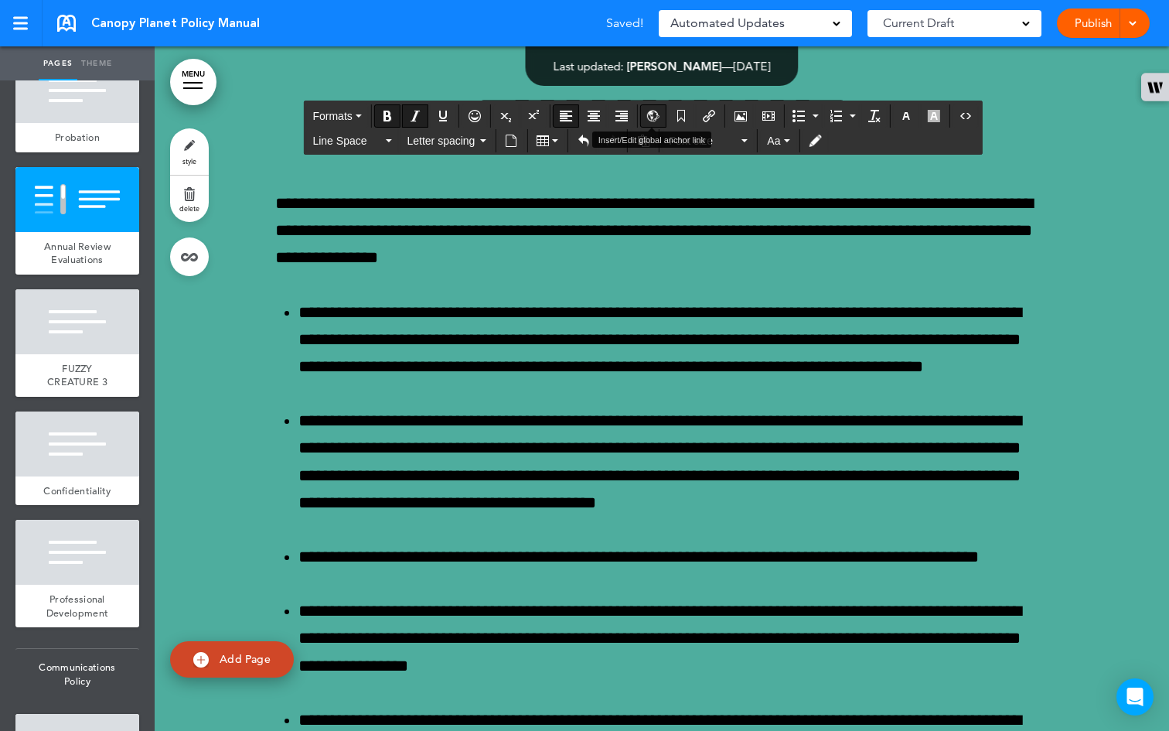
scroll to position [208, 0]
drag, startPoint x: 797, startPoint y: 370, endPoint x: 667, endPoint y: 237, distance: 185.9
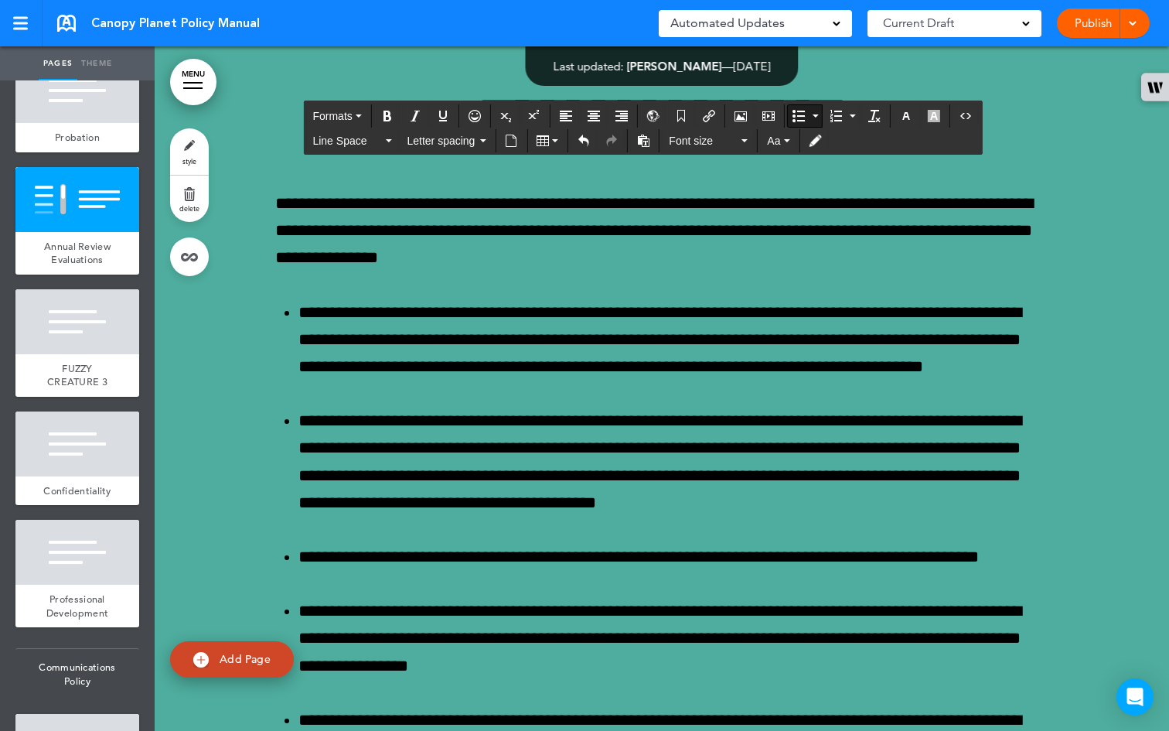
drag, startPoint x: 760, startPoint y: 333, endPoint x: 784, endPoint y: 431, distance: 101.1
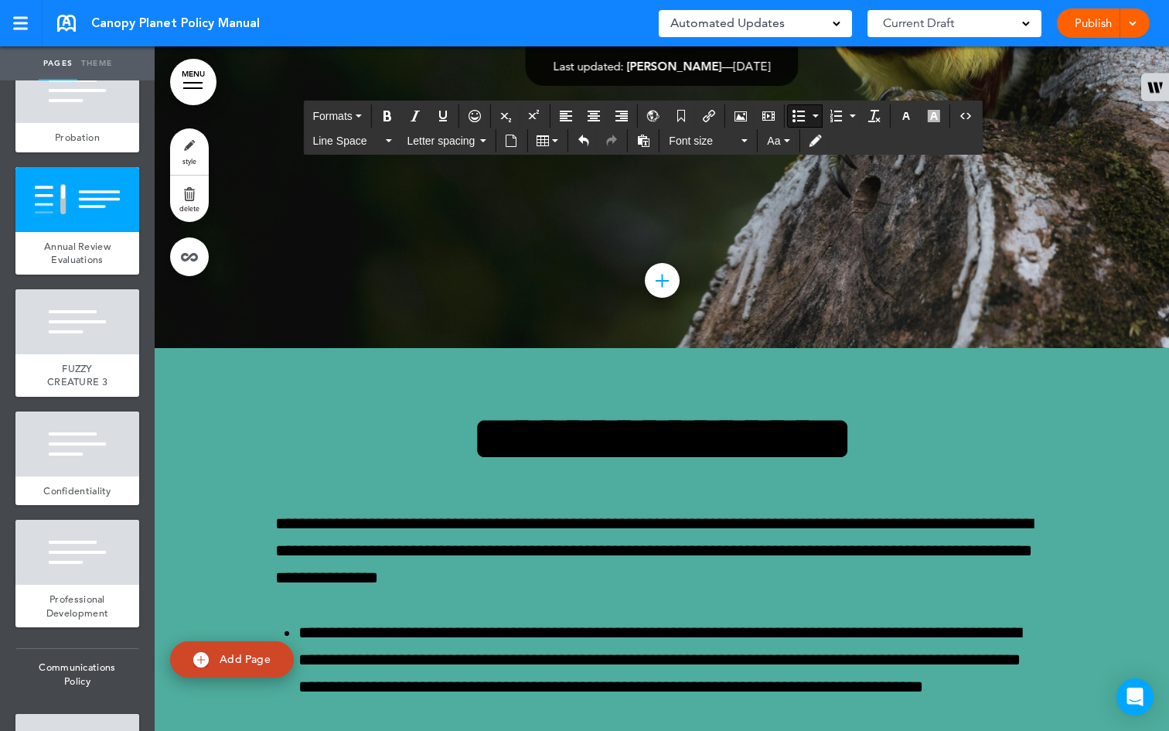
scroll to position [47720, 0]
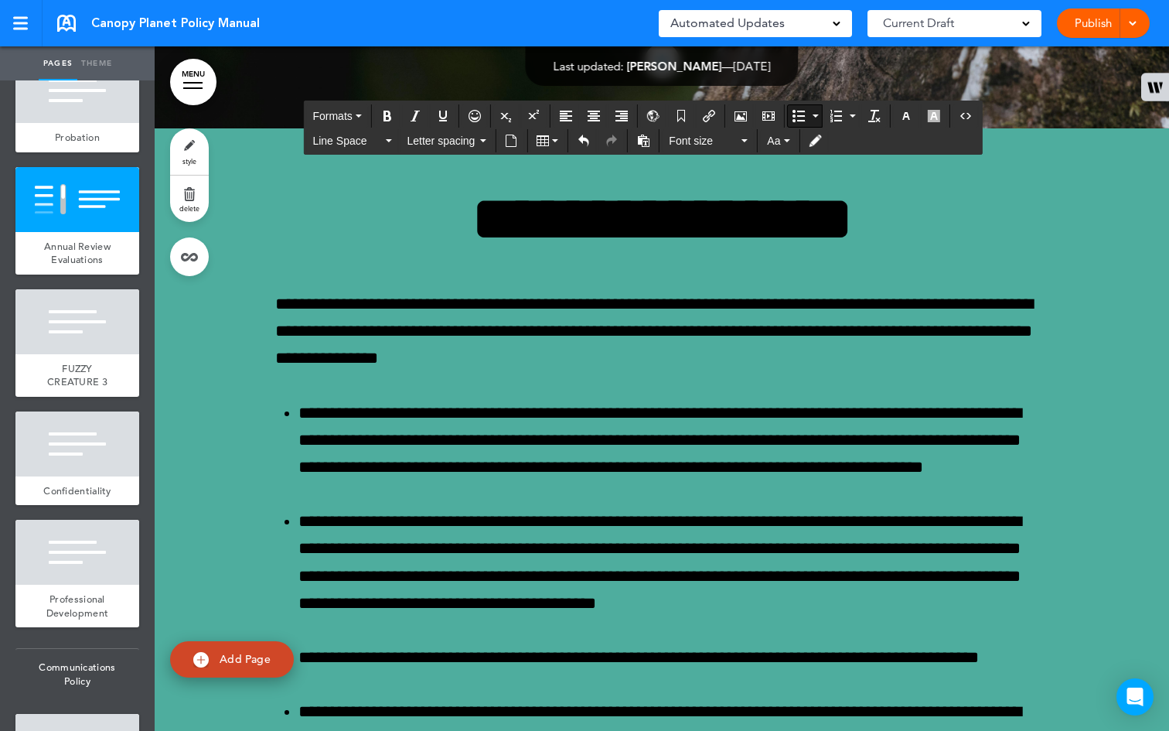
click at [854, 114] on icon "Numbered list" at bounding box center [853, 115] width 6 height 3
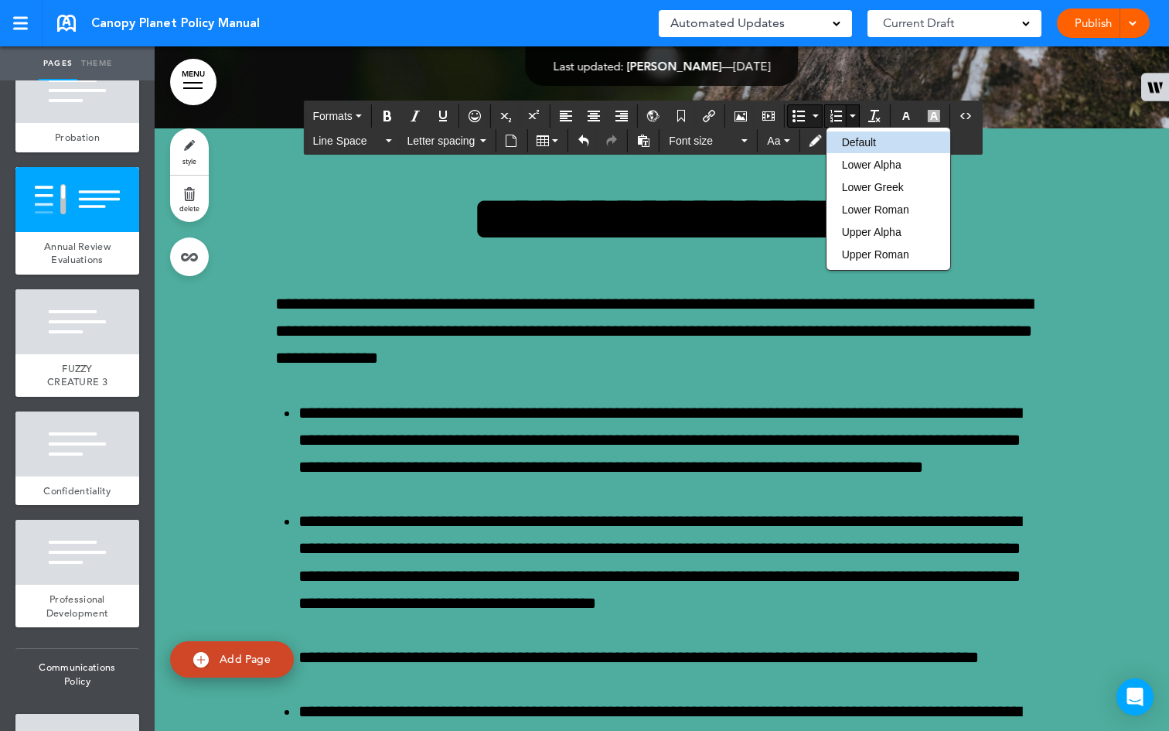
click at [814, 114] on icon "Bullet list" at bounding box center [816, 115] width 6 height 3
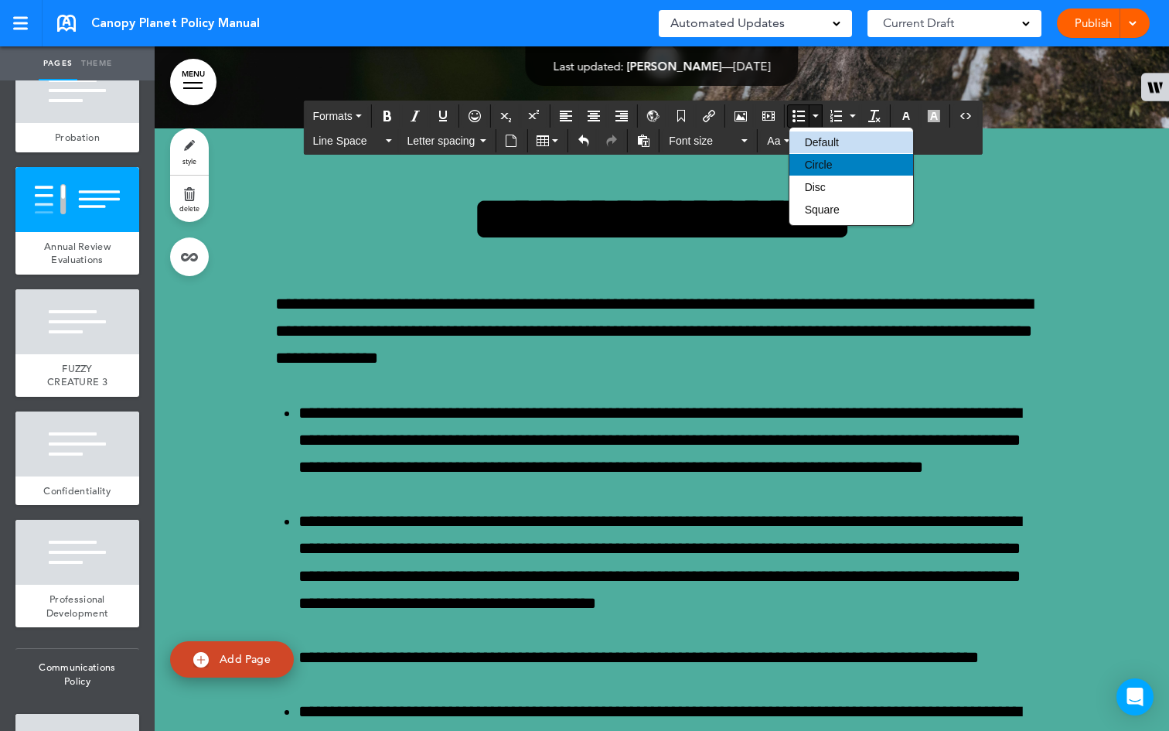
click at [816, 165] on span "Circle" at bounding box center [819, 164] width 28 height 12
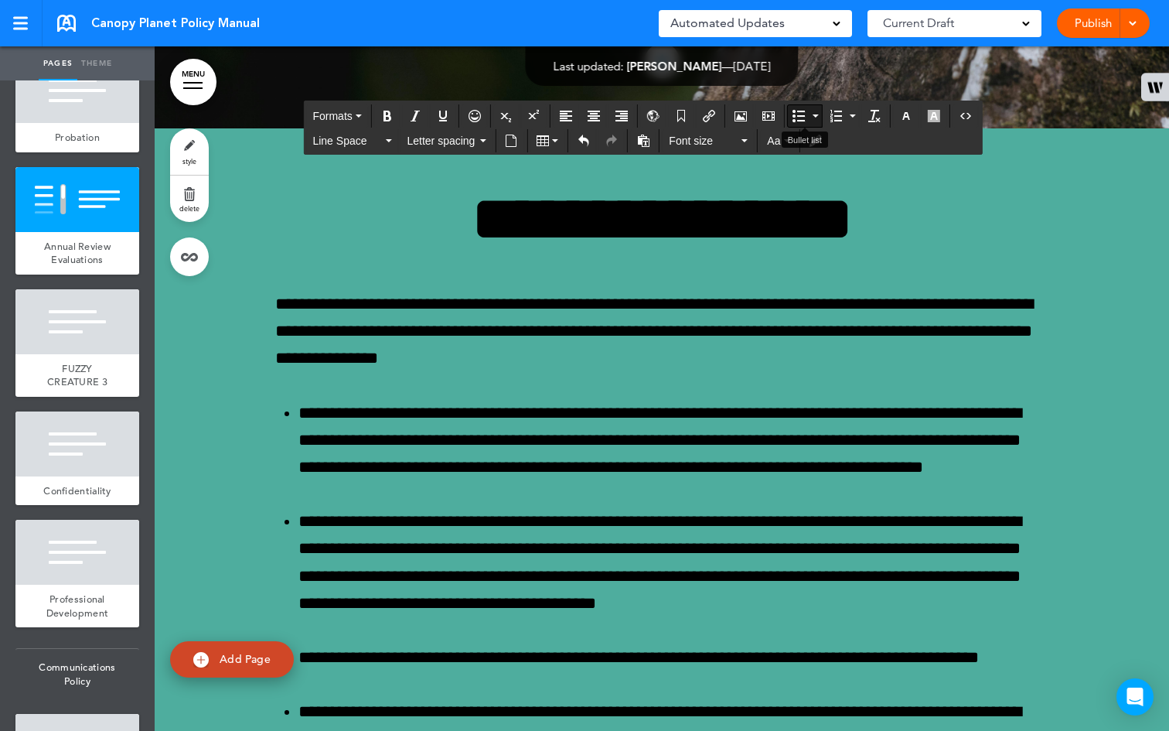
click at [816, 116] on icon "Bullet list" at bounding box center [816, 115] width 6 height 3
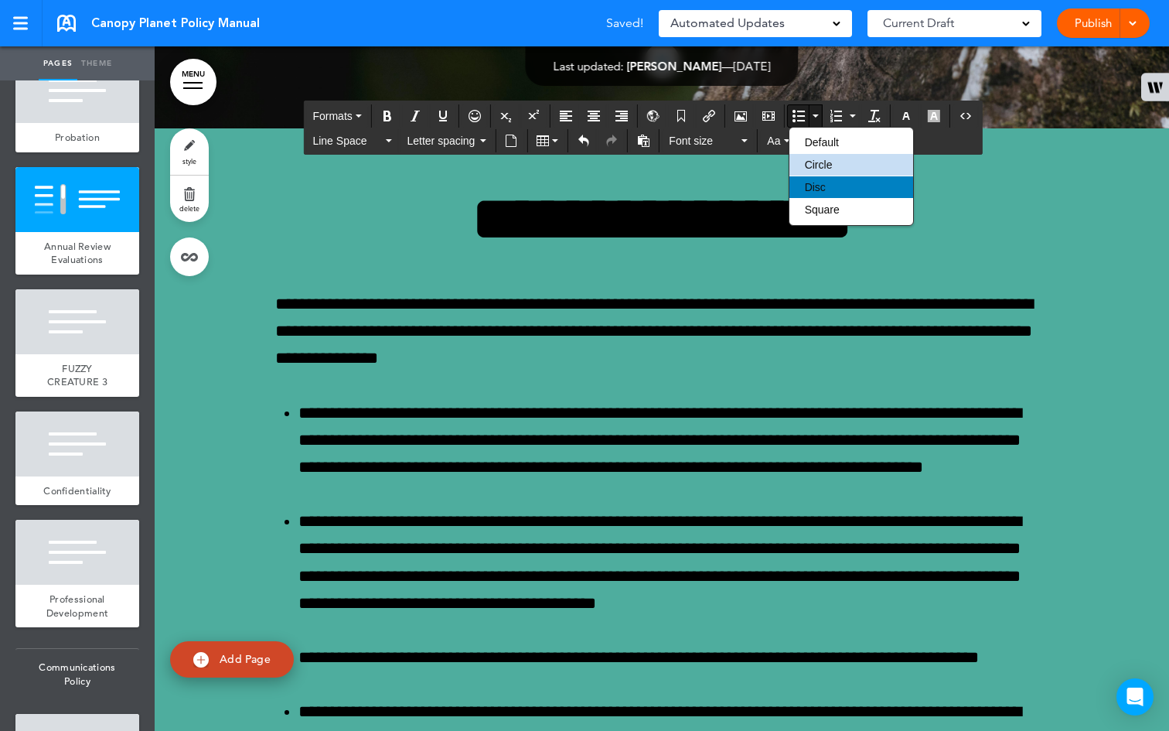
click at [820, 182] on span "Disc" at bounding box center [815, 187] width 21 height 12
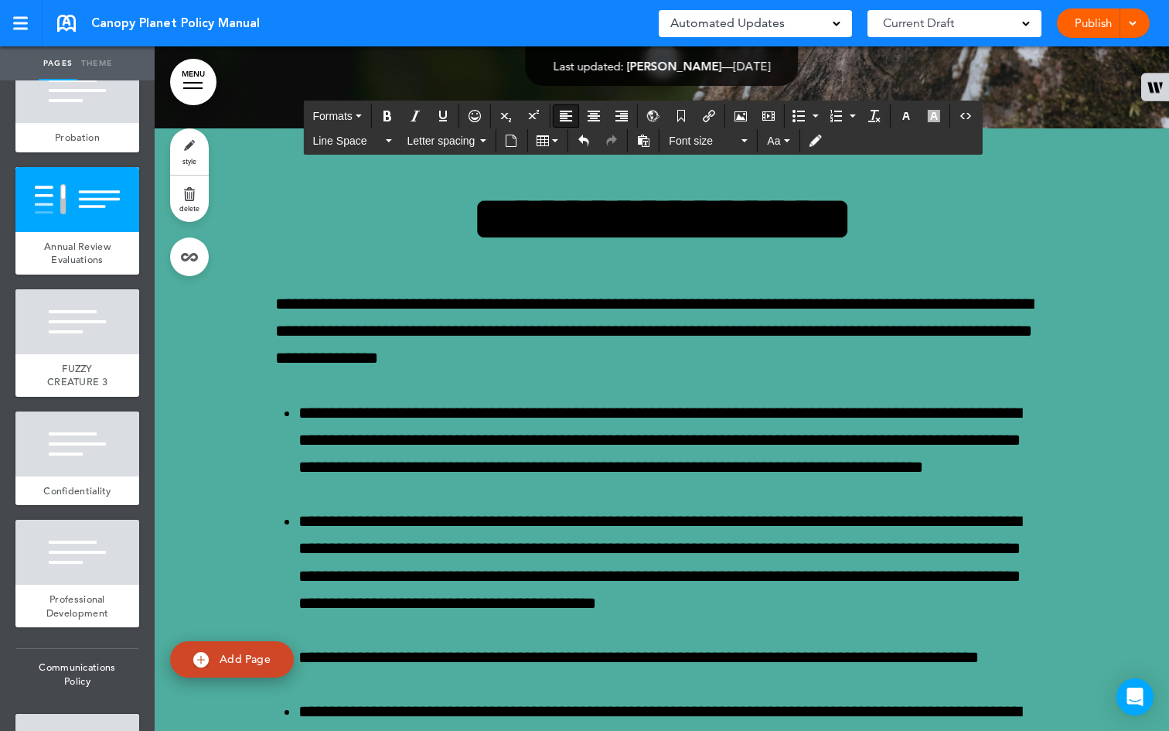
scroll to position [250, 0]
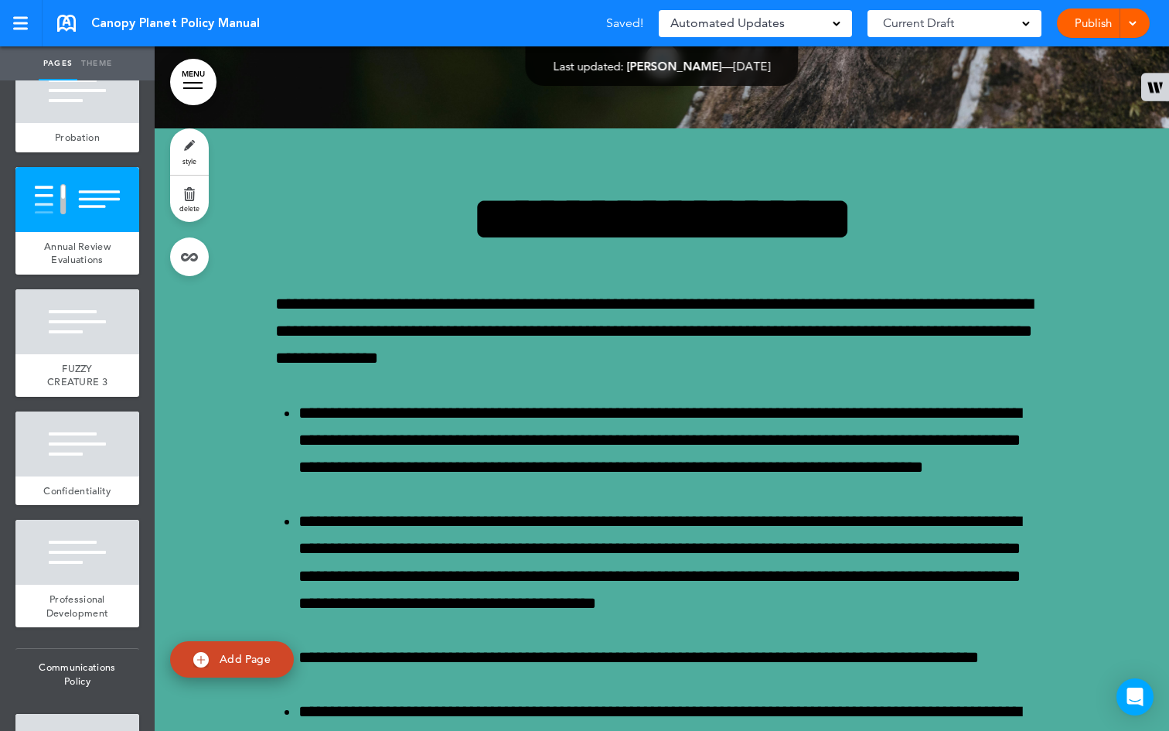
drag, startPoint x: 762, startPoint y: 469, endPoint x: 709, endPoint y: 332, distance: 147.3
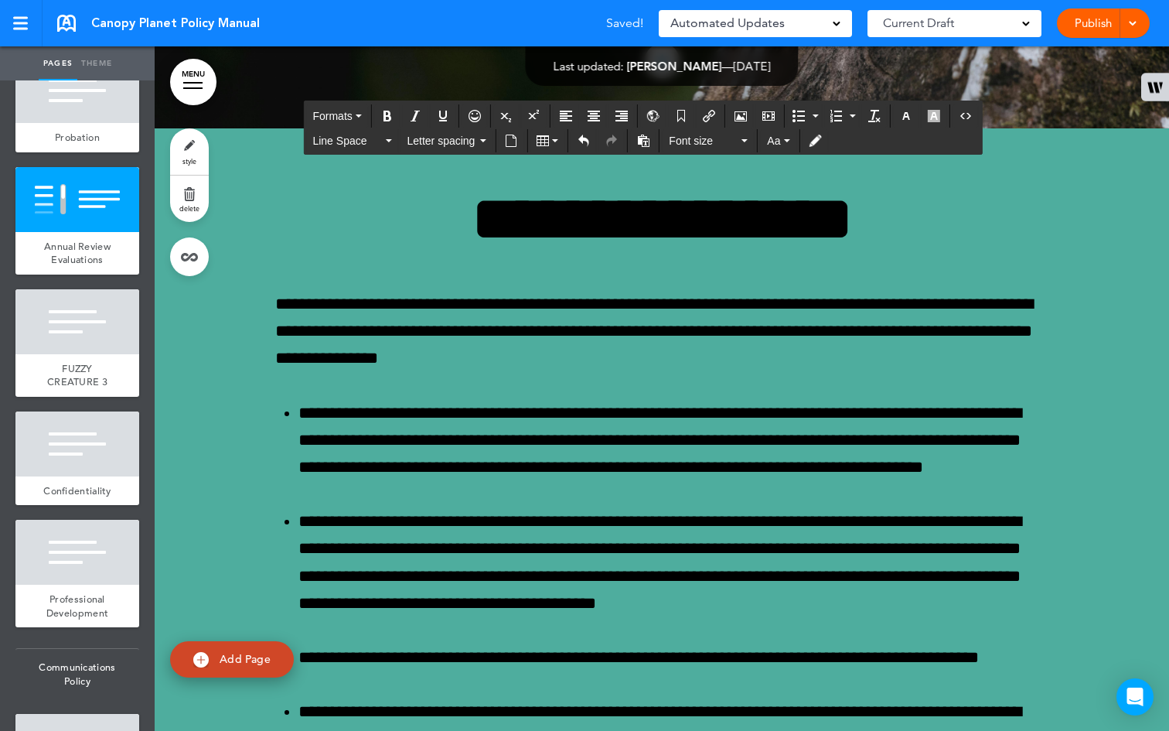
drag, startPoint x: 755, startPoint y: 474, endPoint x: 651, endPoint y: 304, distance: 199.2
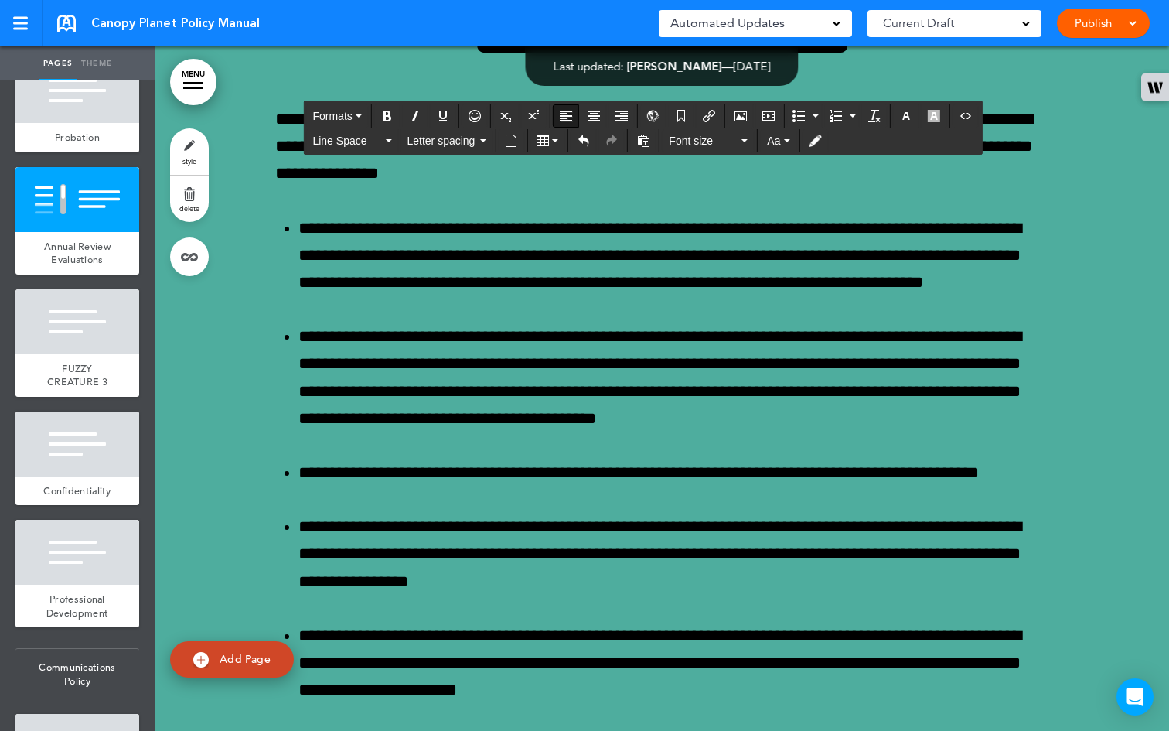
scroll to position [90, 0]
drag, startPoint x: 759, startPoint y: 286, endPoint x: 641, endPoint y: 97, distance: 222.7
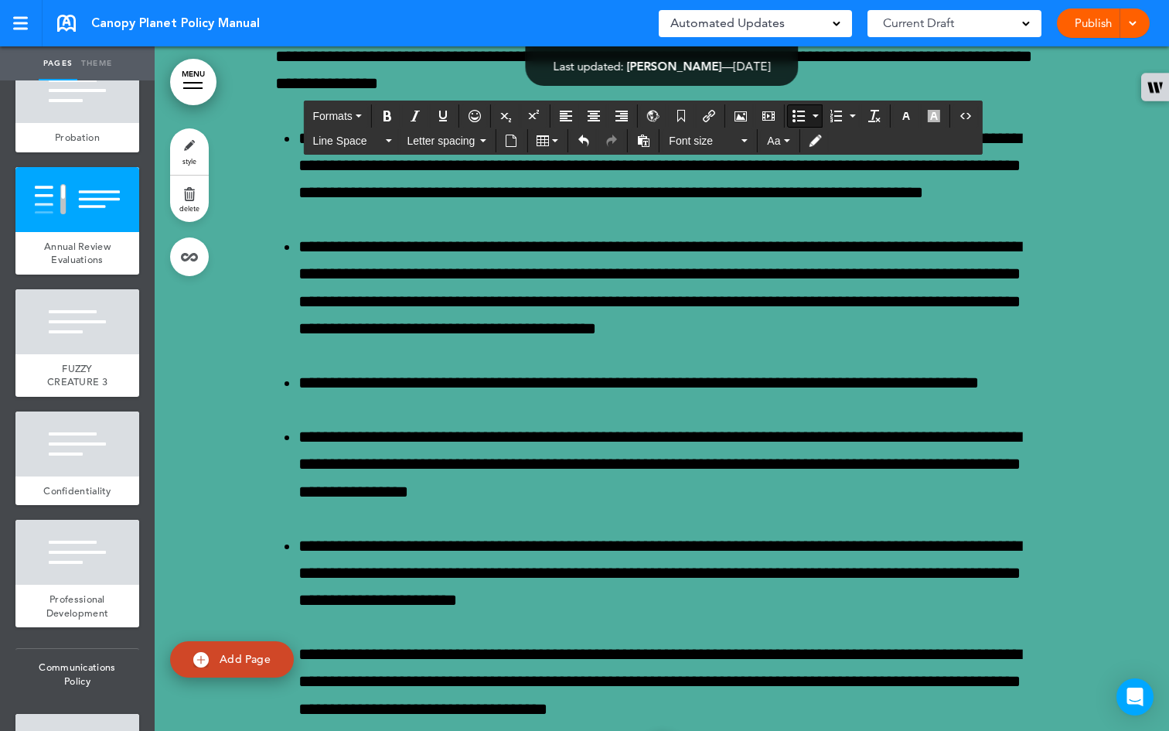
scroll to position [106, 0]
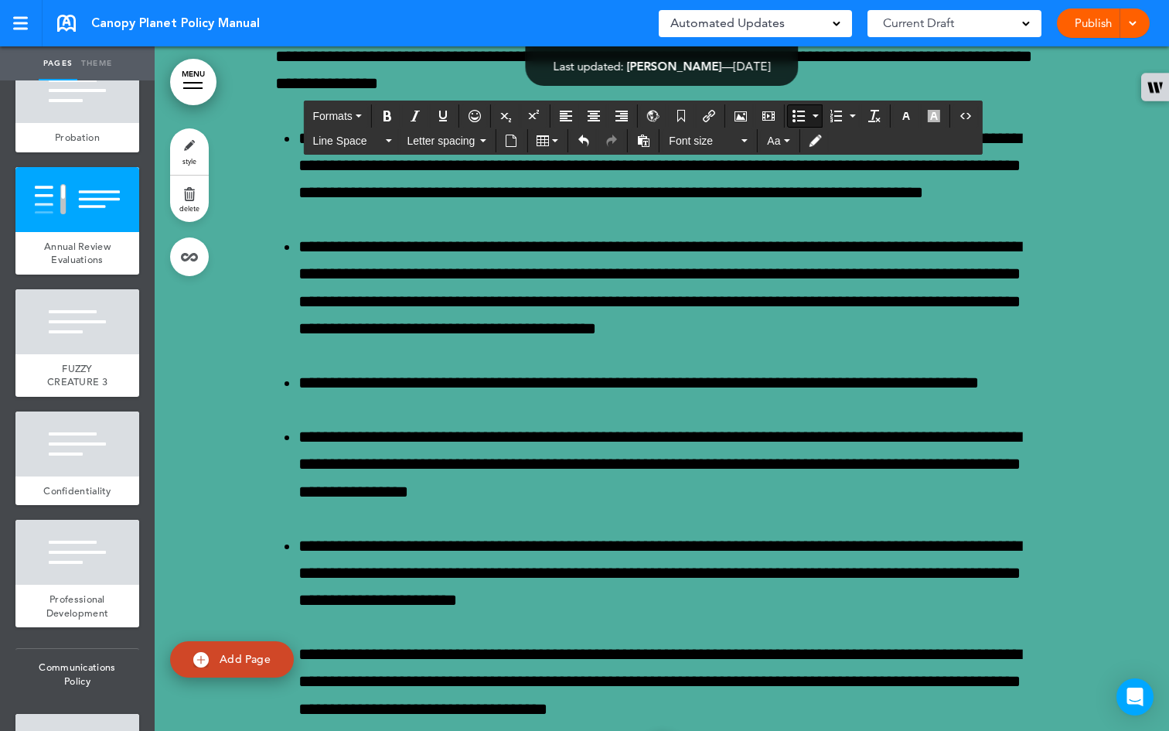
scroll to position [0, 0]
drag, startPoint x: 891, startPoint y: 135, endPoint x: 858, endPoint y: 164, distance: 44.4
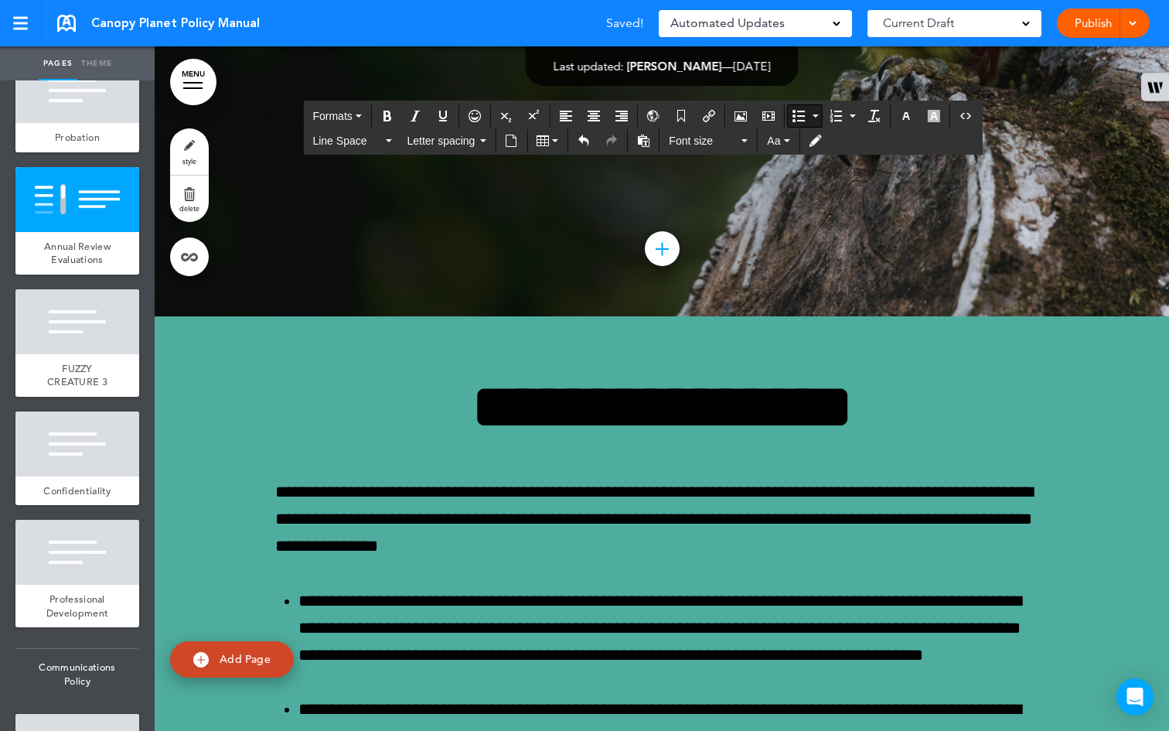
scroll to position [47638, 0]
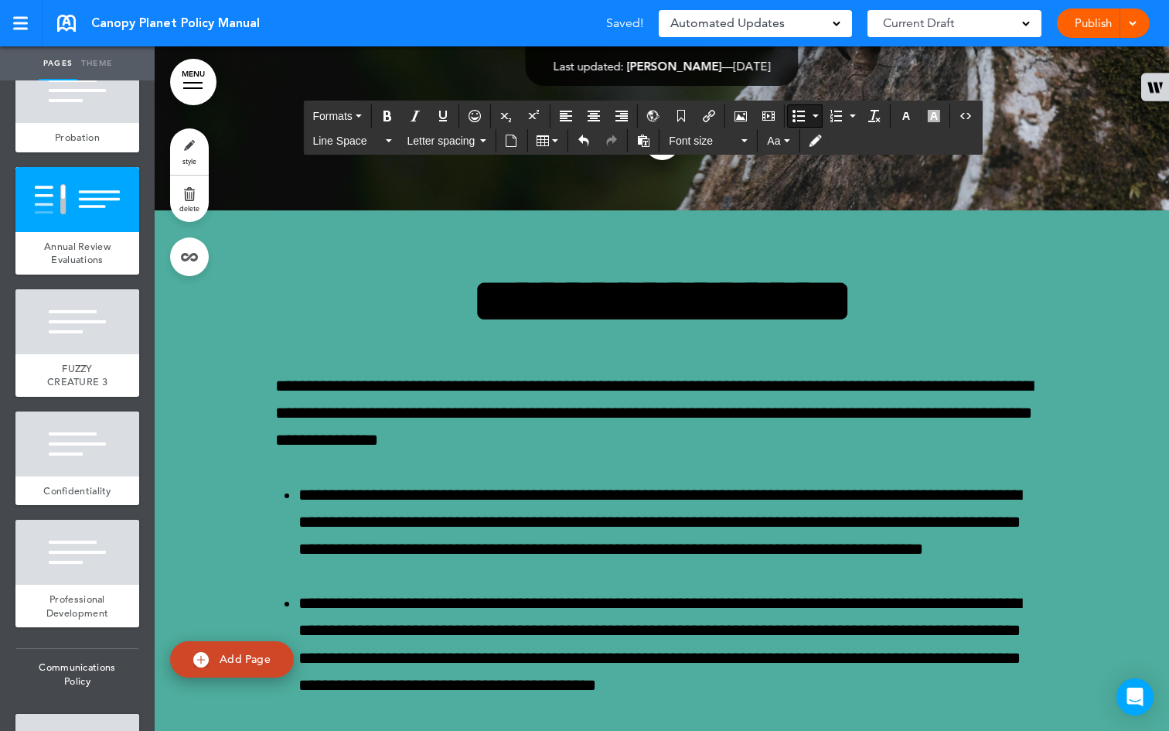
drag, startPoint x: 648, startPoint y: 384, endPoint x: 803, endPoint y: 636, distance: 295.7
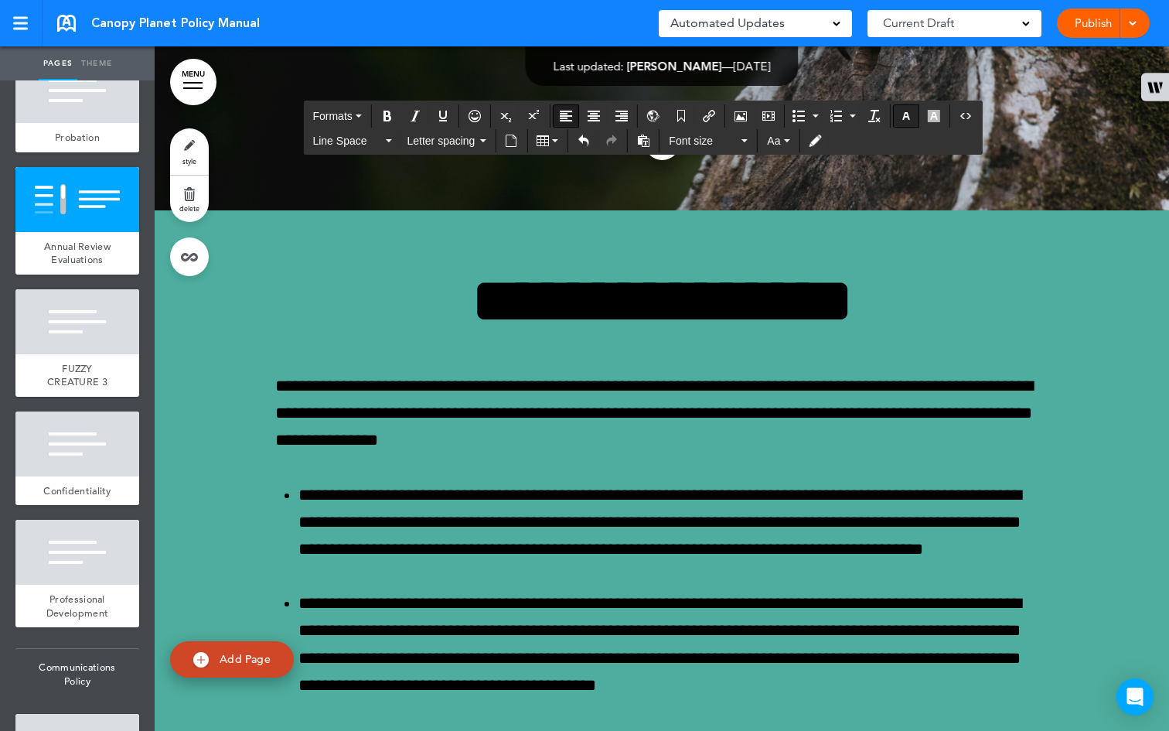
click at [905, 111] on icon "button" at bounding box center [906, 116] width 12 height 12
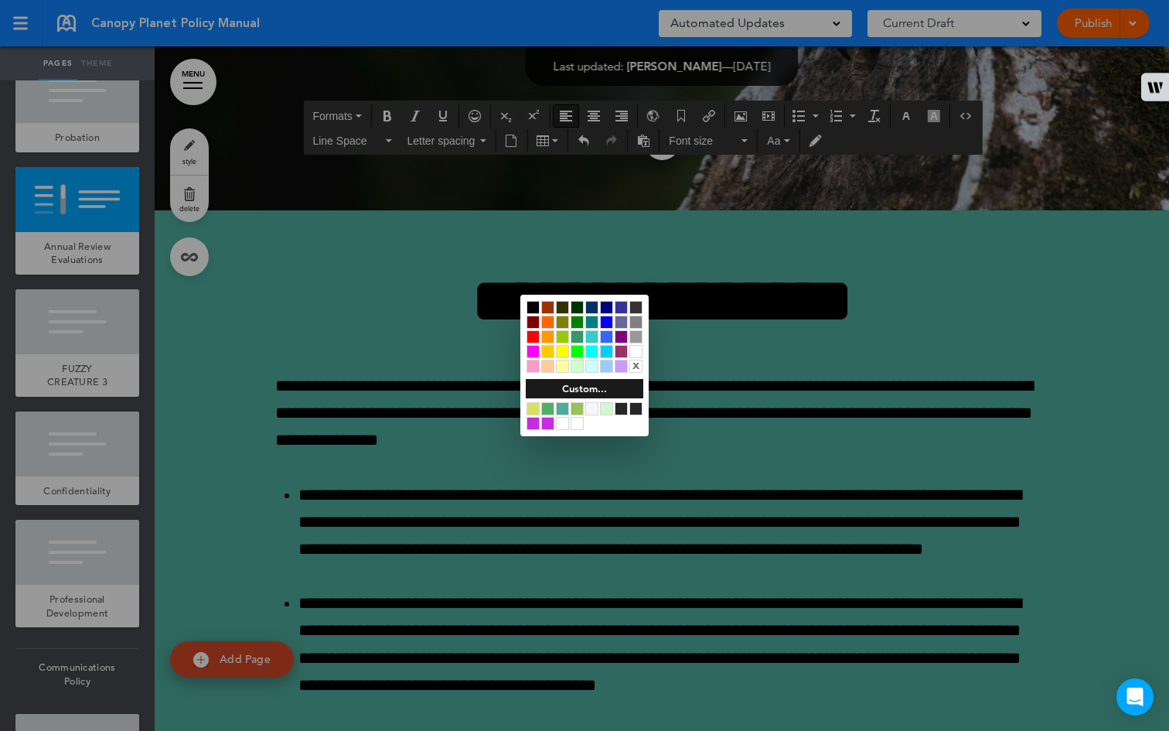
click at [639, 350] on div at bounding box center [635, 351] width 13 height 13
click at [734, 351] on div at bounding box center [584, 365] width 1169 height 731
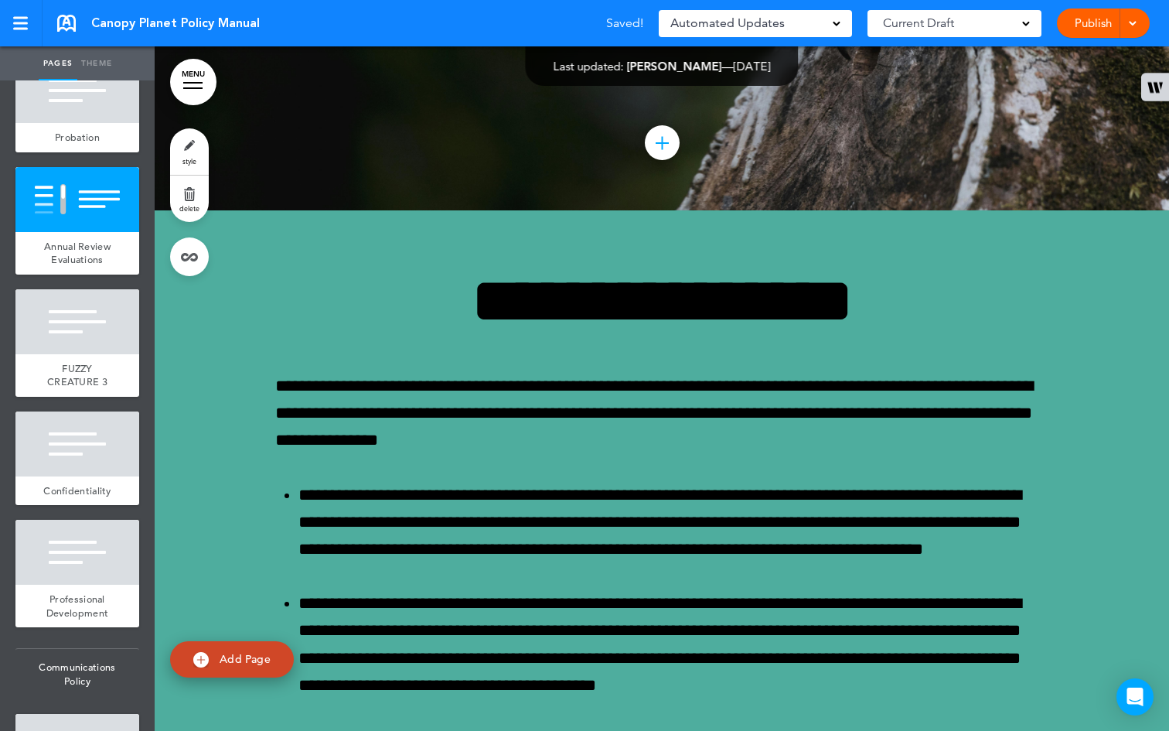
scroll to position [0, 0]
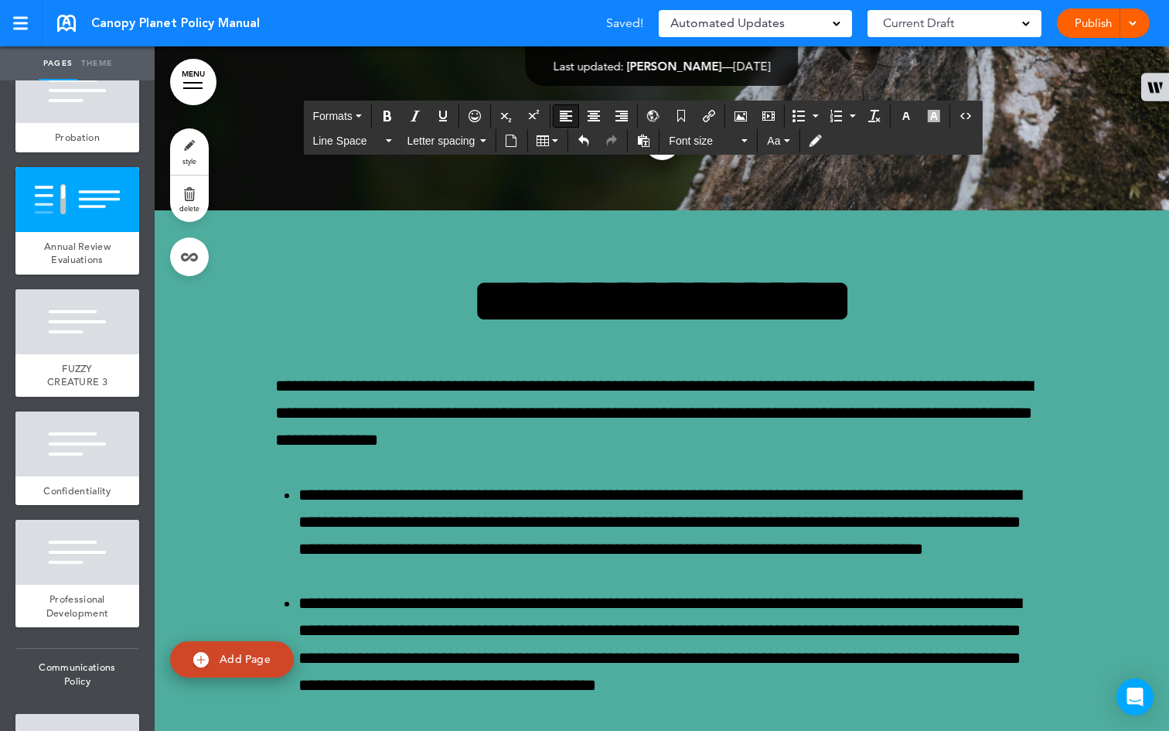
drag, startPoint x: 858, startPoint y: 452, endPoint x: 625, endPoint y: 317, distance: 269.9
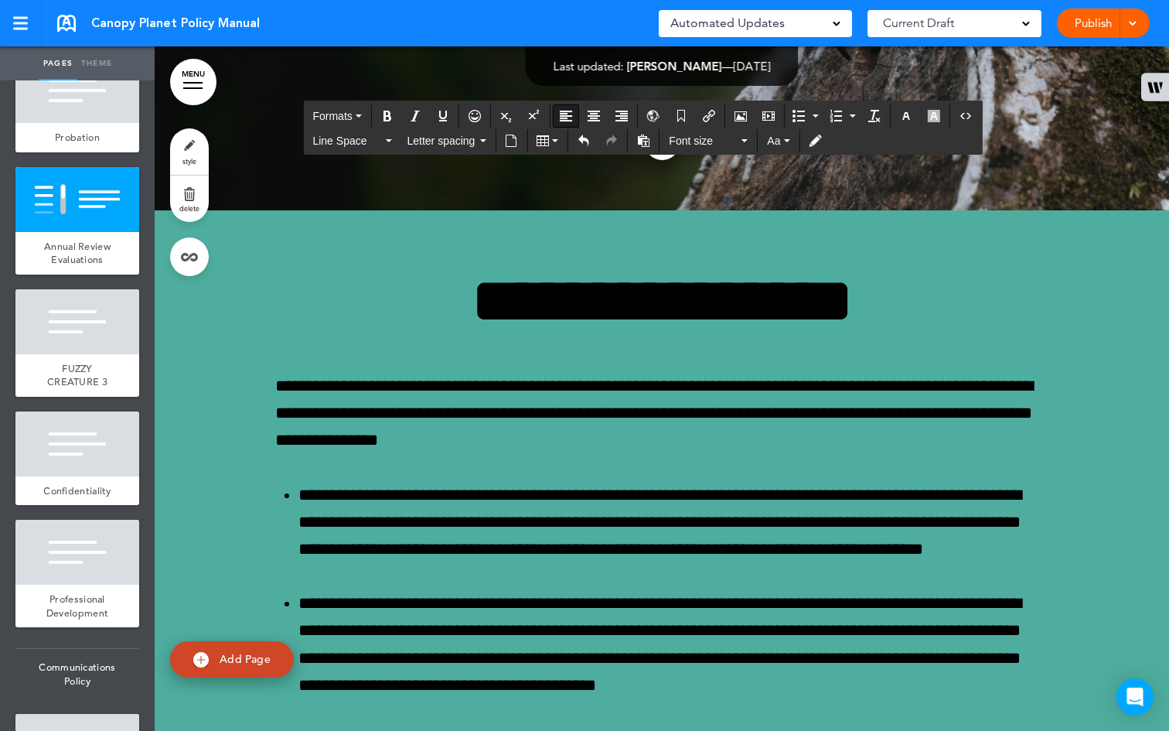
click at [358, 114] on icon "button" at bounding box center [359, 115] width 6 height 3
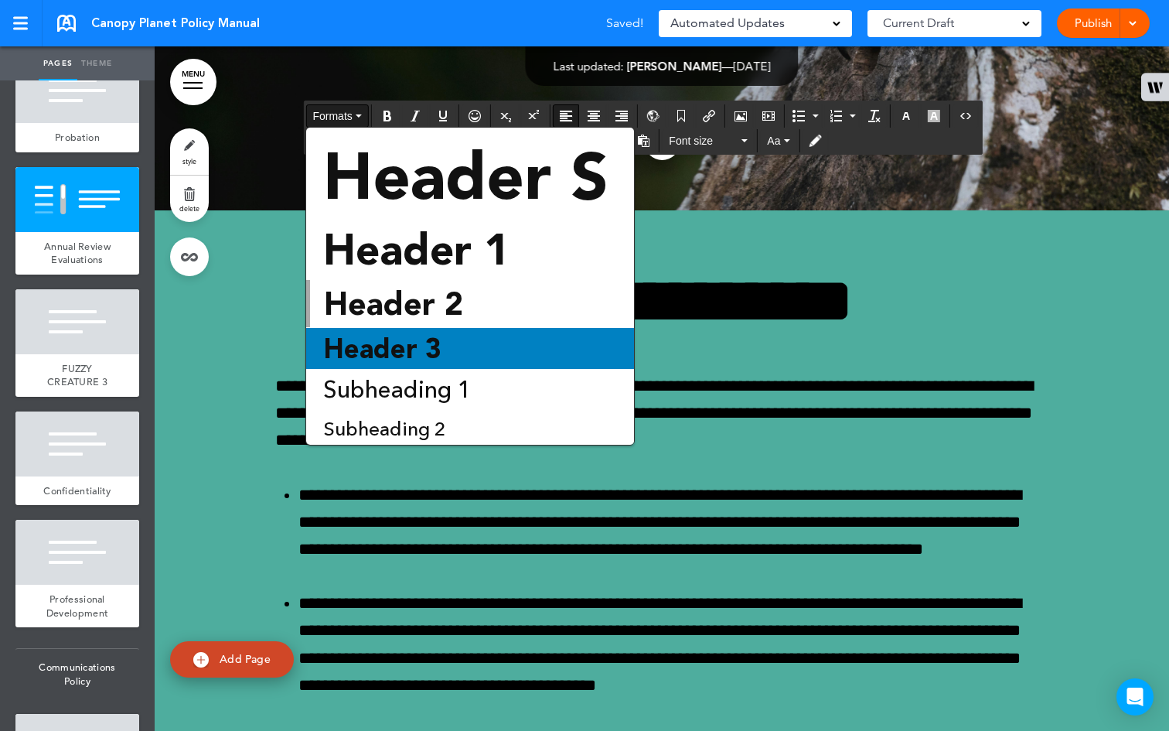
click at [427, 341] on span "Header 3" at bounding box center [382, 348] width 121 height 32
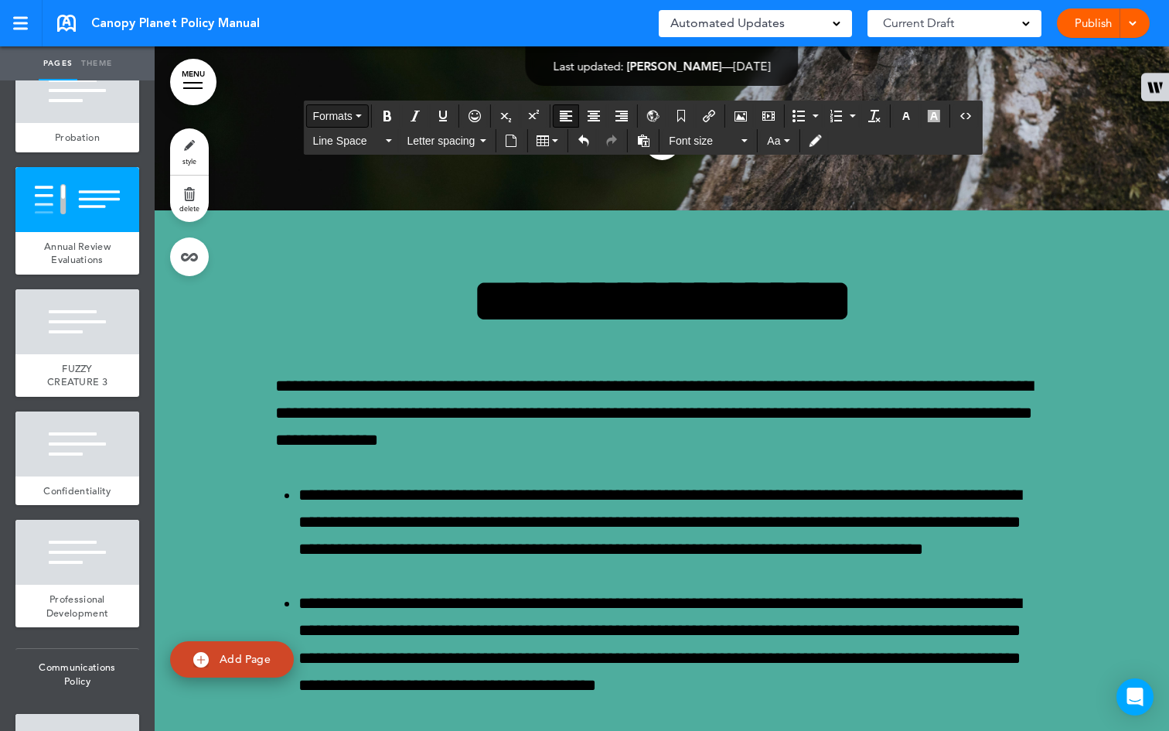
click at [358, 113] on button "Formats" at bounding box center [336, 116] width 61 height 22
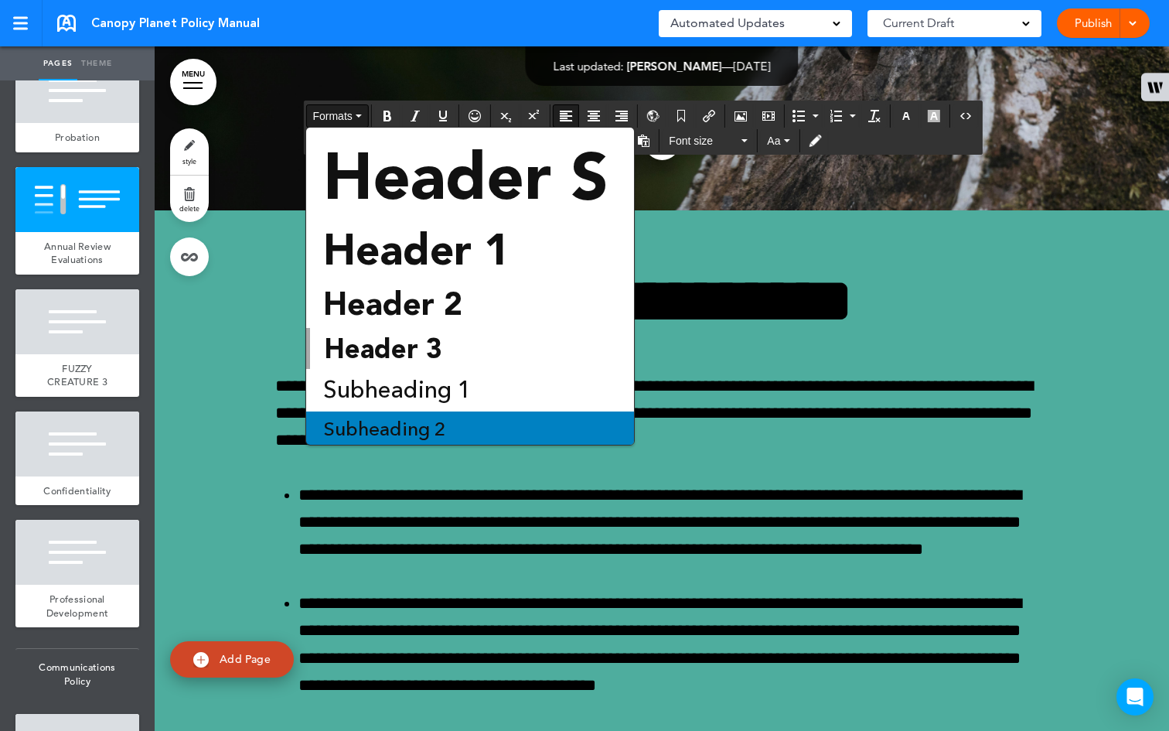
click at [456, 418] on div "Subheading 2" at bounding box center [470, 429] width 328 height 36
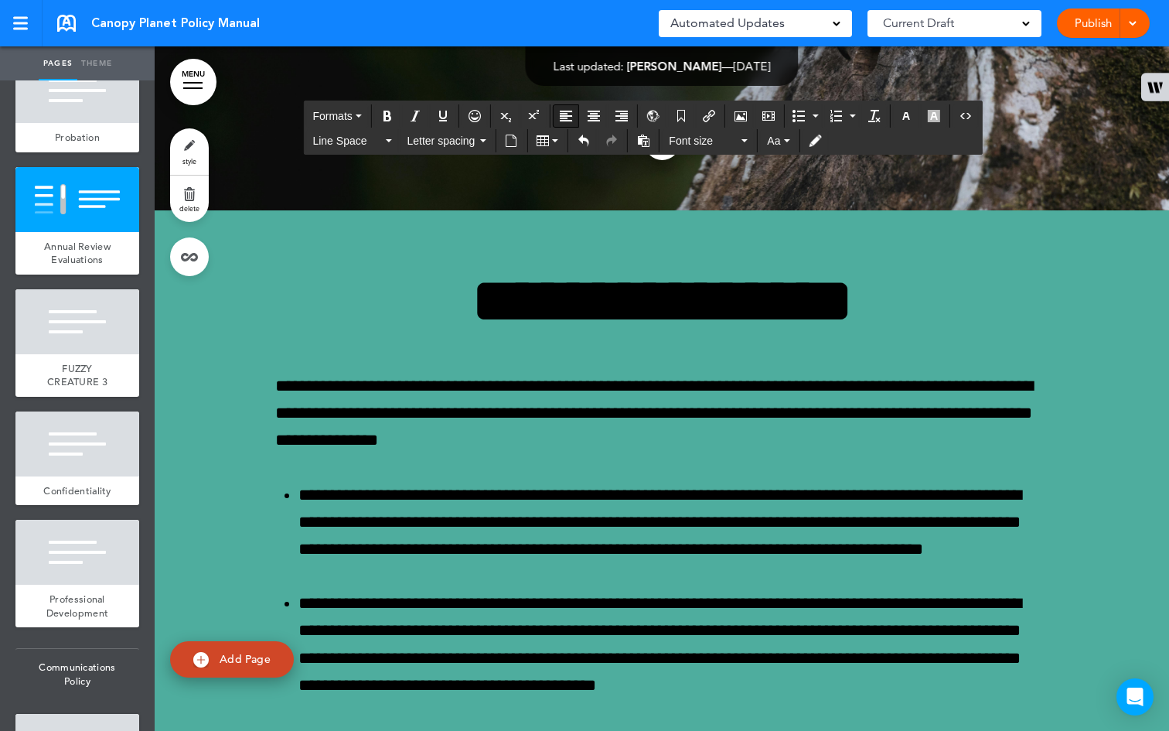
click at [564, 114] on icon "Align left" at bounding box center [566, 116] width 12 height 12
click at [389, 114] on icon "Bold" at bounding box center [387, 116] width 12 height 12
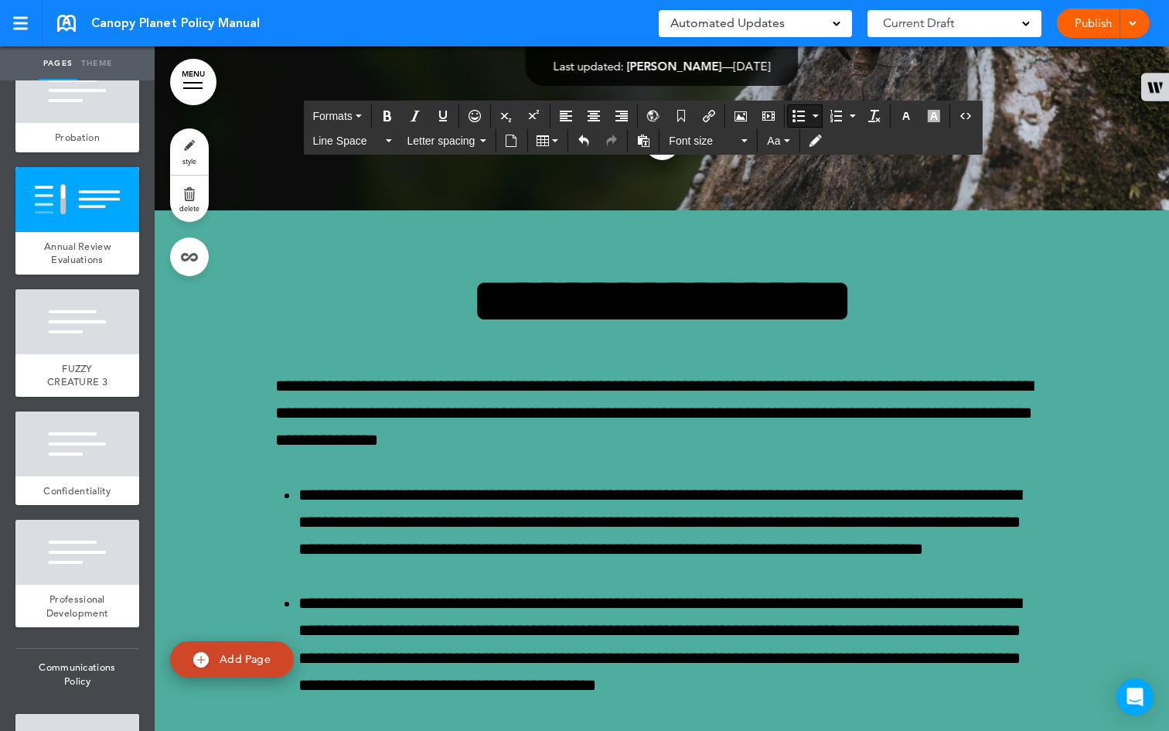
drag, startPoint x: 801, startPoint y: 359, endPoint x: 650, endPoint y: 349, distance: 151.0
drag, startPoint x: 858, startPoint y: 465, endPoint x: 651, endPoint y: 472, distance: 207.3
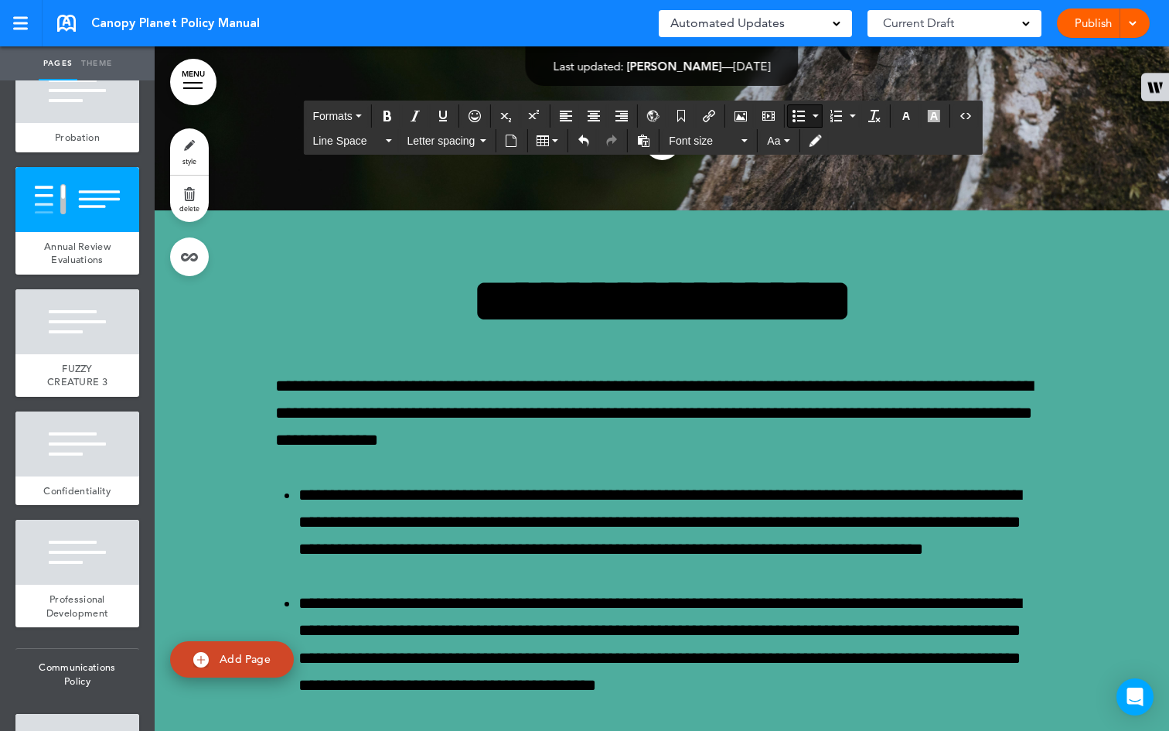
drag, startPoint x: 801, startPoint y: 474, endPoint x: 701, endPoint y: 466, distance: 100.0
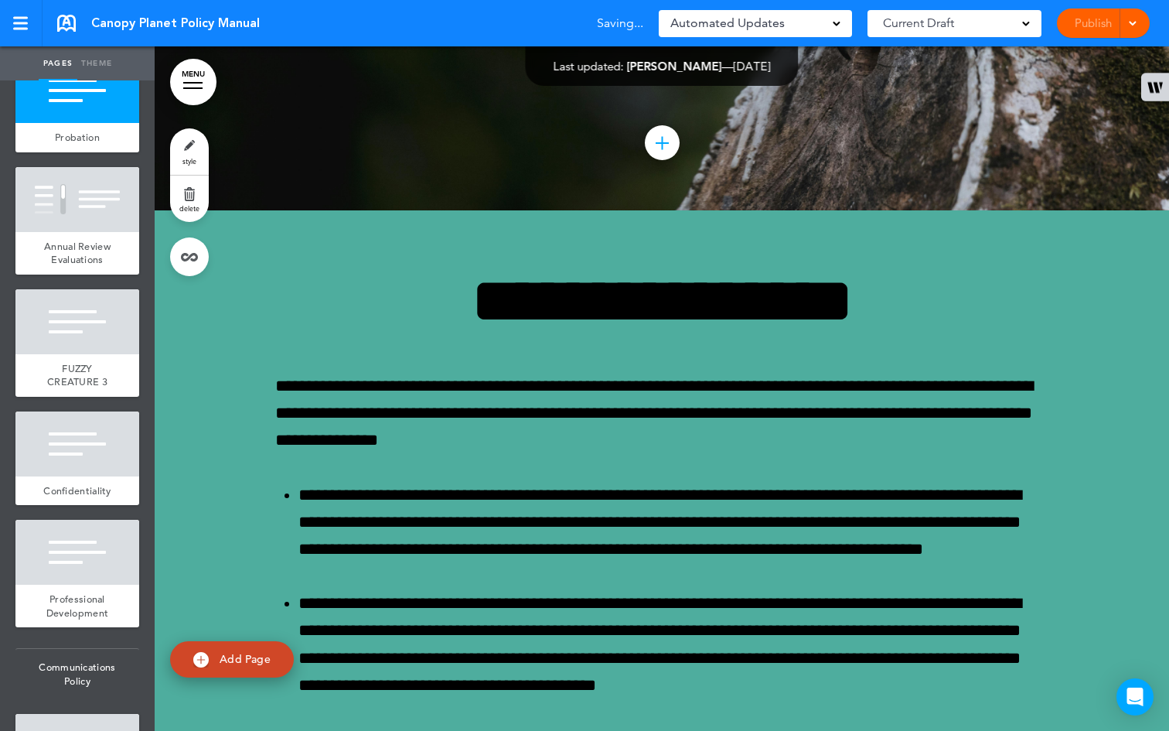
click at [1133, 24] on span at bounding box center [1132, 22] width 10 height 10
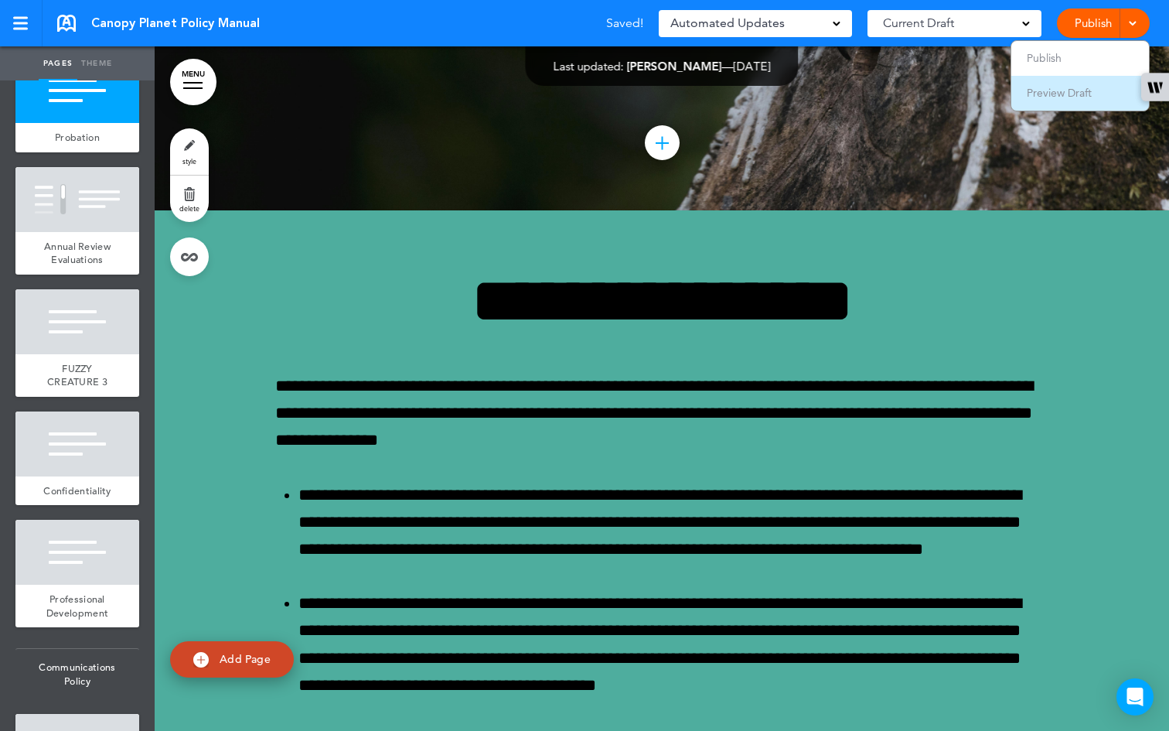
click at [1095, 98] on li "Preview Draft" at bounding box center [1080, 93] width 138 height 35
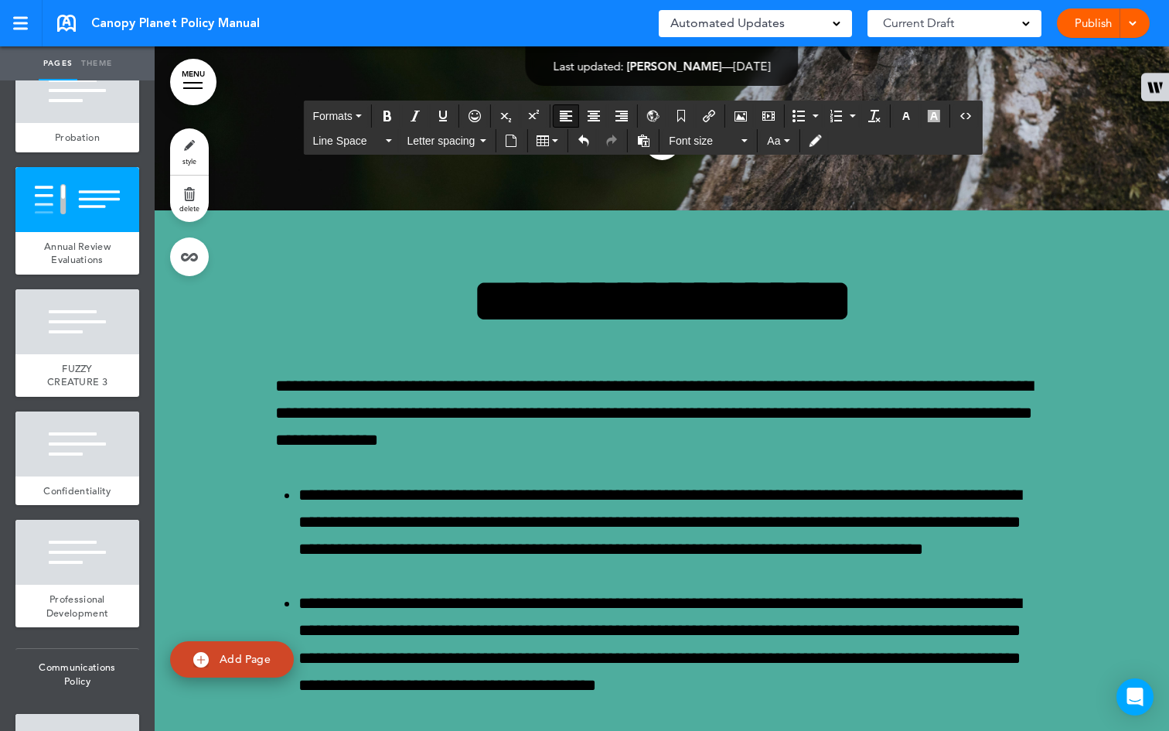
drag, startPoint x: 818, startPoint y: 450, endPoint x: 615, endPoint y: 415, distance: 206.3
click at [387, 138] on button "Line Space" at bounding box center [351, 141] width 91 height 22
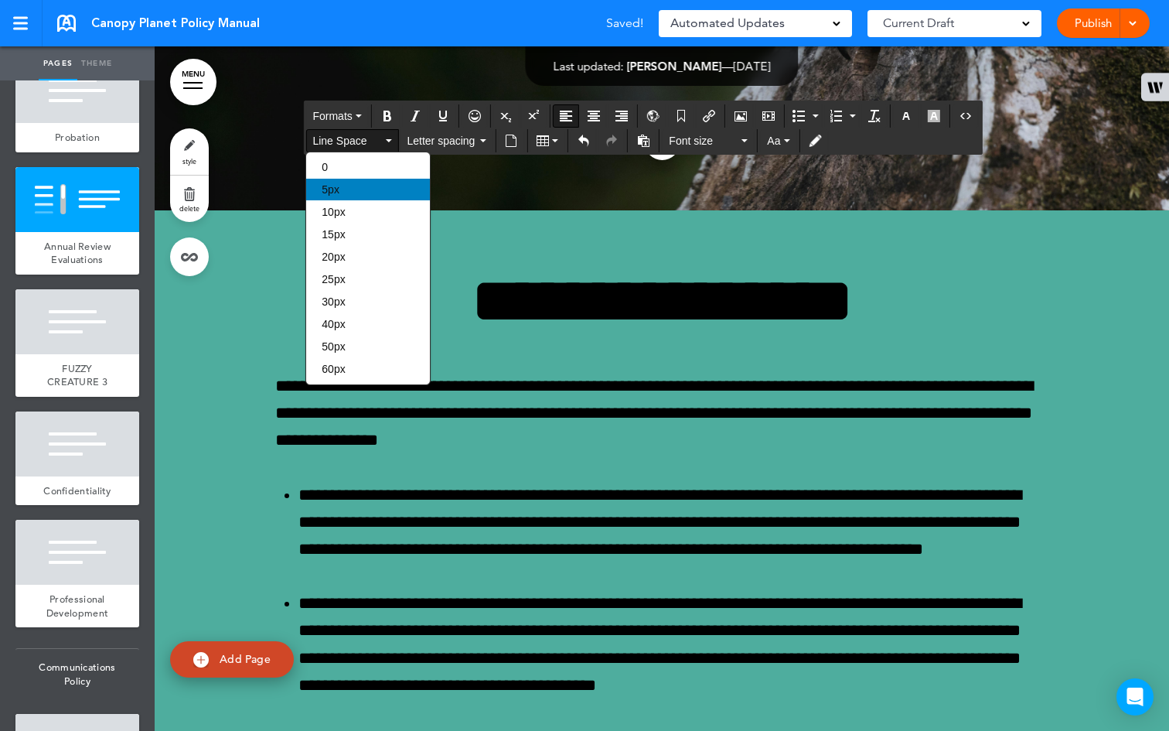
click at [353, 185] on div "5px" at bounding box center [368, 190] width 124 height 22
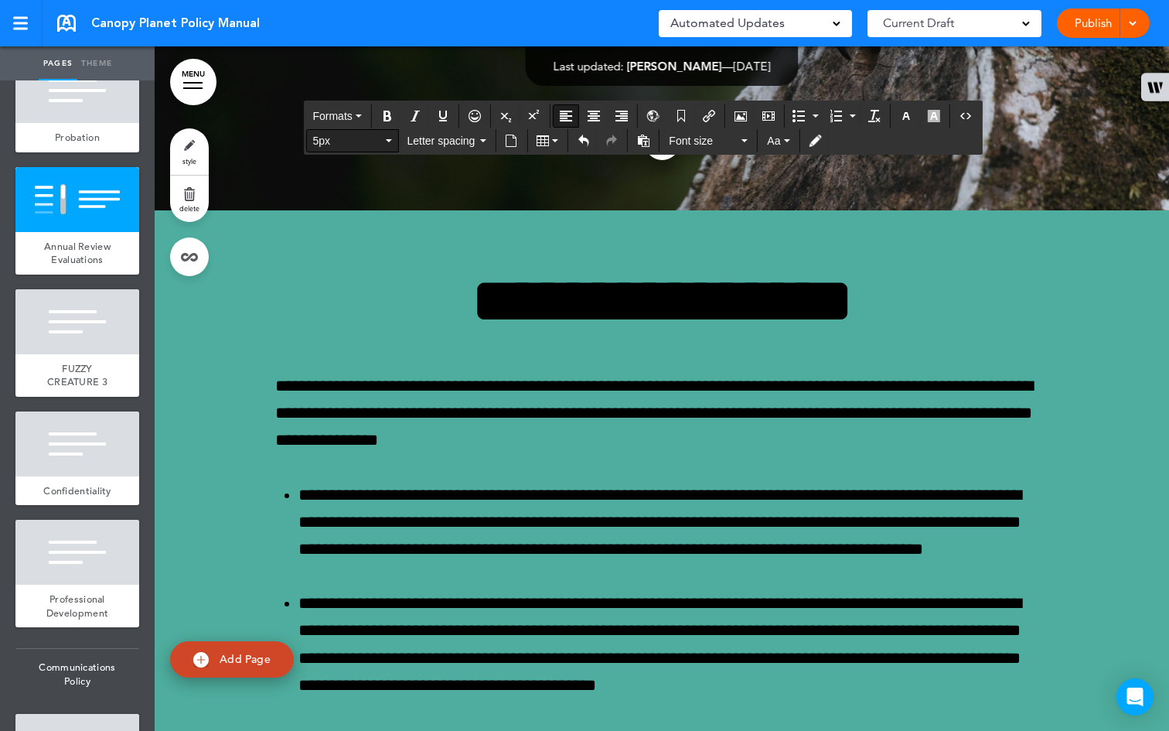
click at [384, 142] on button "5px" at bounding box center [351, 141] width 91 height 22
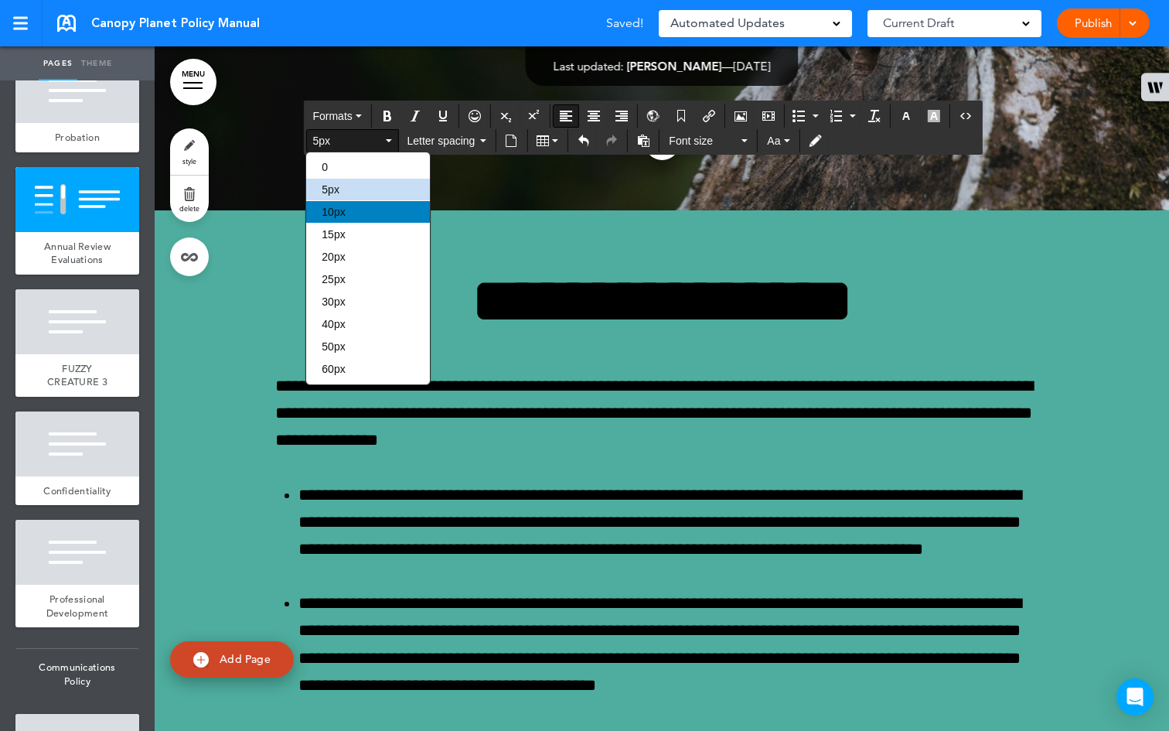
click at [363, 213] on div "10px" at bounding box center [368, 212] width 124 height 22
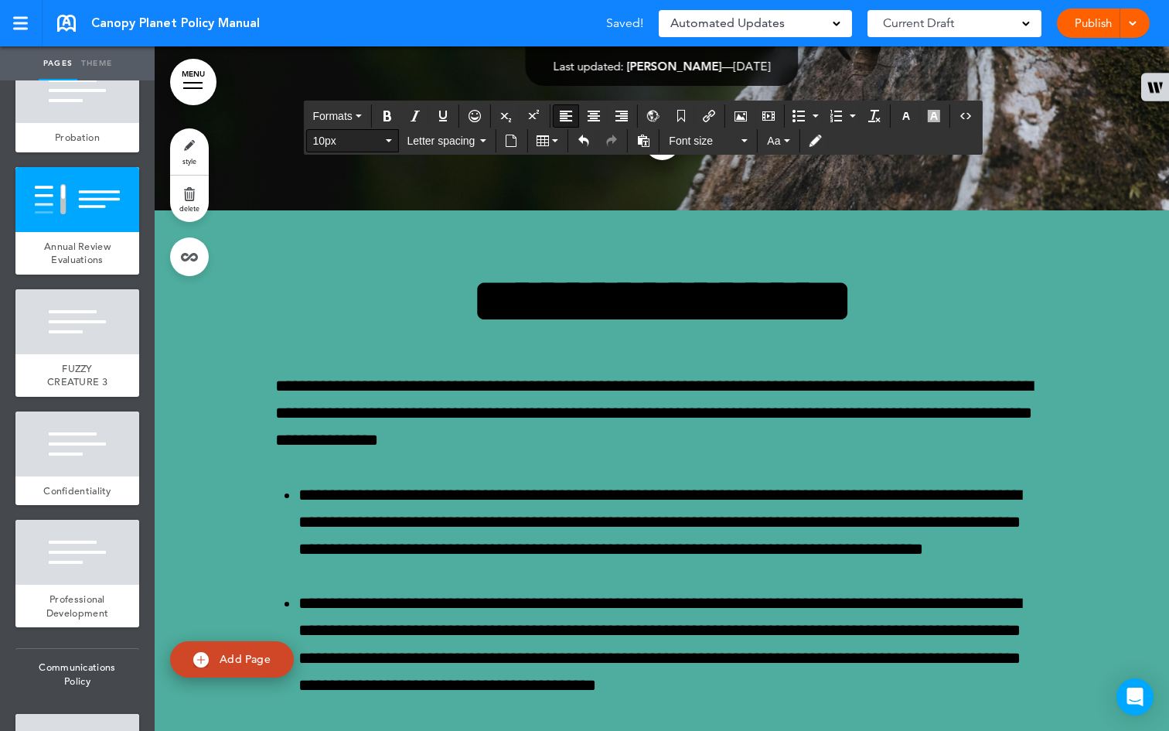
click at [384, 138] on button "10px" at bounding box center [351, 141] width 91 height 22
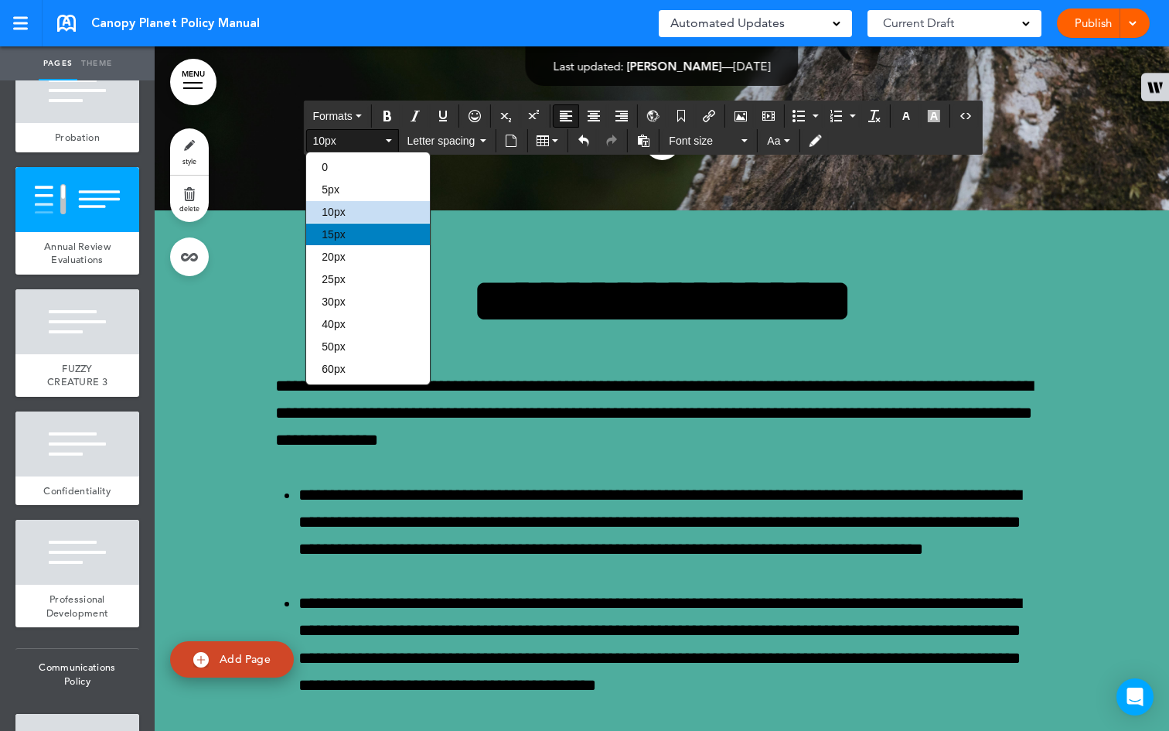
click at [363, 234] on div "15px" at bounding box center [368, 234] width 124 height 22
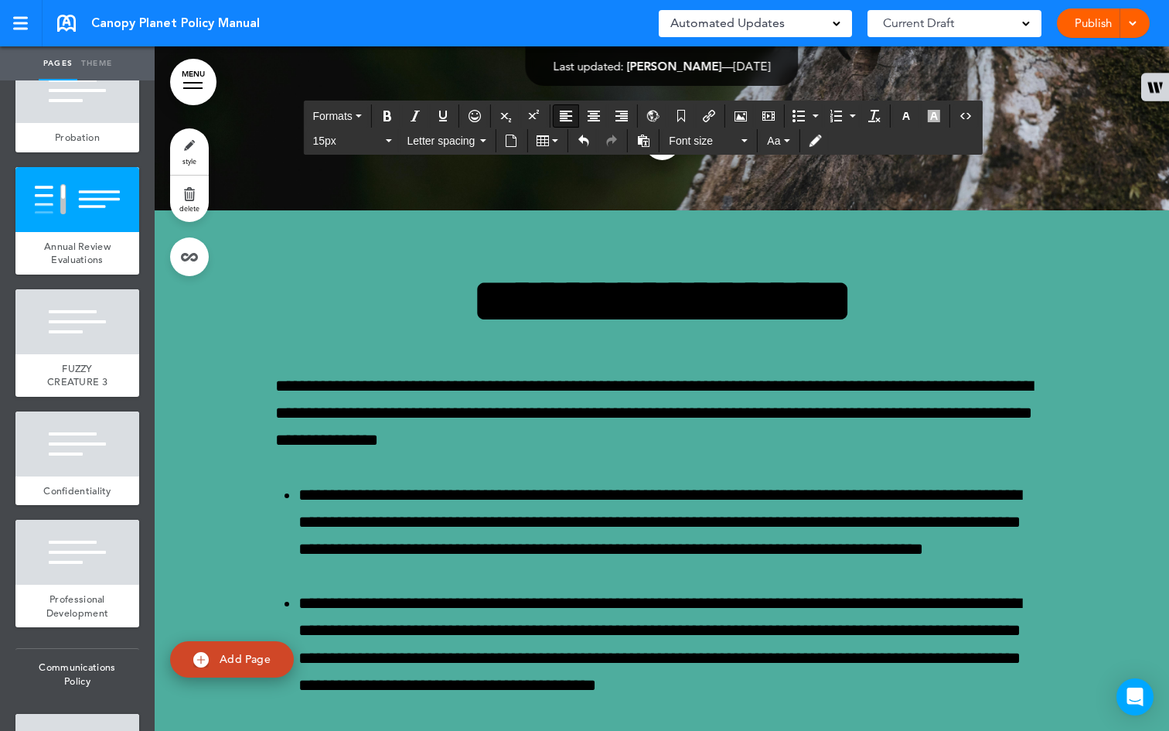
drag, startPoint x: 799, startPoint y: 453, endPoint x: 621, endPoint y: 414, distance: 182.0
click at [388, 136] on button "15px" at bounding box center [351, 141] width 91 height 22
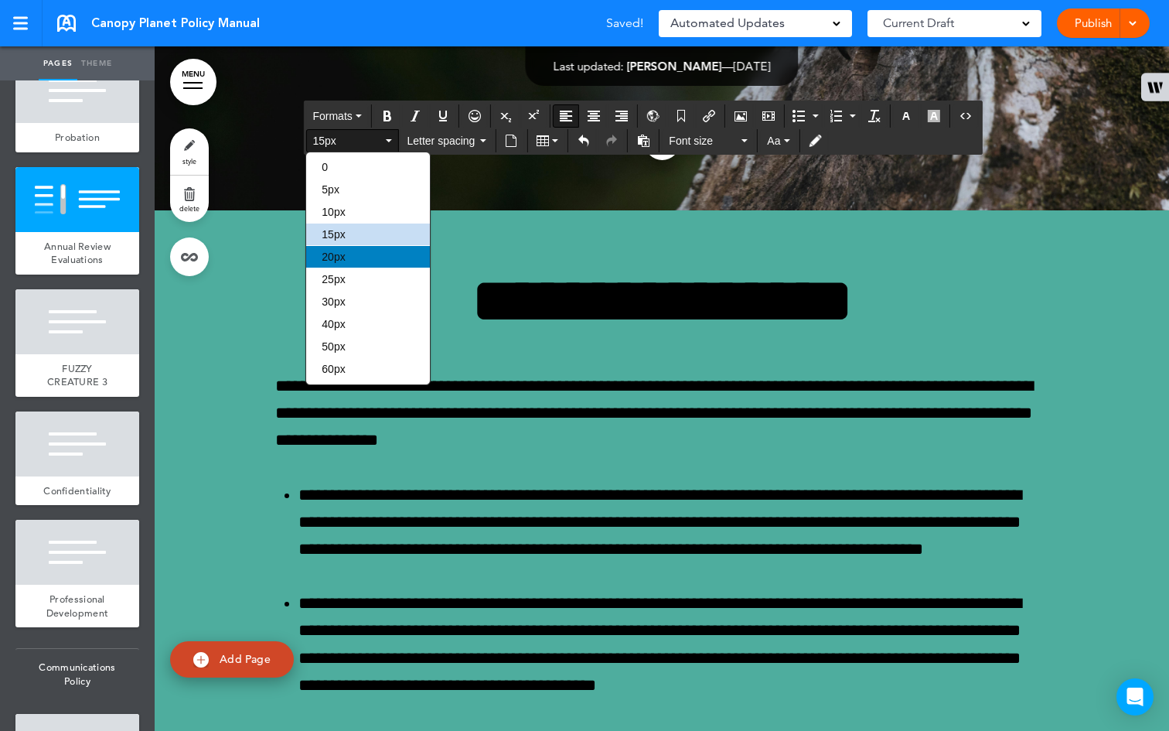
click at [367, 257] on div "20px" at bounding box center [368, 257] width 124 height 22
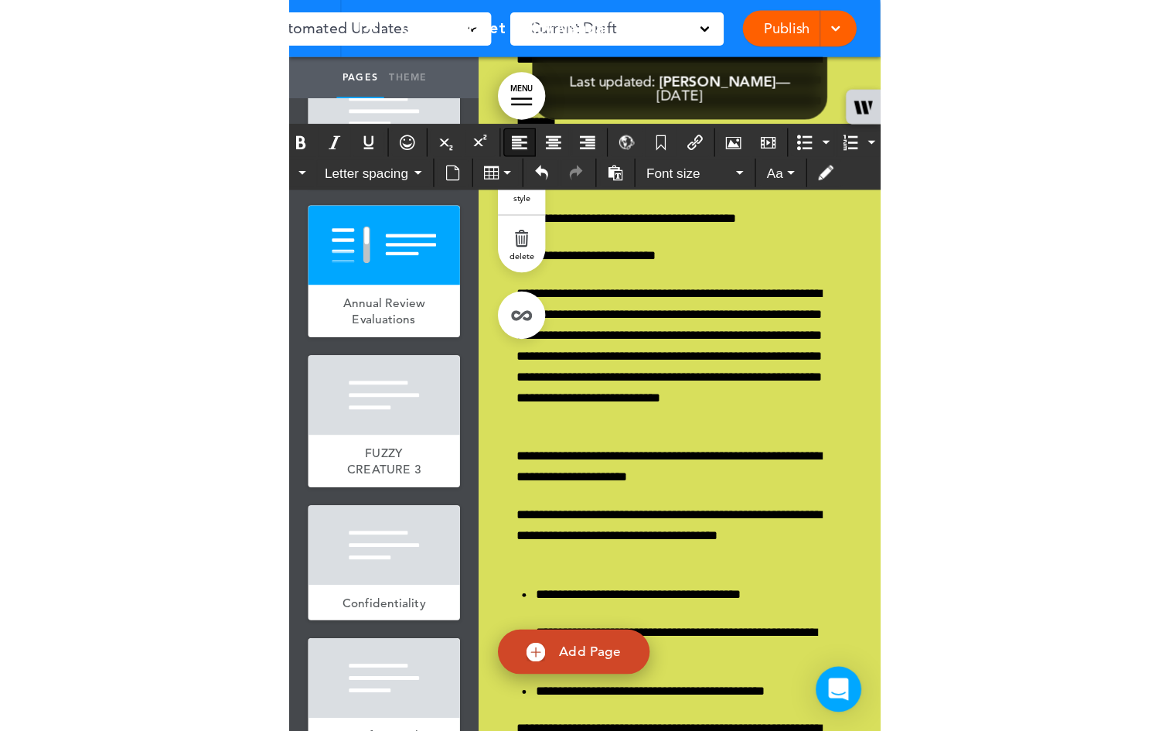
scroll to position [47641, 0]
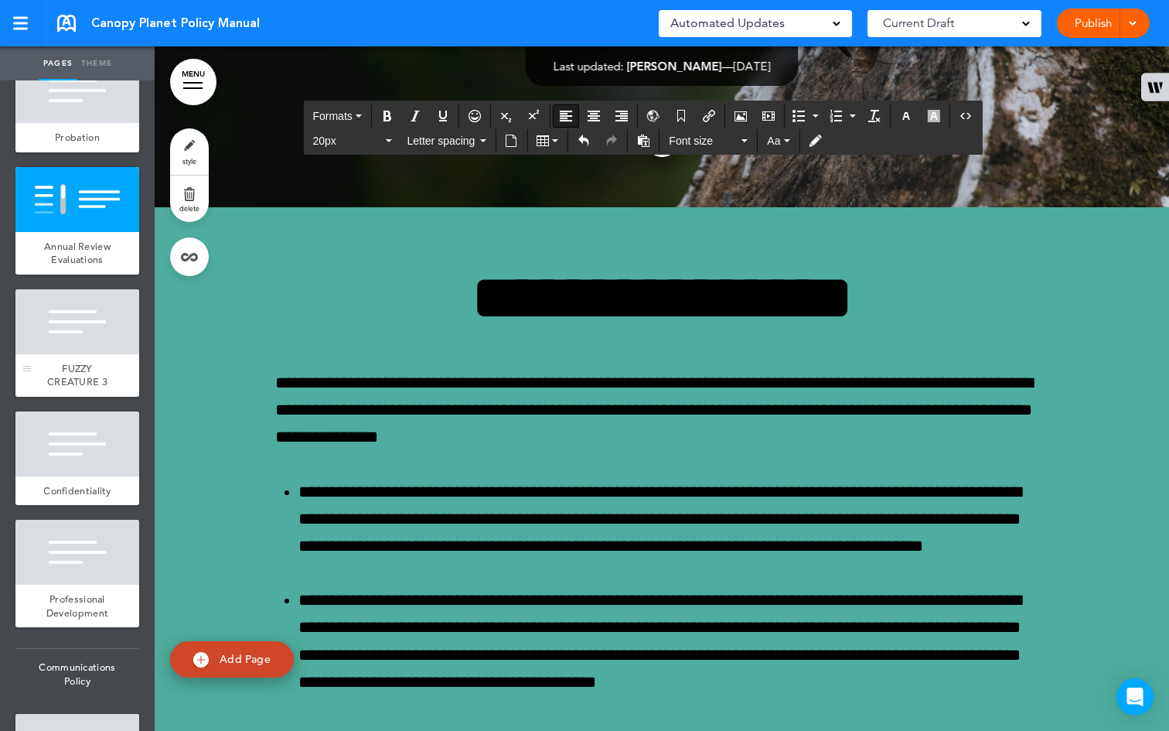
click at [78, 354] on div at bounding box center [77, 321] width 124 height 65
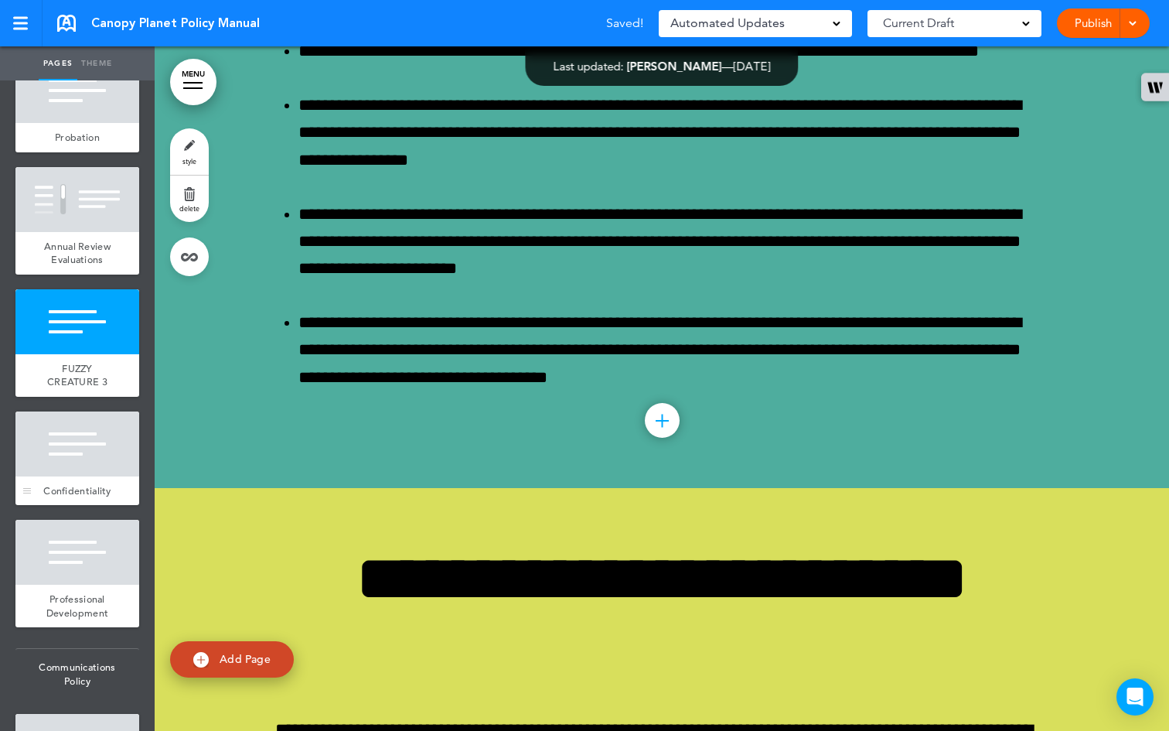
click at [73, 506] on div "Confidentiality" at bounding box center [77, 490] width 124 height 29
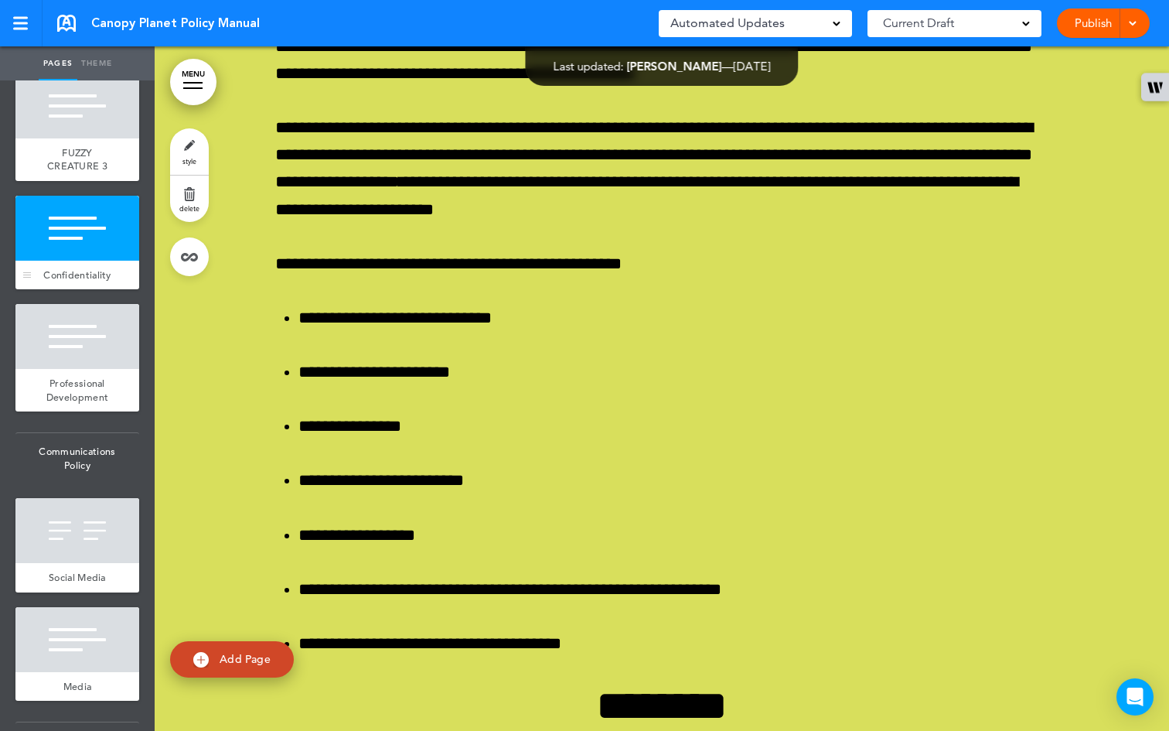
scroll to position [5261, 0]
click at [71, 368] on div at bounding box center [77, 335] width 124 height 65
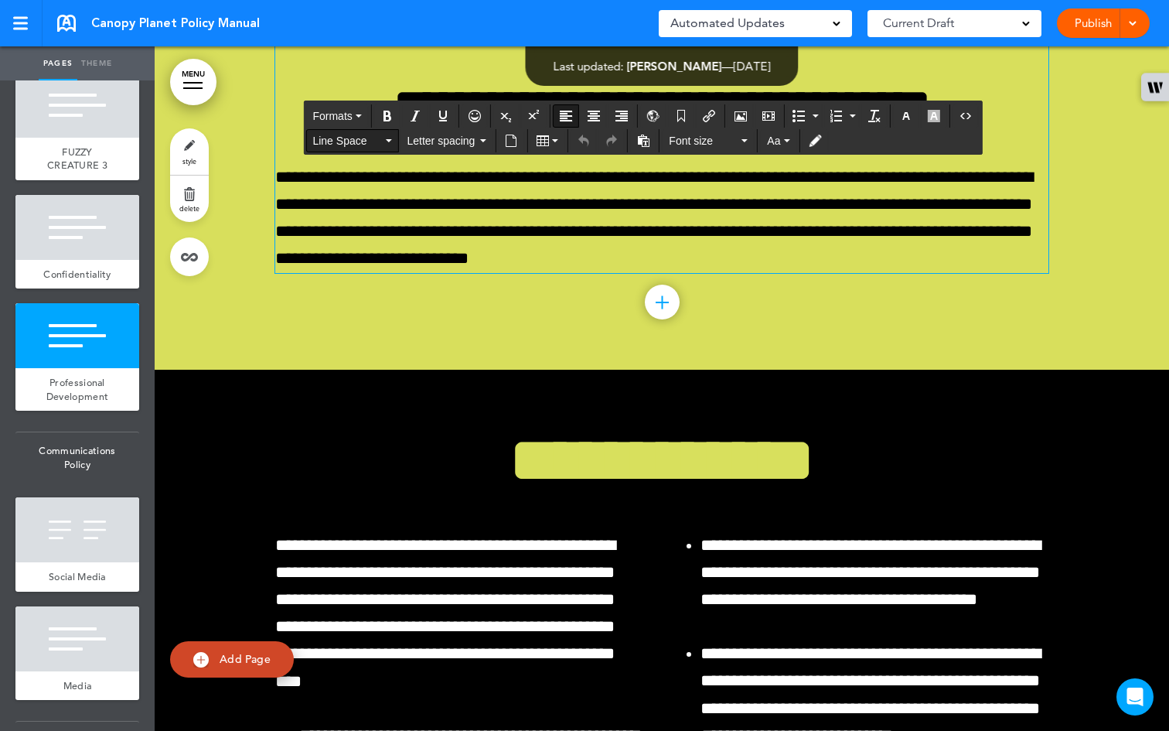
scroll to position [50088, 0]
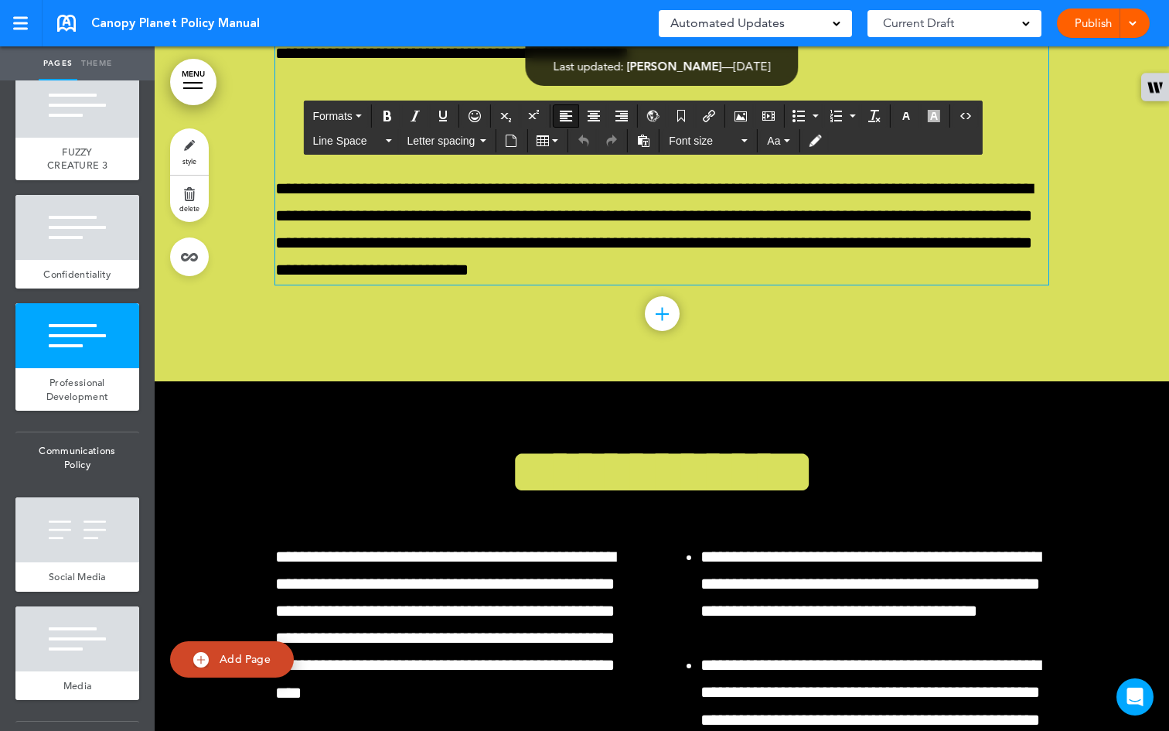
drag, startPoint x: 572, startPoint y: 429, endPoint x: 271, endPoint y: 203, distance: 377.1
paste div
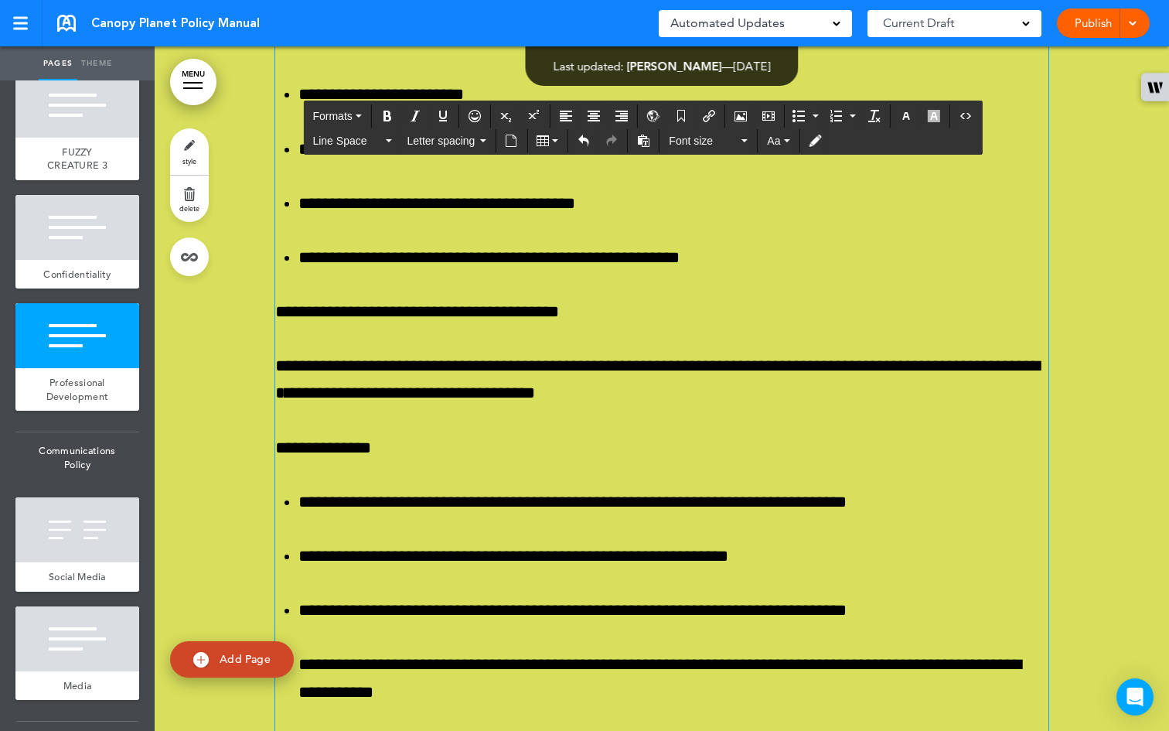
scroll to position [50133, 0]
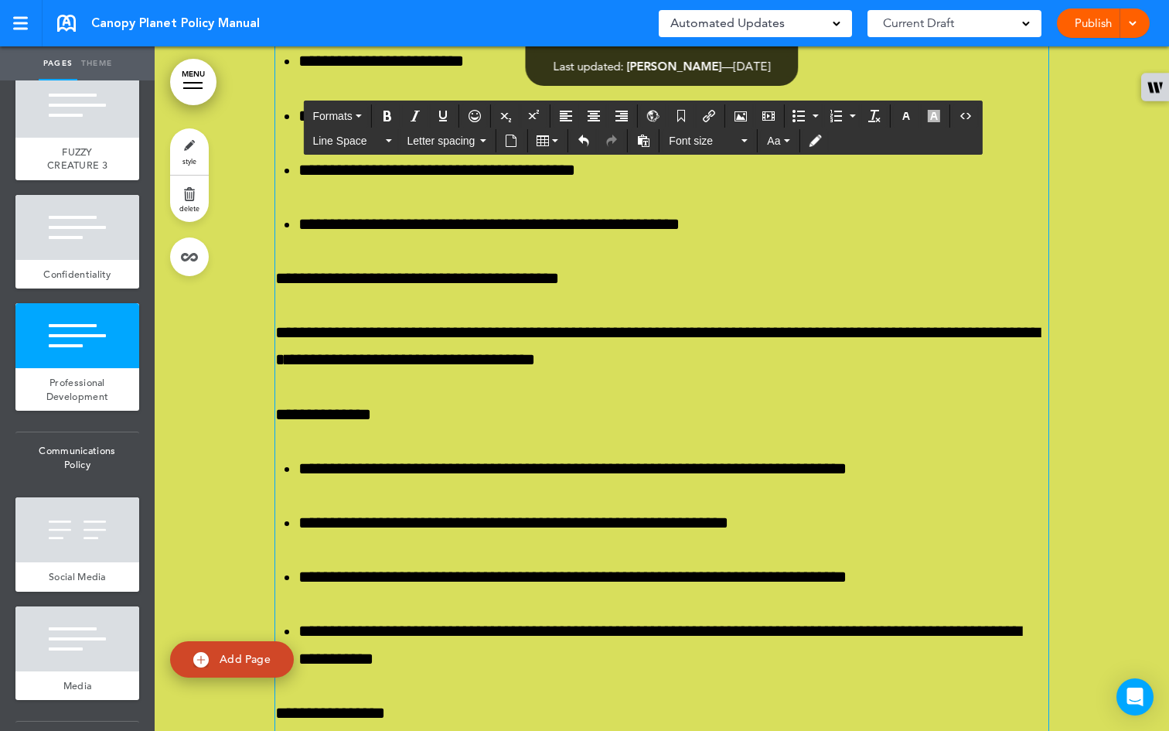
click at [423, 118] on button "Italic" at bounding box center [415, 116] width 25 height 22
click at [388, 116] on icon "Bold" at bounding box center [387, 116] width 12 height 12
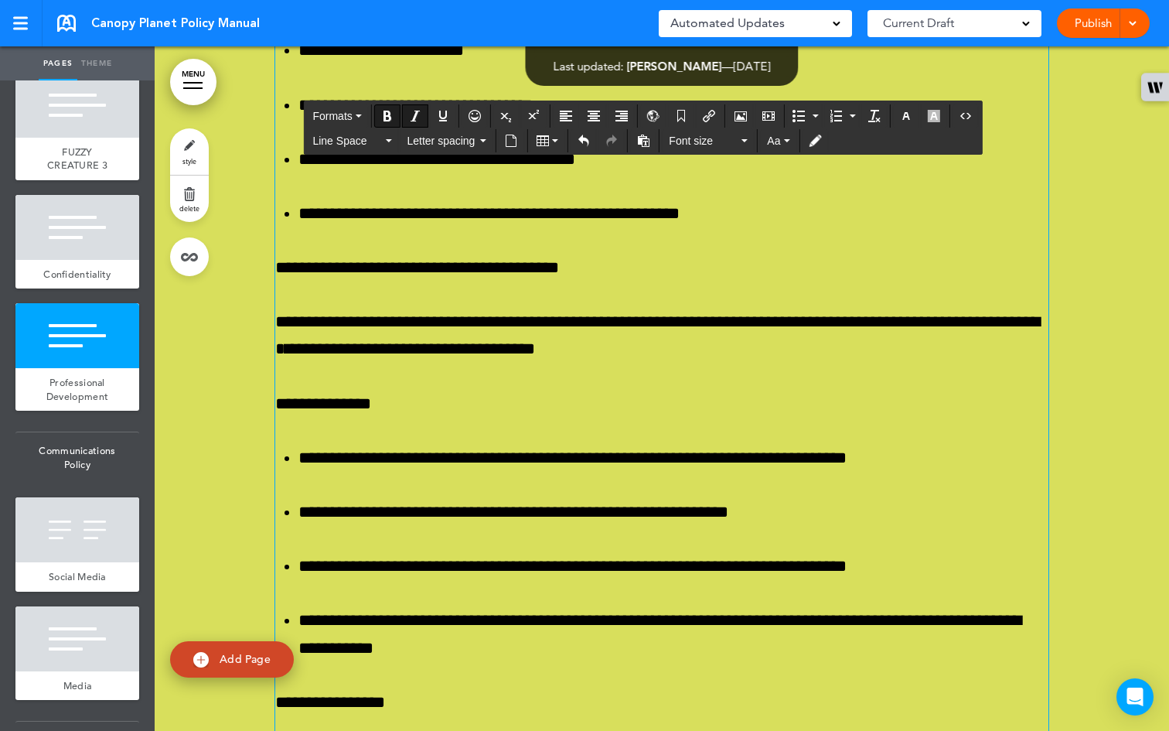
scroll to position [50356, 0]
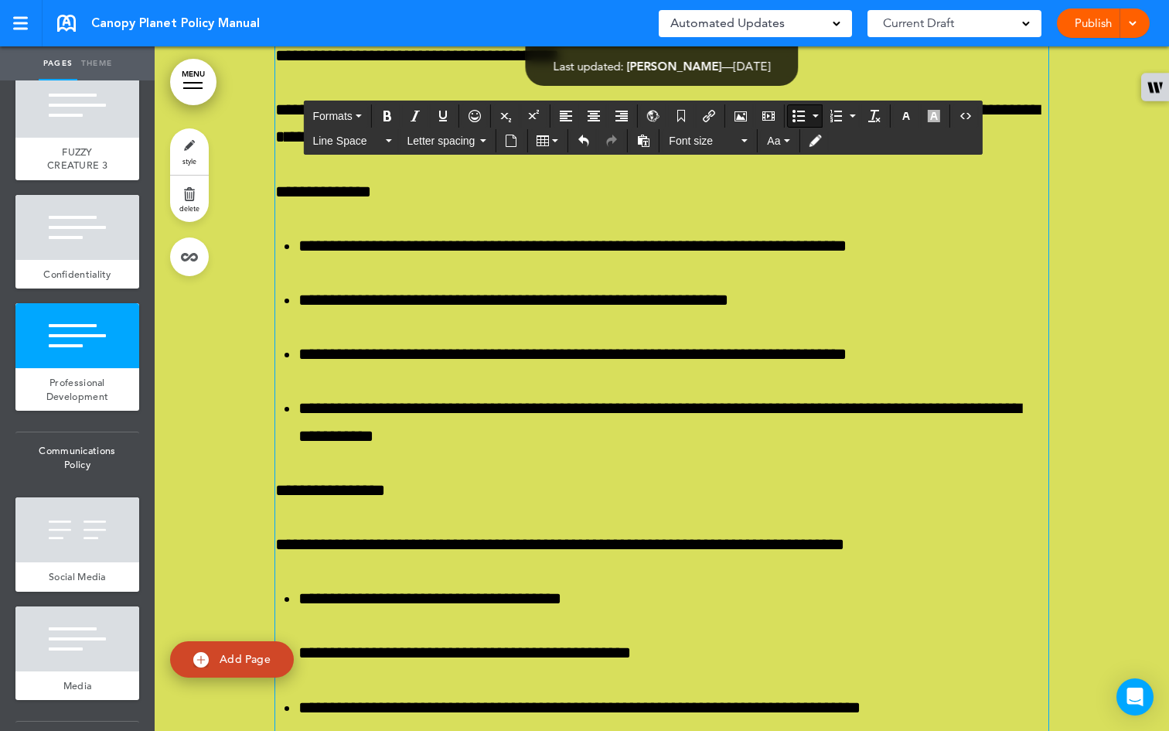
drag, startPoint x: 454, startPoint y: 567, endPoint x: 244, endPoint y: 427, distance: 252.4
click at [244, 427] on div "**********" at bounding box center [662, 276] width 1014 height 3636
click at [389, 140] on icon "button" at bounding box center [388, 140] width 6 height 3
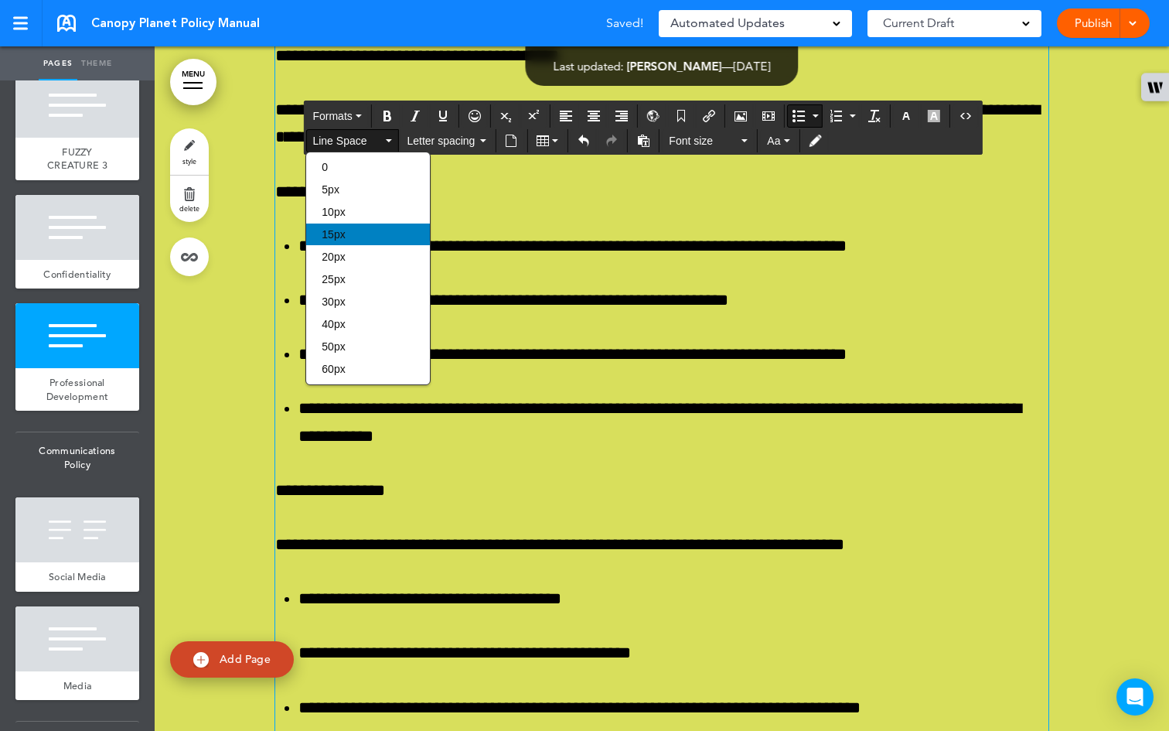
click at [366, 233] on div "15px" at bounding box center [368, 234] width 124 height 22
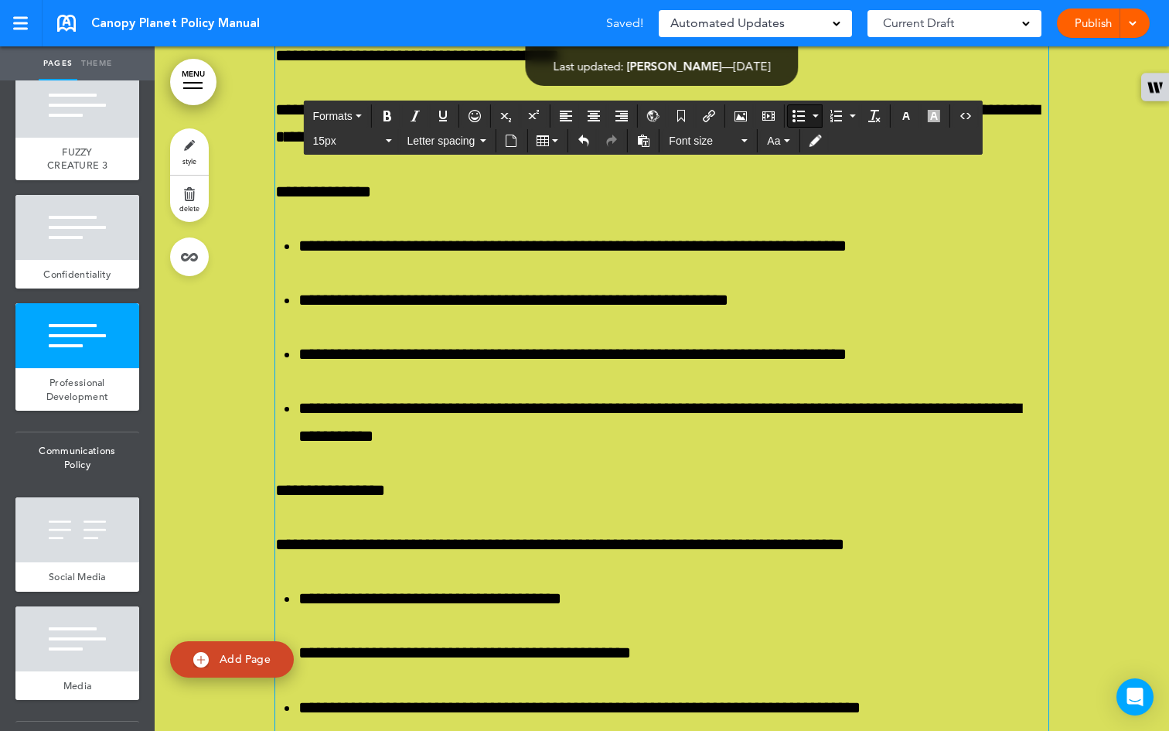
drag, startPoint x: 452, startPoint y: 565, endPoint x: 282, endPoint y: 449, distance: 205.9
click at [475, 138] on span "Letter spacing" at bounding box center [442, 140] width 70 height 15
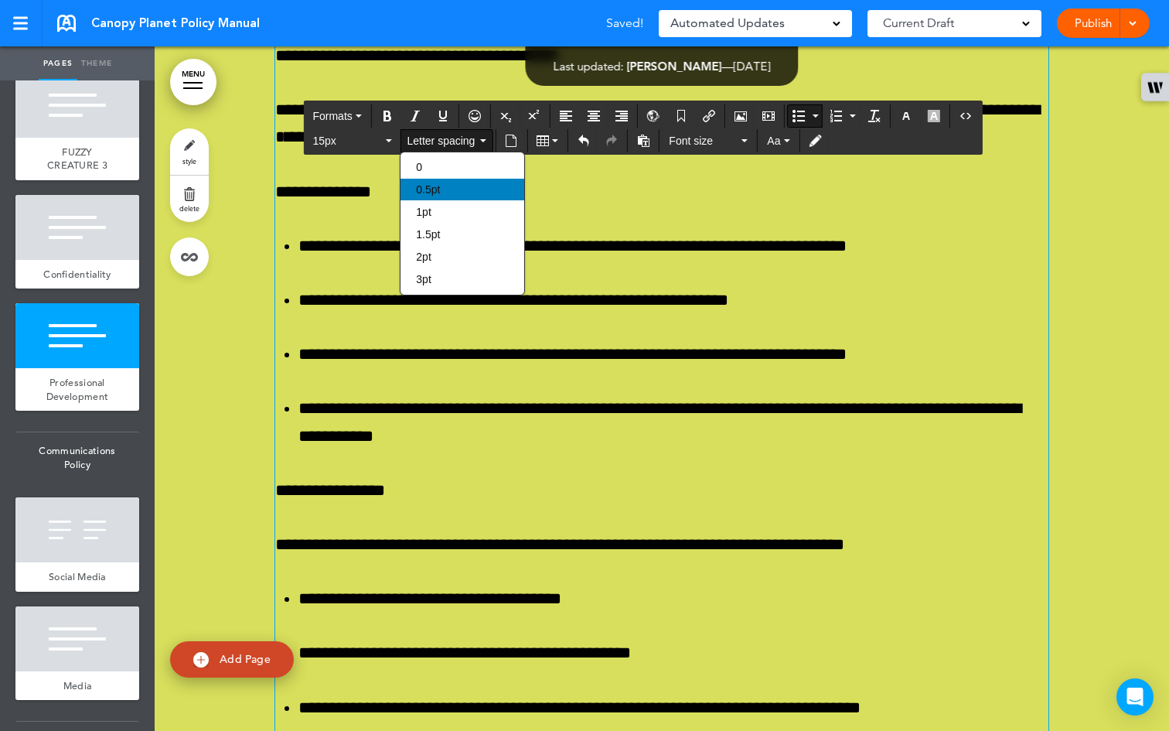
click at [452, 199] on div "0.5pt" at bounding box center [462, 190] width 124 height 22
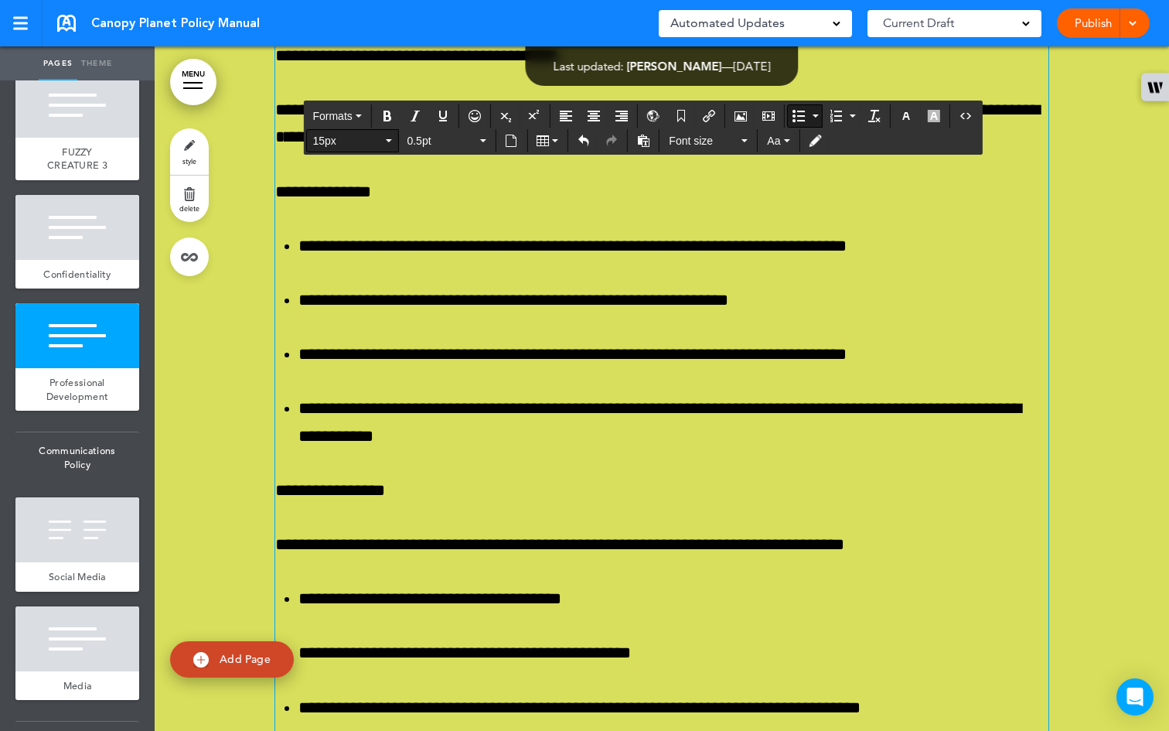
click at [385, 136] on button "15px" at bounding box center [351, 141] width 91 height 22
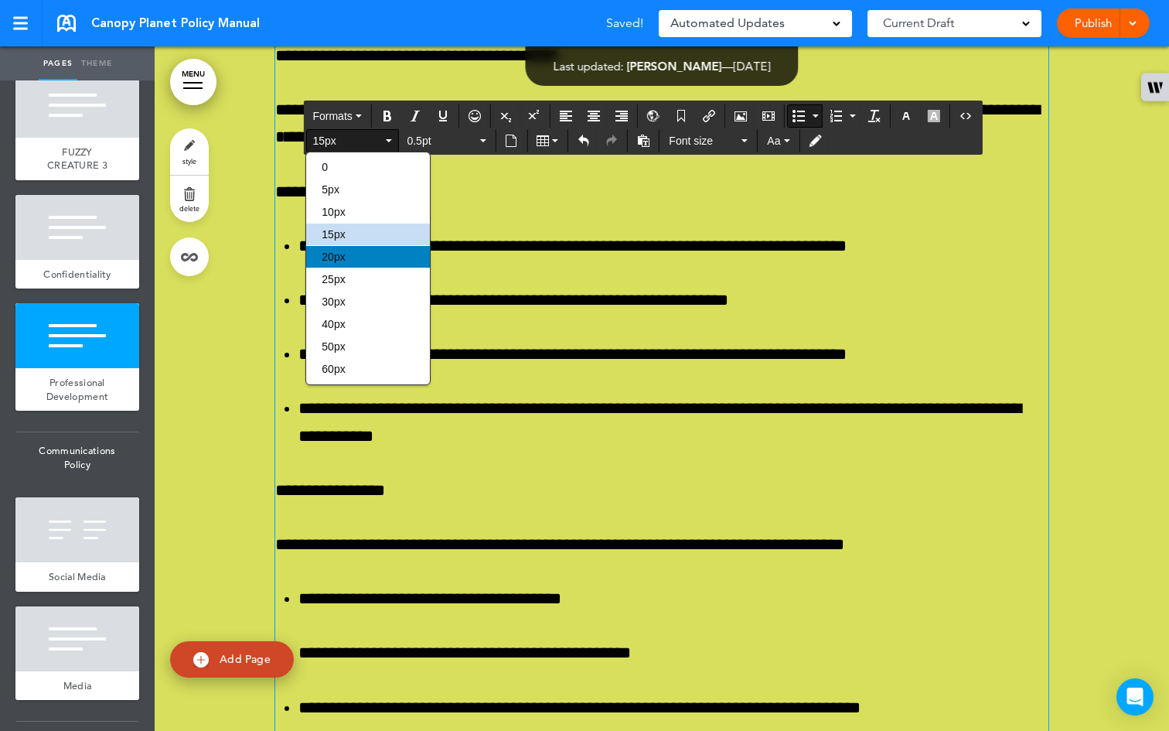
click at [349, 259] on div "20px" at bounding box center [368, 257] width 124 height 22
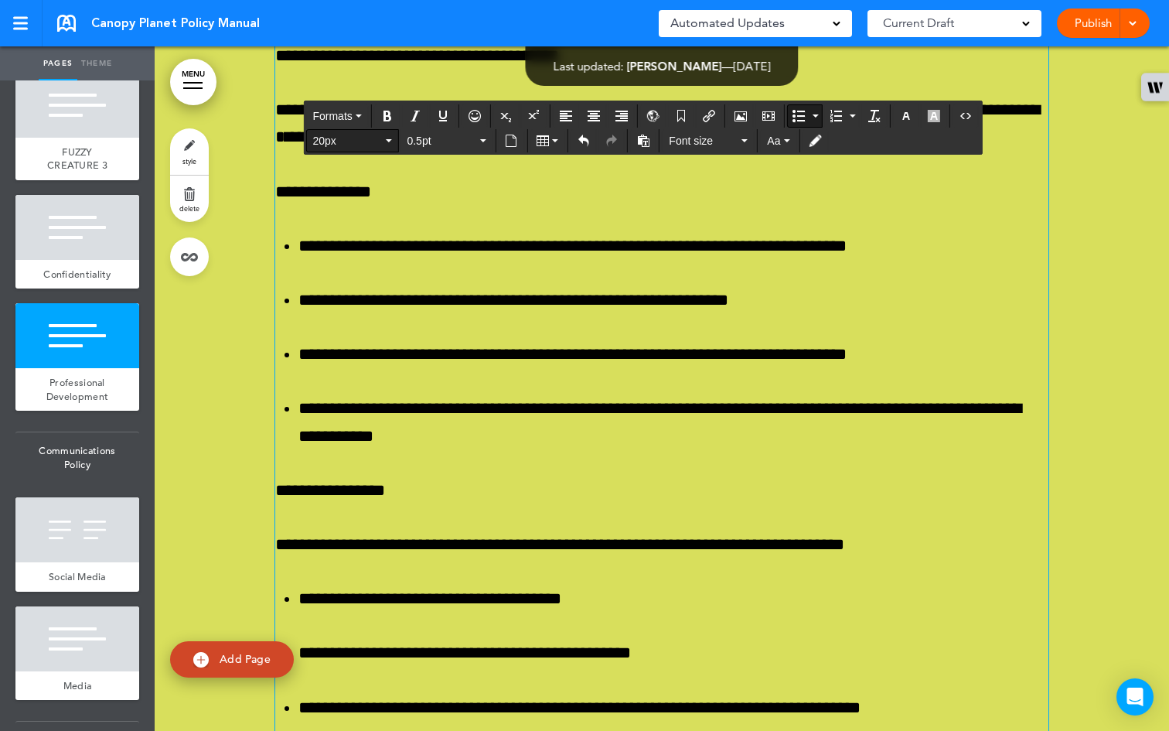
click at [389, 143] on button "20px" at bounding box center [351, 141] width 91 height 22
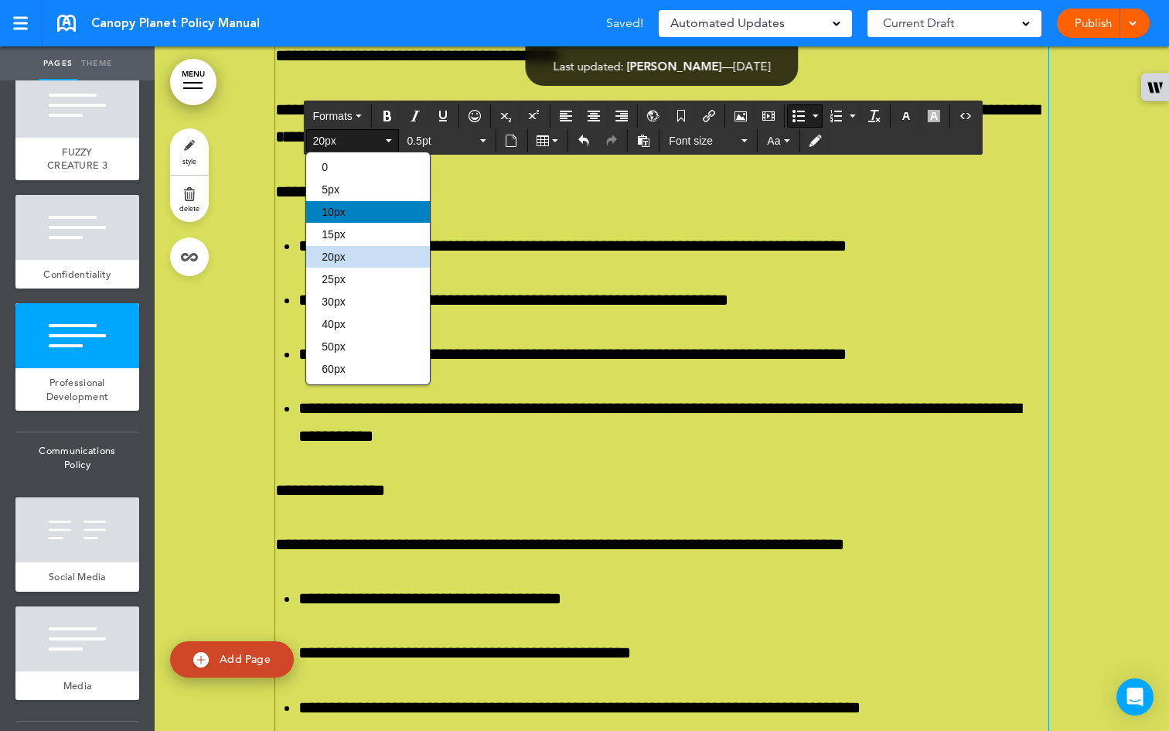
click at [383, 212] on div "10px" at bounding box center [368, 212] width 124 height 22
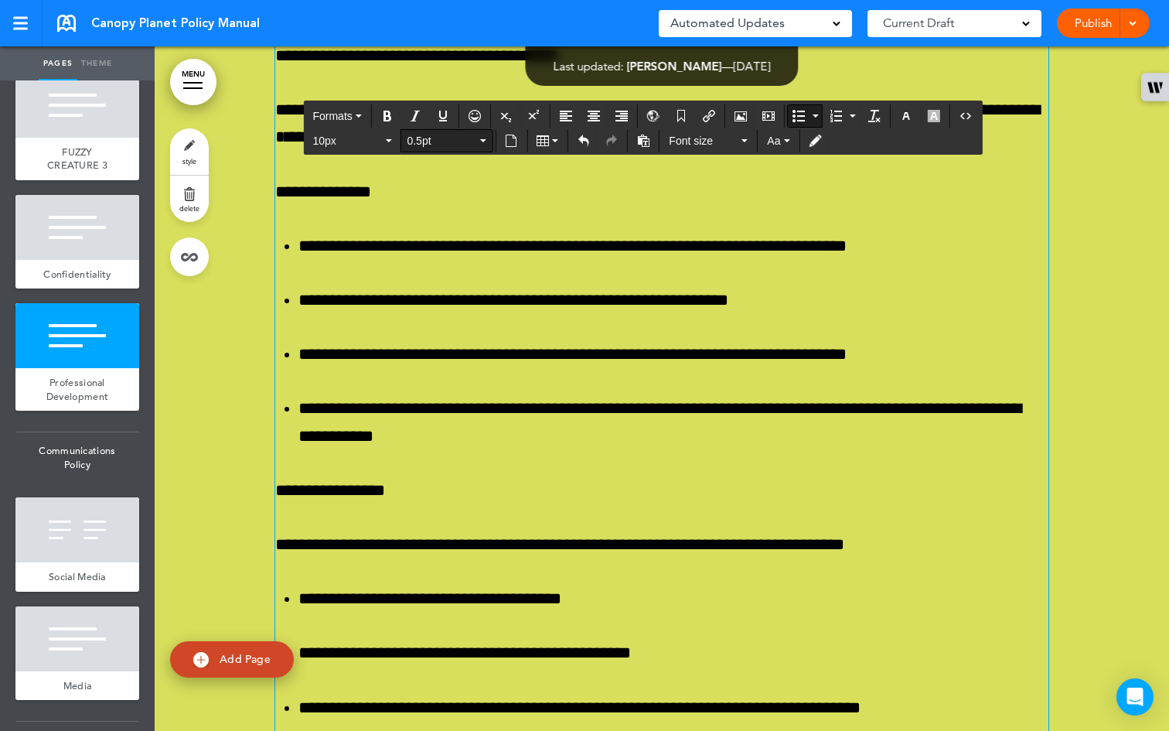
click at [486, 144] on button "0.5pt" at bounding box center [445, 141] width 91 height 22
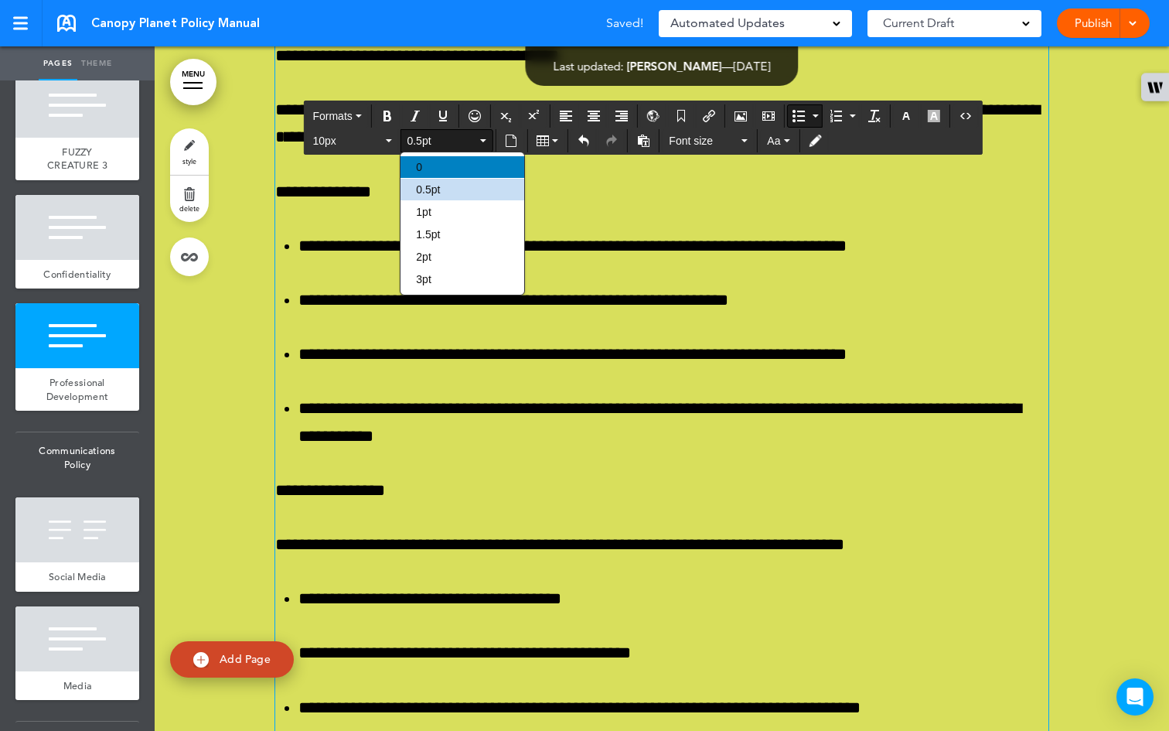
click at [440, 167] on div "0" at bounding box center [462, 167] width 124 height 22
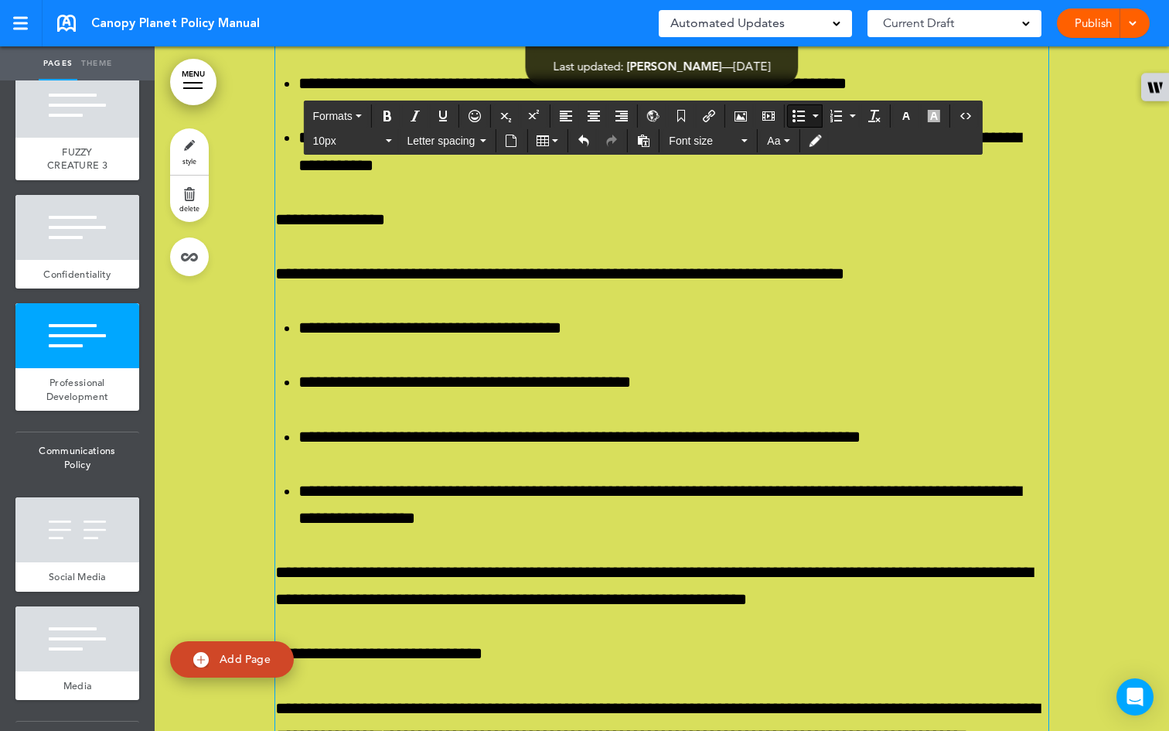
scroll to position [50662, 0]
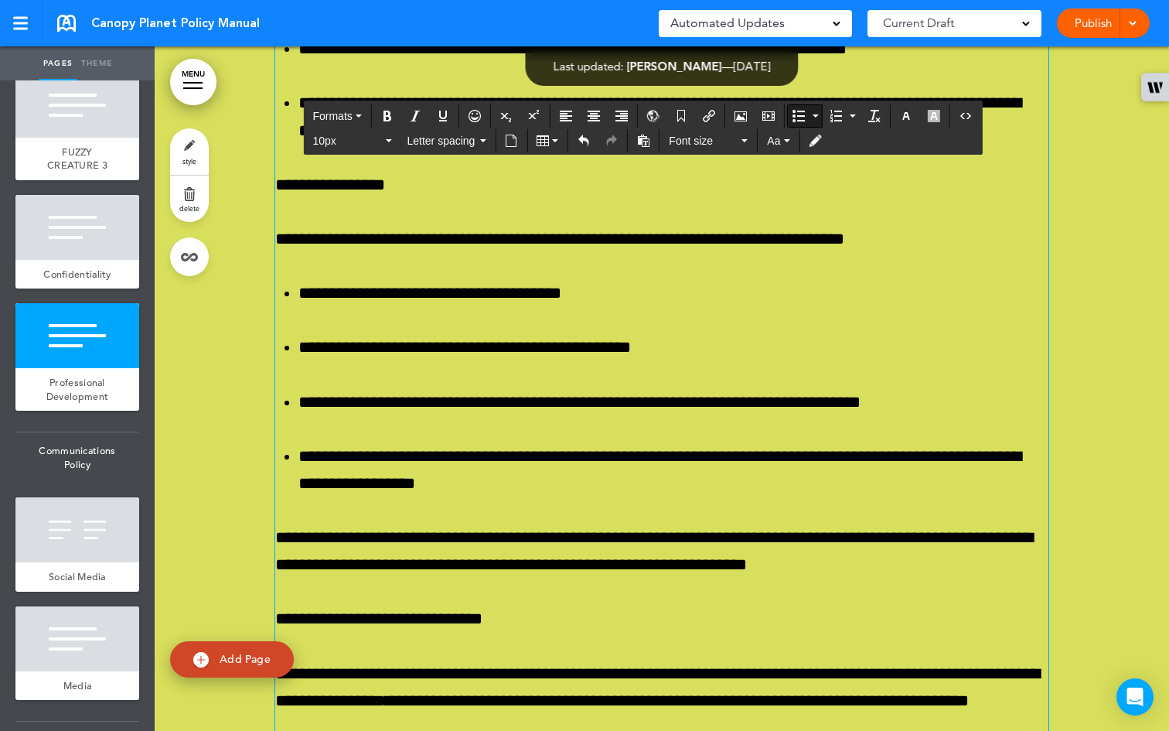
click at [392, 115] on icon "Bold" at bounding box center [387, 116] width 12 height 12
click at [417, 113] on icon "Italic" at bounding box center [415, 116] width 12 height 12
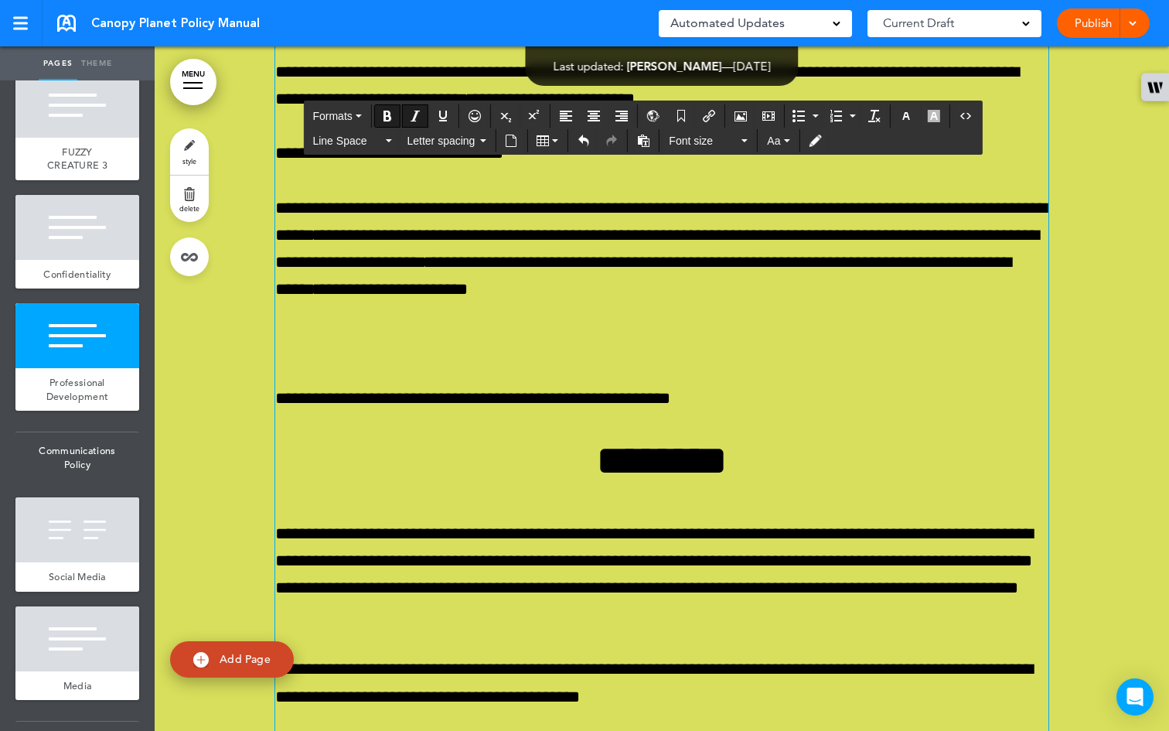
scroll to position [51374, 0]
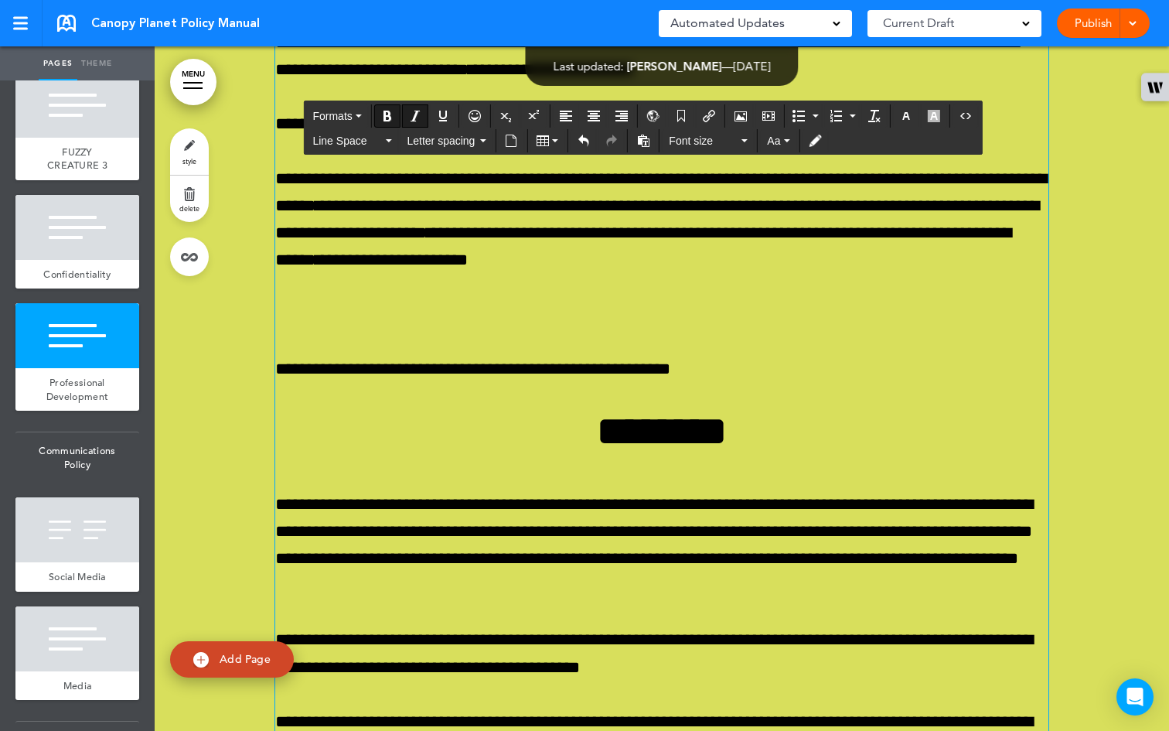
click at [387, 115] on icon "Bold" at bounding box center [387, 116] width 12 height 12
click at [416, 113] on icon "Italic" at bounding box center [415, 116] width 12 height 12
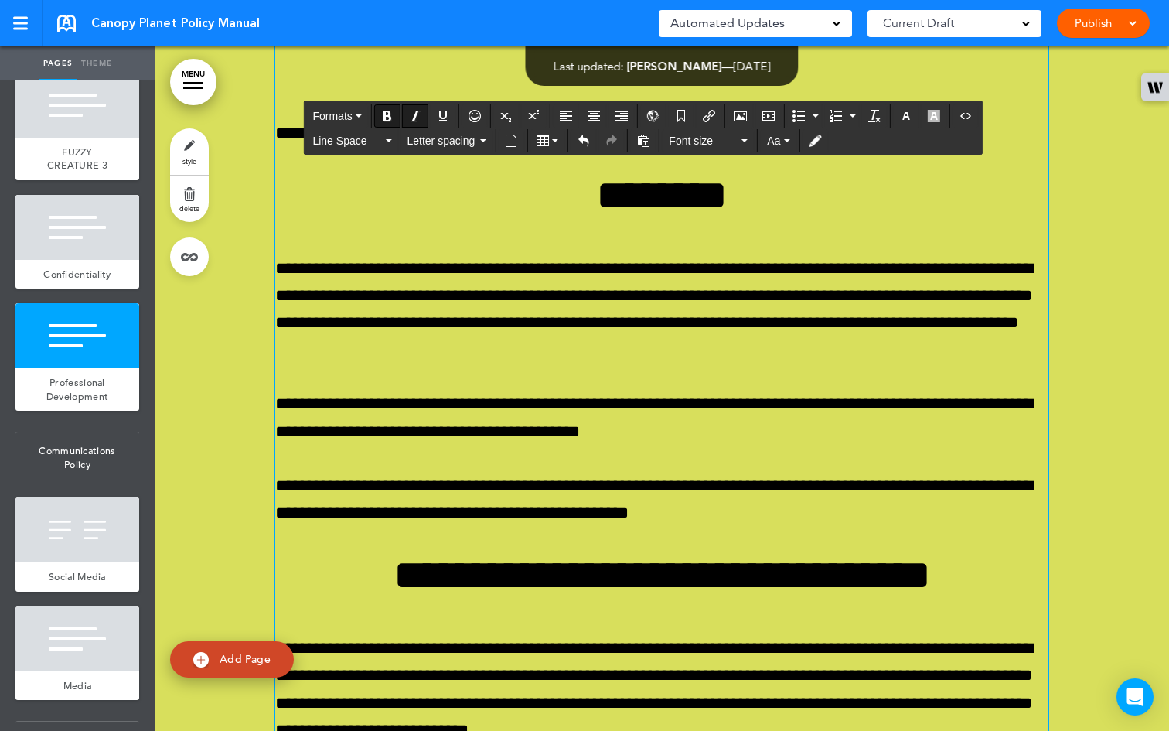
scroll to position [51831, 0]
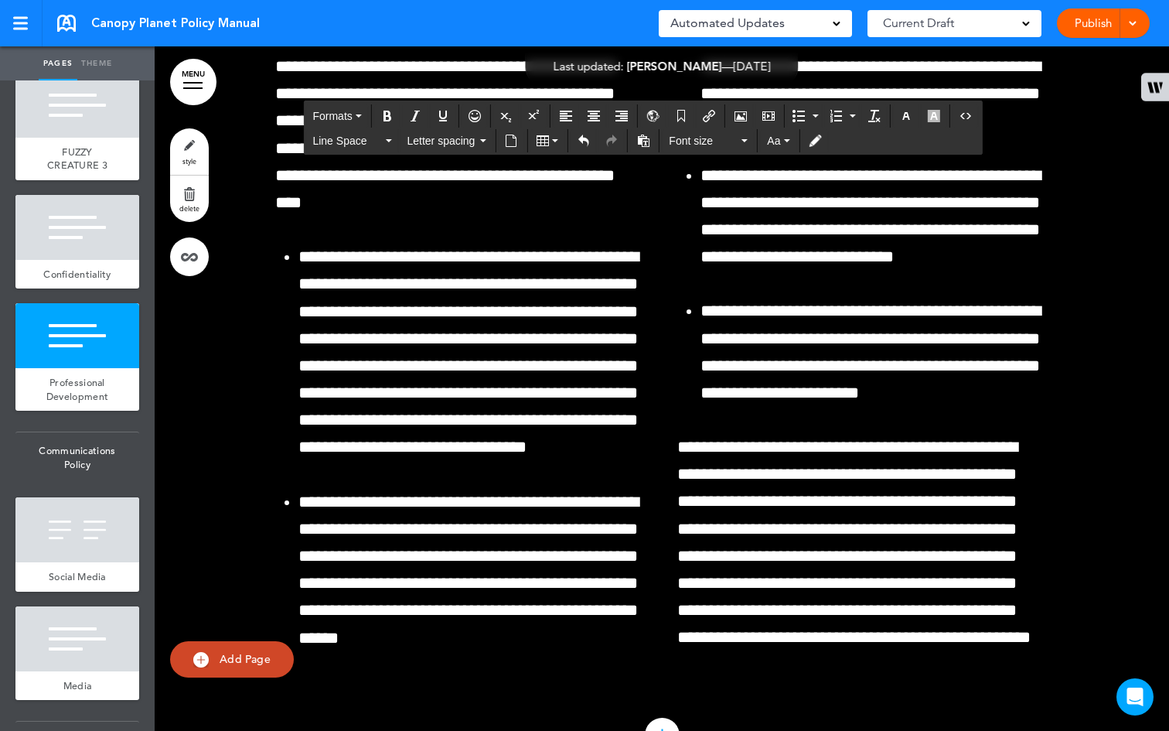
scroll to position [52638, 0]
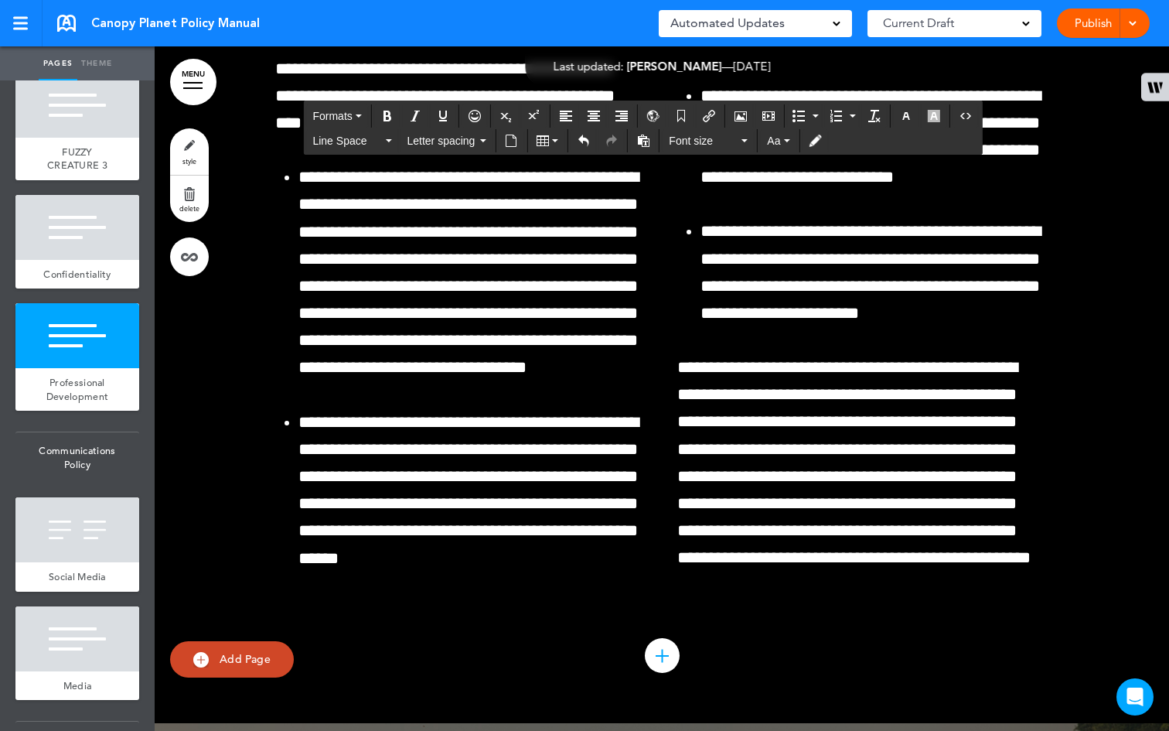
copy h1 "********"
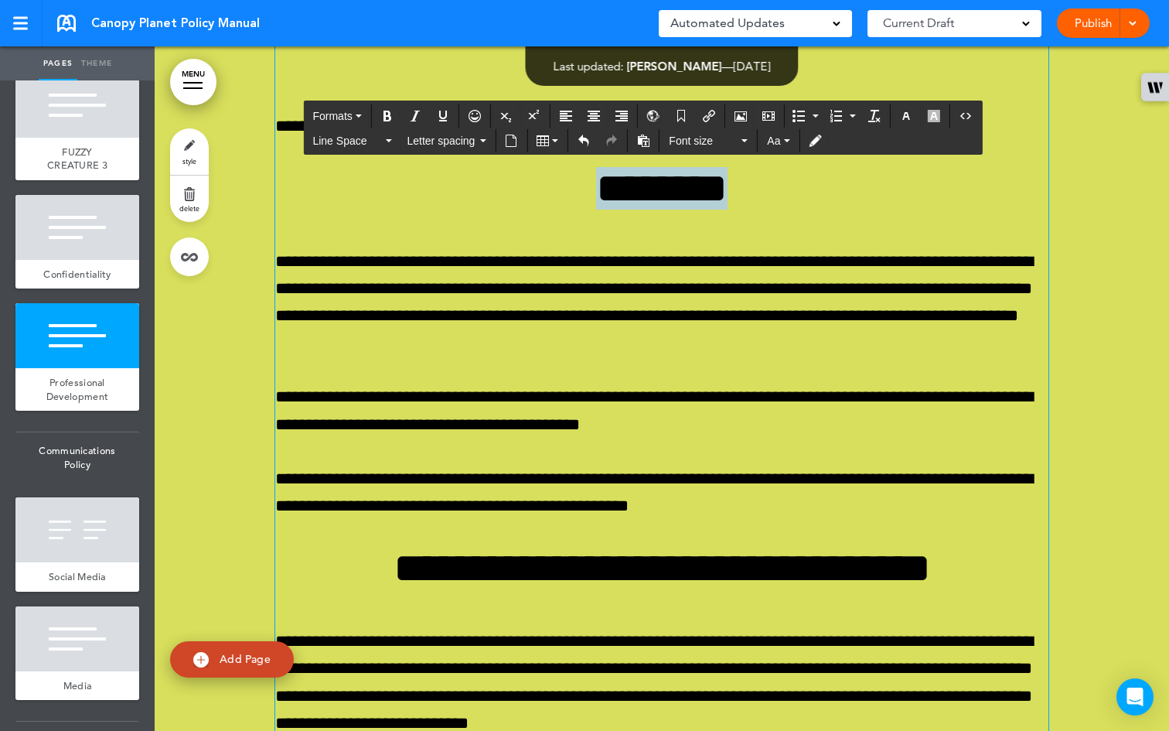
scroll to position [51647, 0]
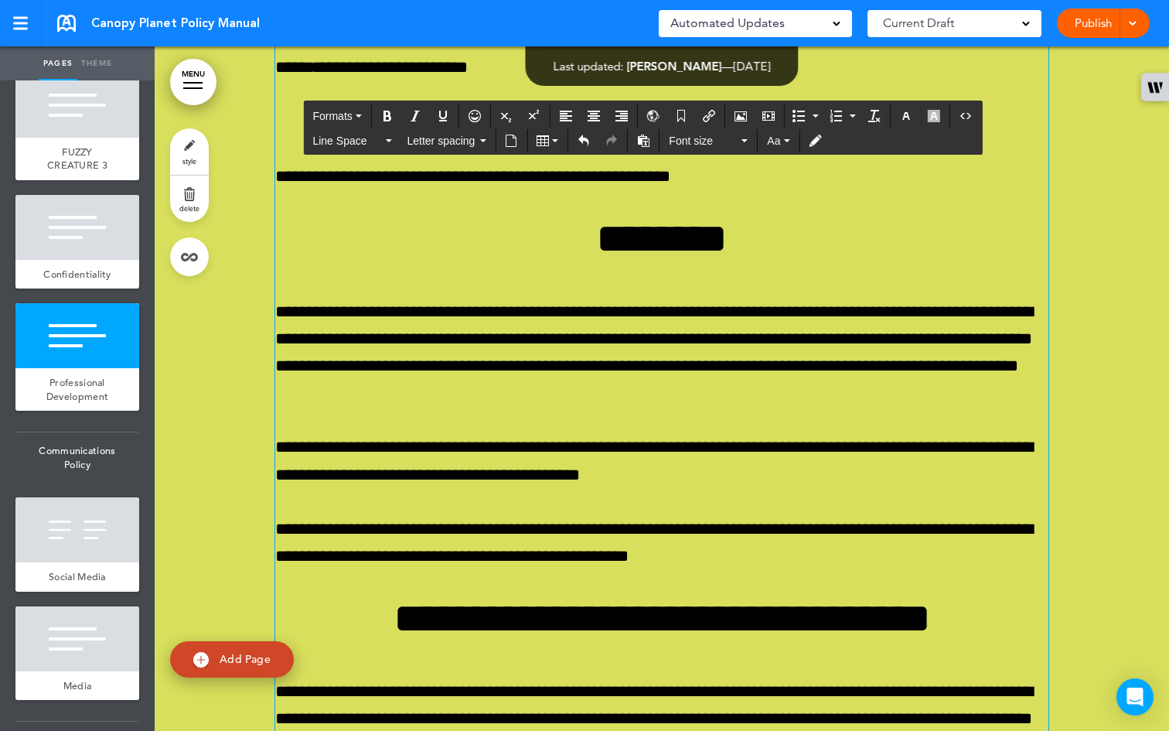
drag, startPoint x: 406, startPoint y: 550, endPoint x: 271, endPoint y: 538, distance: 135.0
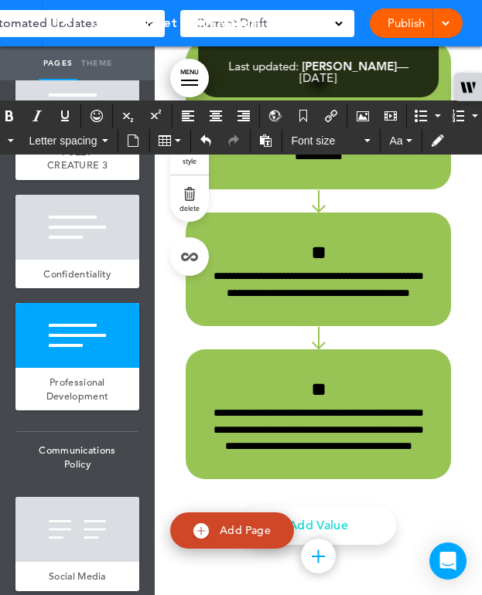
scroll to position [51821, 0]
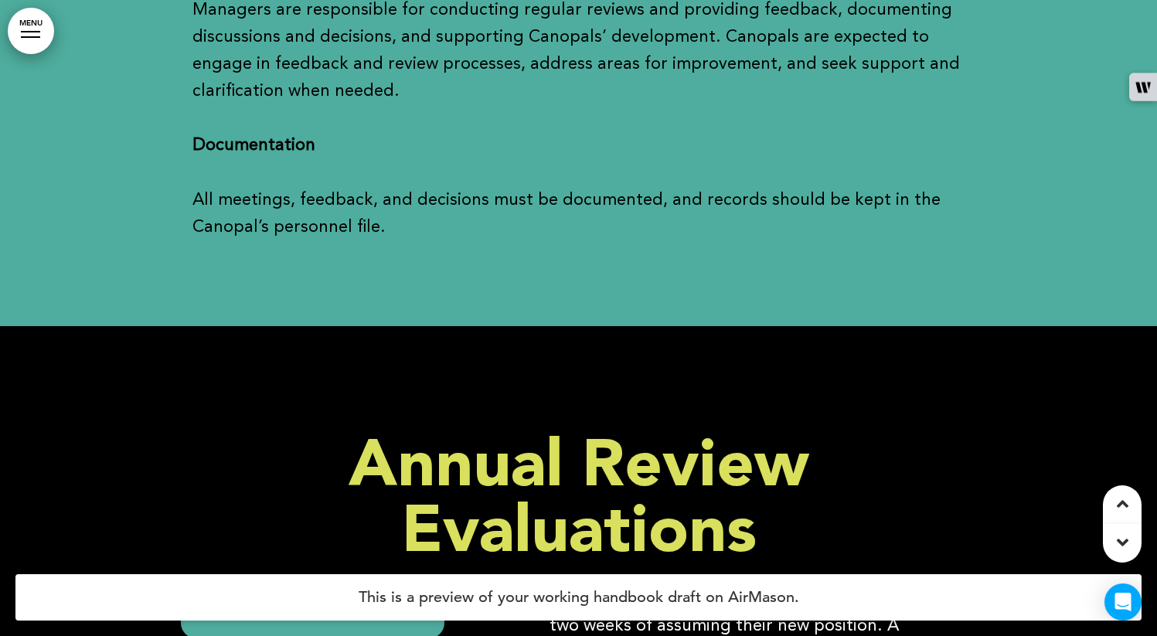
scroll to position [48681, 0]
